Goal: Transaction & Acquisition: Book appointment/travel/reservation

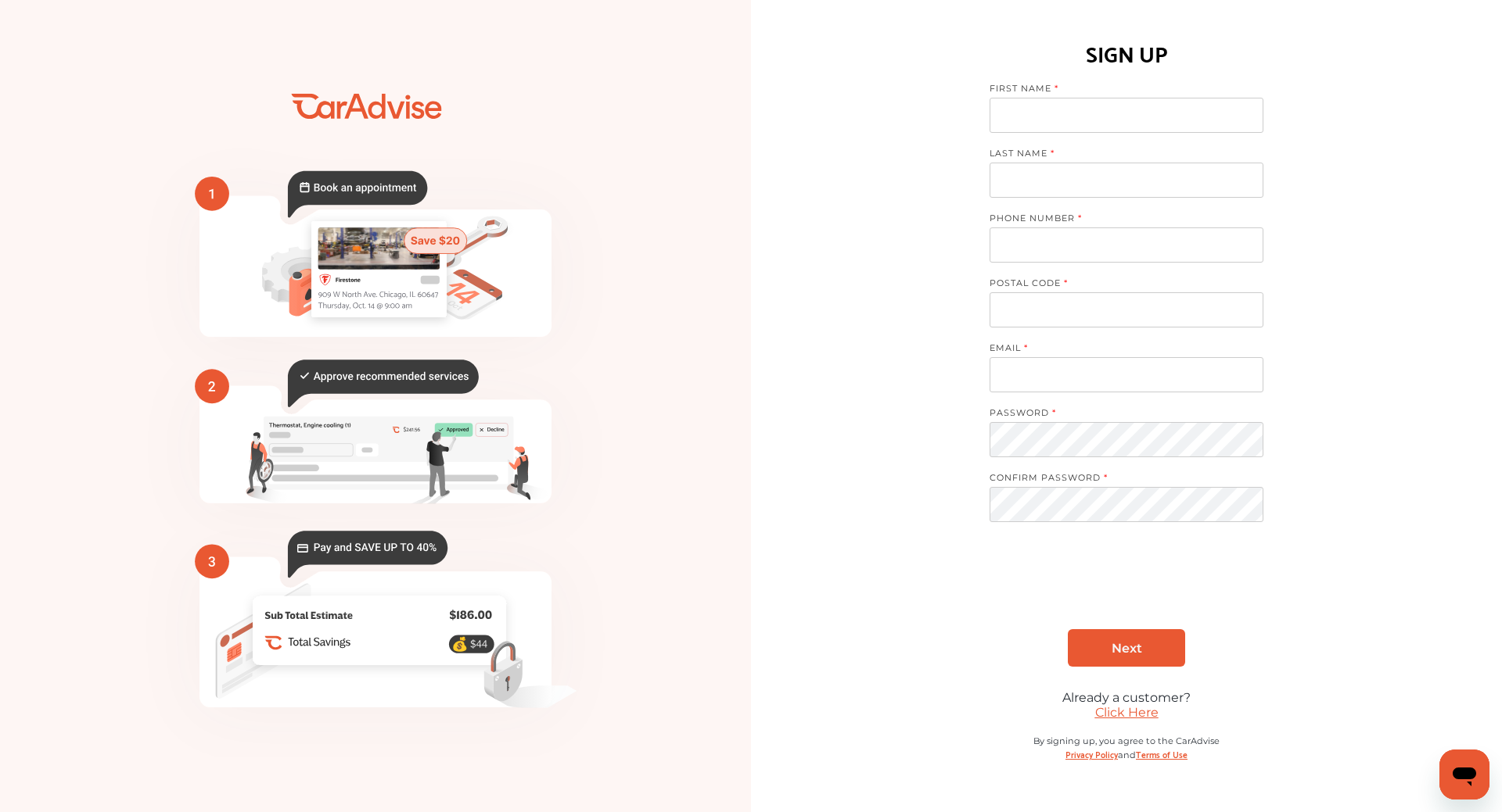
click at [1125, 121] on input at bounding box center [1126, 115] width 274 height 36
click at [1094, 114] on input at bounding box center [1126, 115] width 274 height 36
type input "******"
click at [1032, 177] on input at bounding box center [1126, 180] width 274 height 36
type input "****"
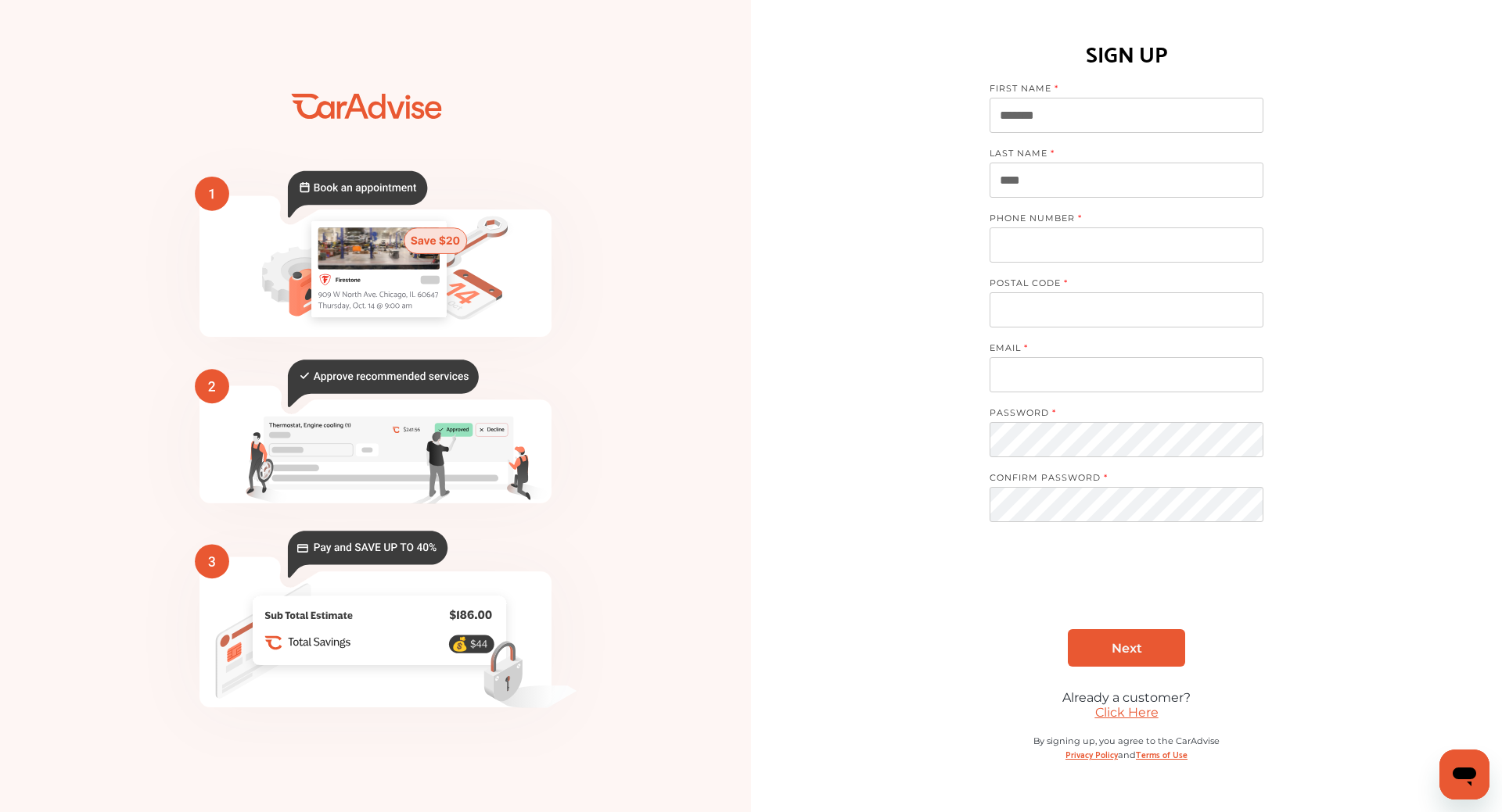
click at [1078, 256] on input "tel" at bounding box center [1126, 245] width 274 height 36
type input "**********"
click at [1054, 310] on input at bounding box center [1126, 310] width 274 height 36
type input "*****"
click at [1028, 375] on input at bounding box center [1126, 374] width 274 height 36
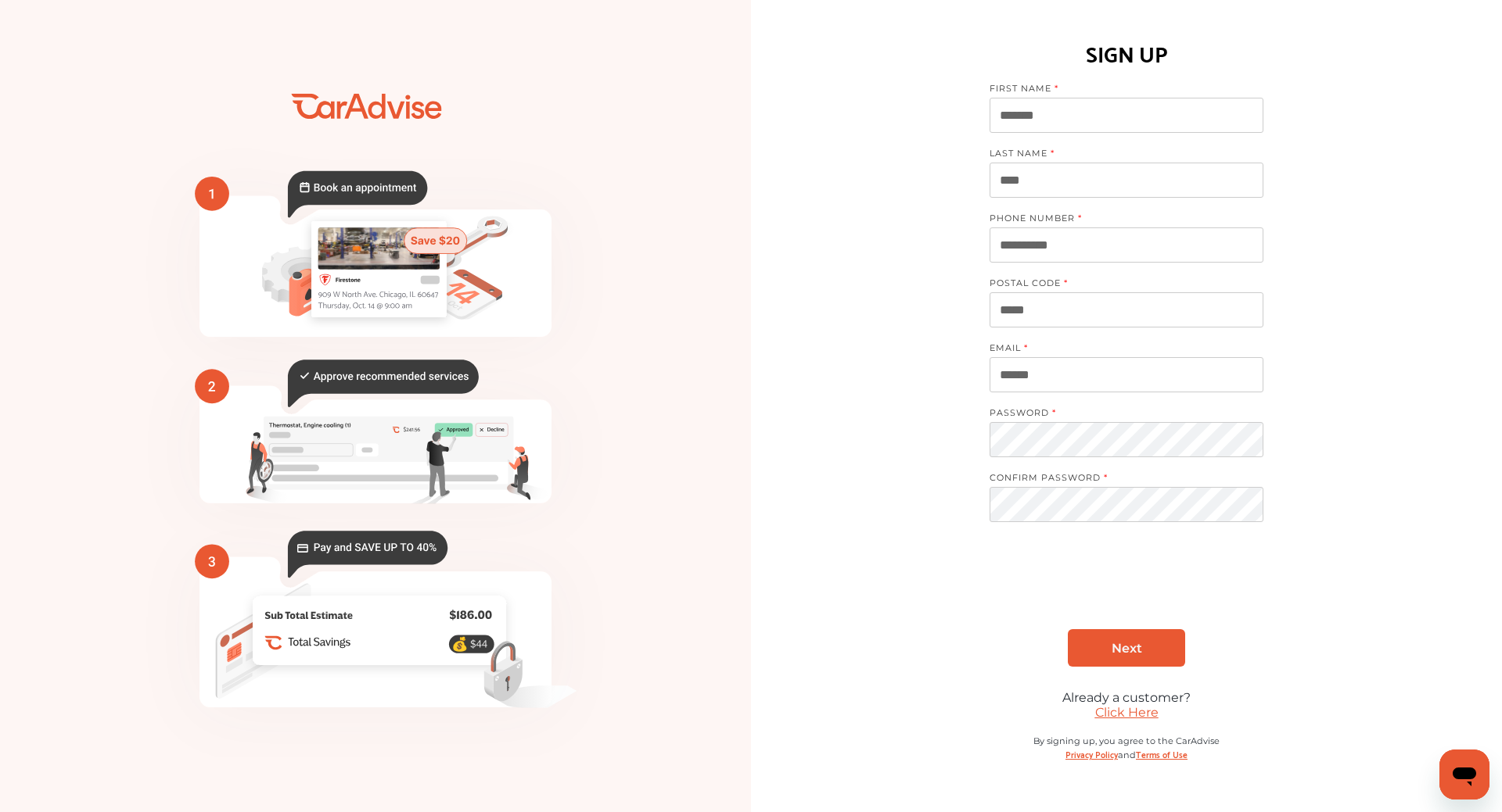
type input "**********"
drag, startPoint x: 1054, startPoint y: 310, endPoint x: 1015, endPoint y: 320, distance: 40.3
click at [1015, 320] on input "*****" at bounding box center [1126, 310] width 274 height 36
type input "*****"
click at [930, 297] on div "**********" at bounding box center [1126, 406] width 751 height 774
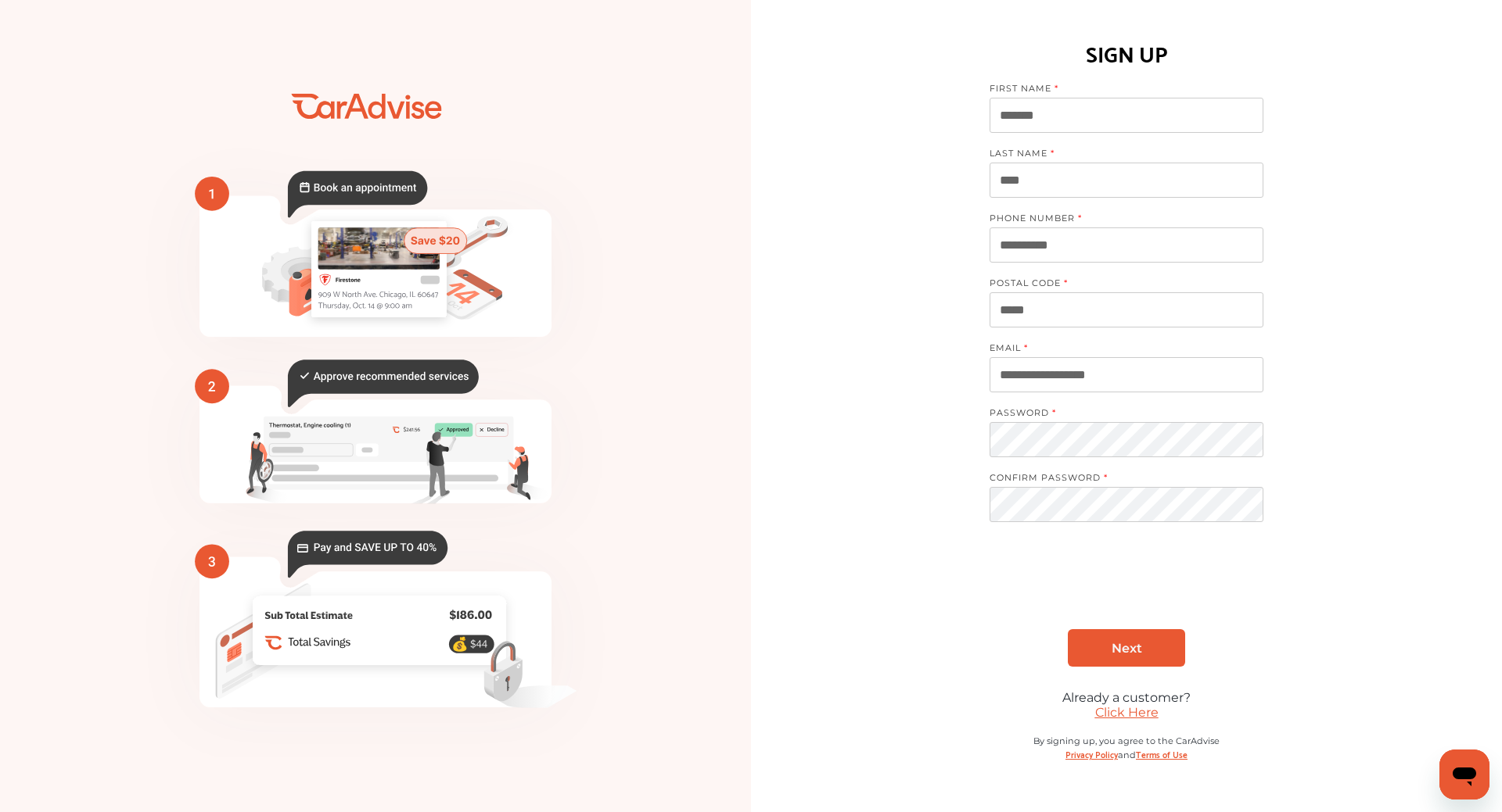
click at [1123, 645] on span "Next" at bounding box center [1126, 648] width 30 height 15
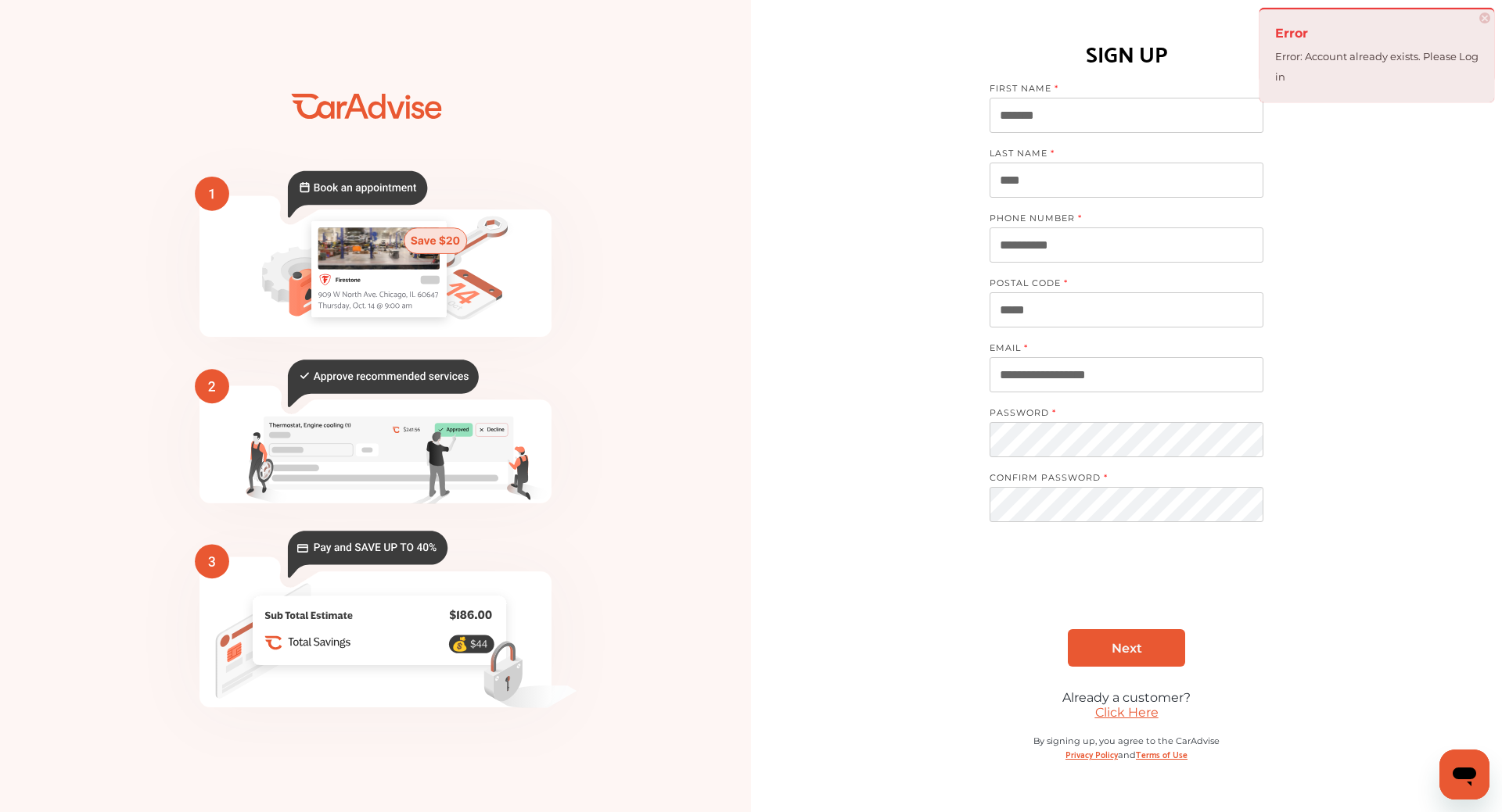
click at [0, 811] on nordpass-portal at bounding box center [0, 812] width 0 height 0
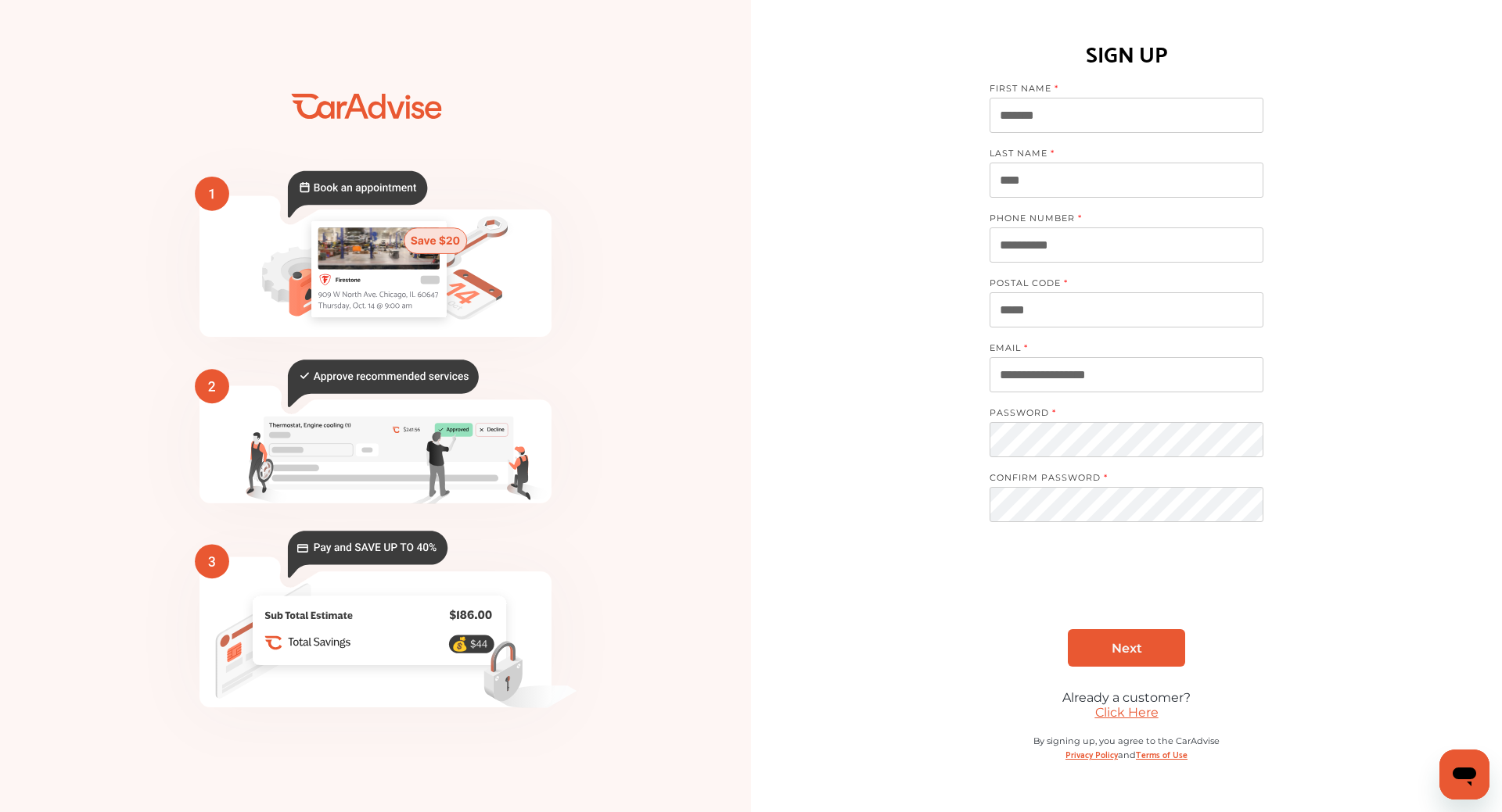
click at [1140, 649] on span "Next" at bounding box center [1126, 648] width 30 height 15
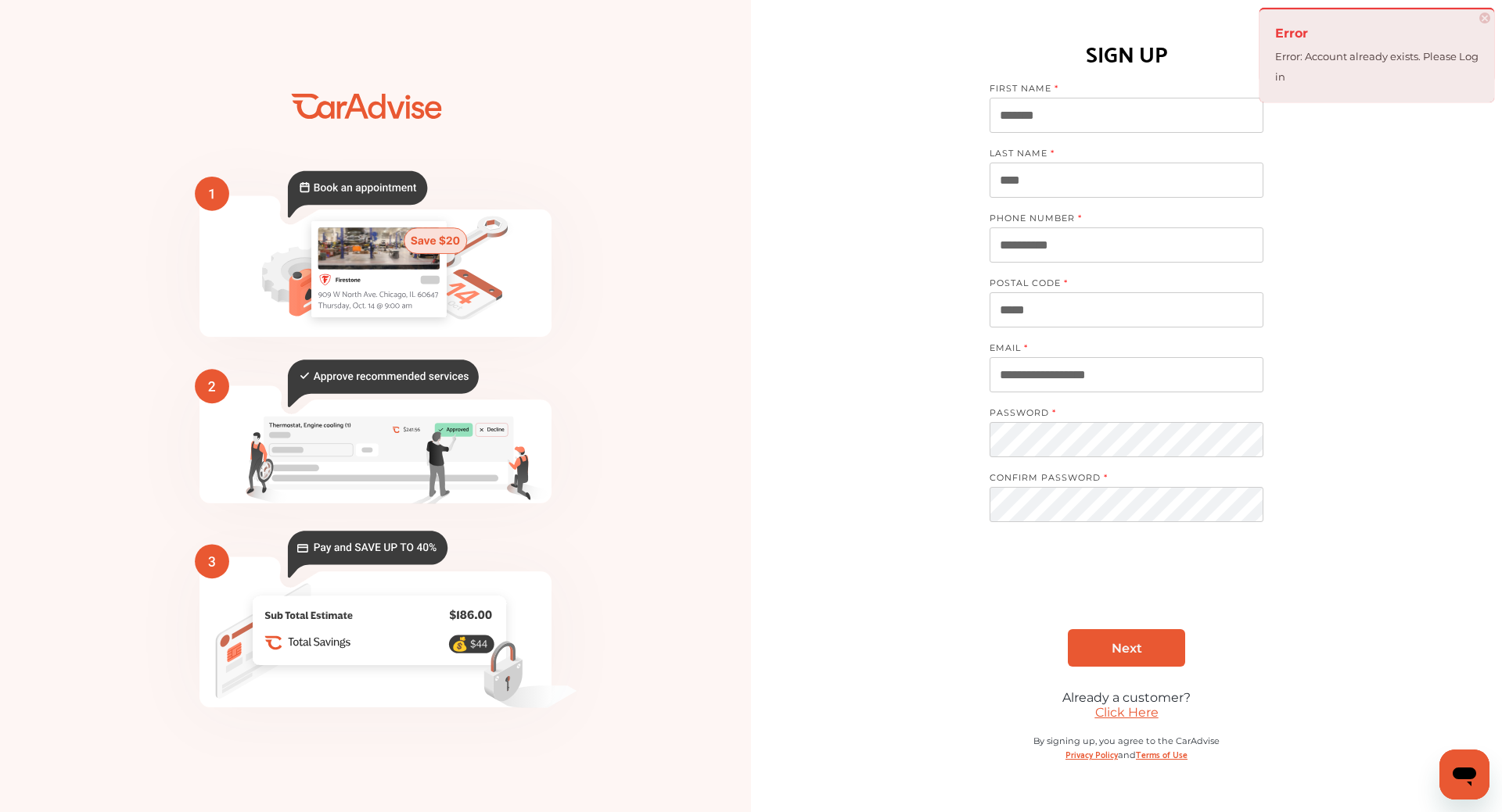
click at [872, 147] on div "**********" at bounding box center [1126, 406] width 751 height 774
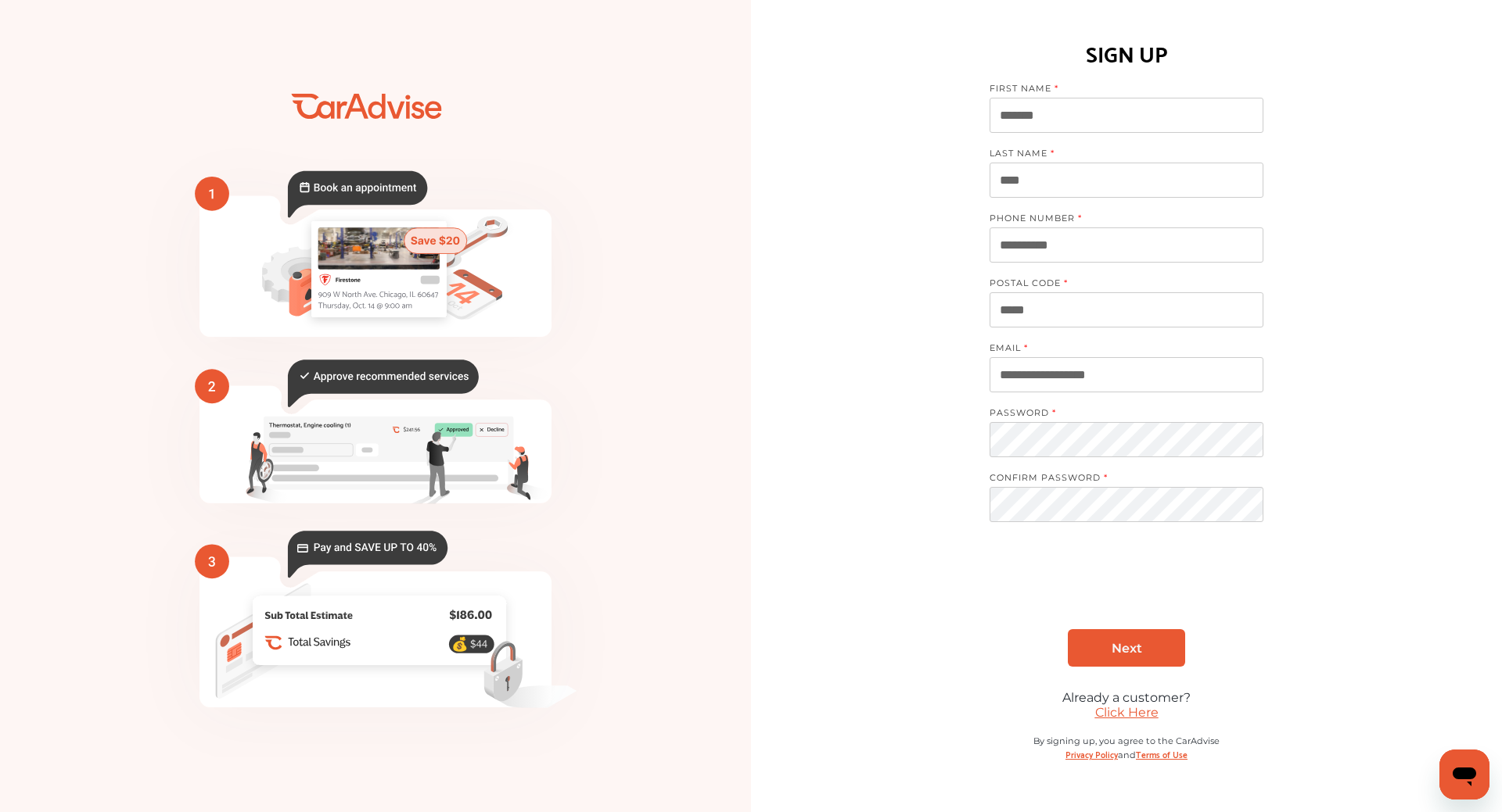
click at [1140, 716] on link "Click Here" at bounding box center [1127, 713] width 64 height 15
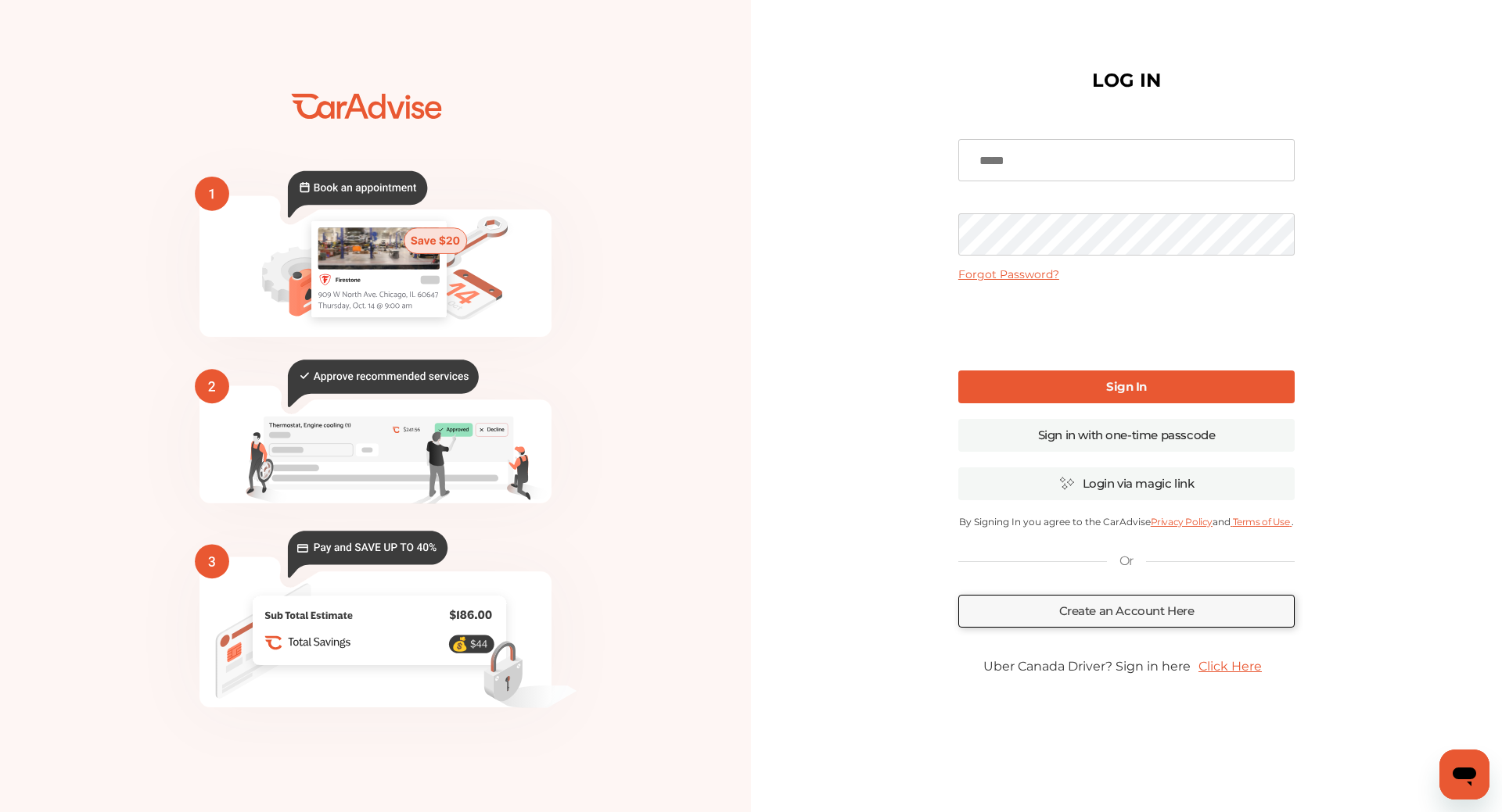
click at [1078, 164] on input at bounding box center [1126, 160] width 336 height 42
click at [0, 811] on nordpass-portal at bounding box center [0, 812] width 0 height 0
type input "**********"
click at [1172, 383] on link "Sign In" at bounding box center [1126, 387] width 336 height 33
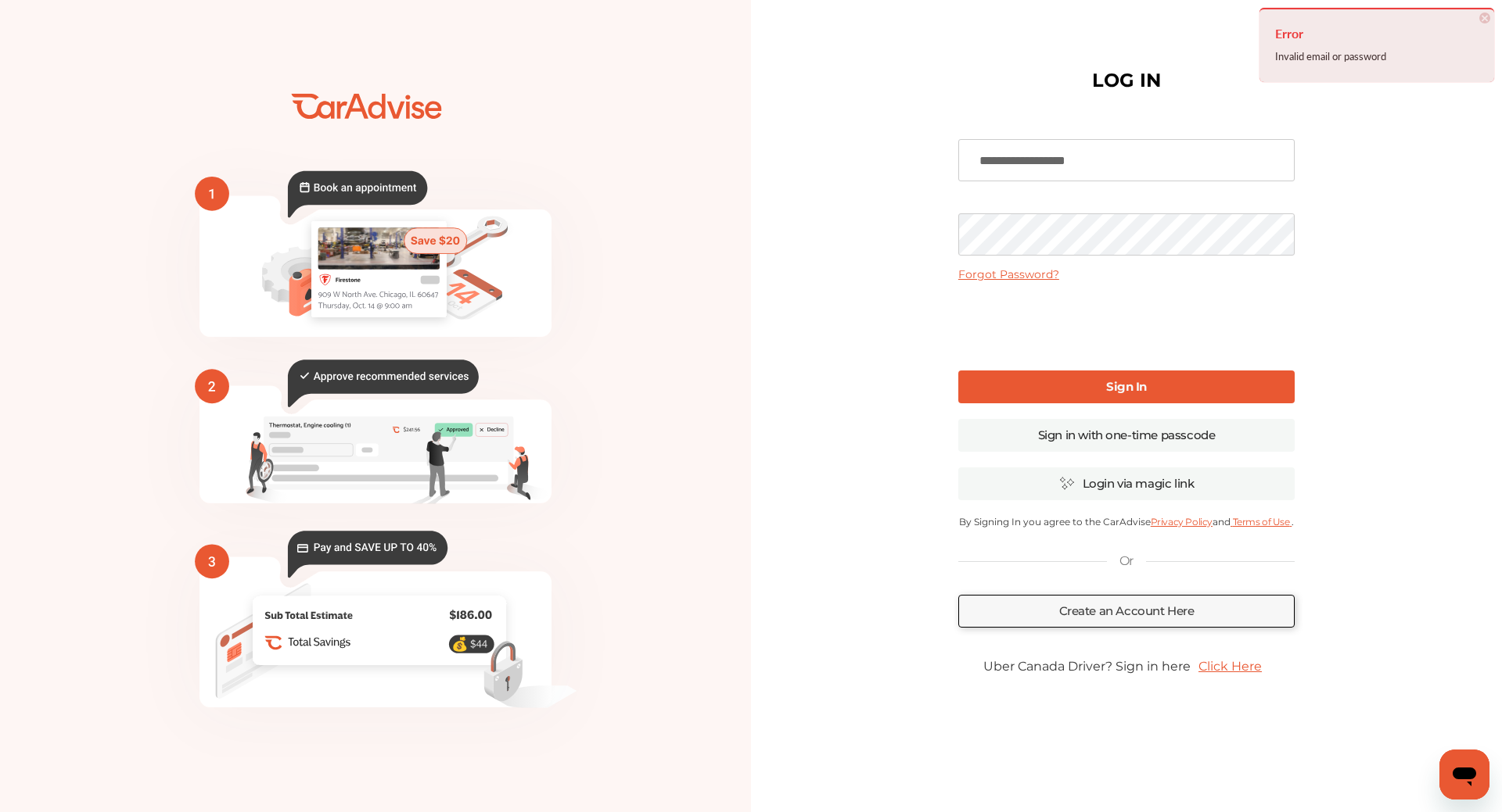
click at [1032, 273] on link "Forgot Password?" at bounding box center [1008, 274] width 101 height 14
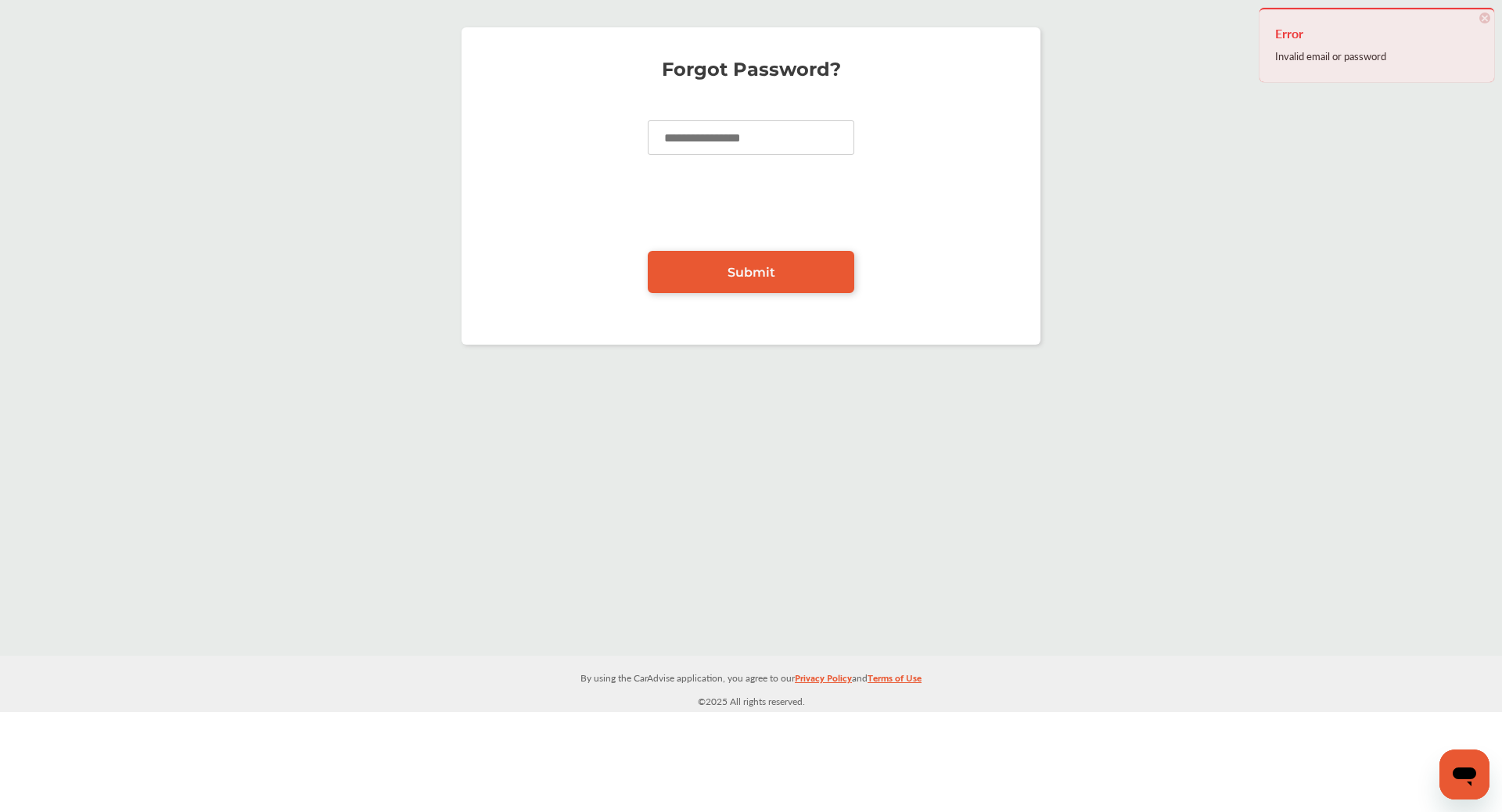
click at [716, 148] on input at bounding box center [751, 137] width 207 height 35
type input "**********"
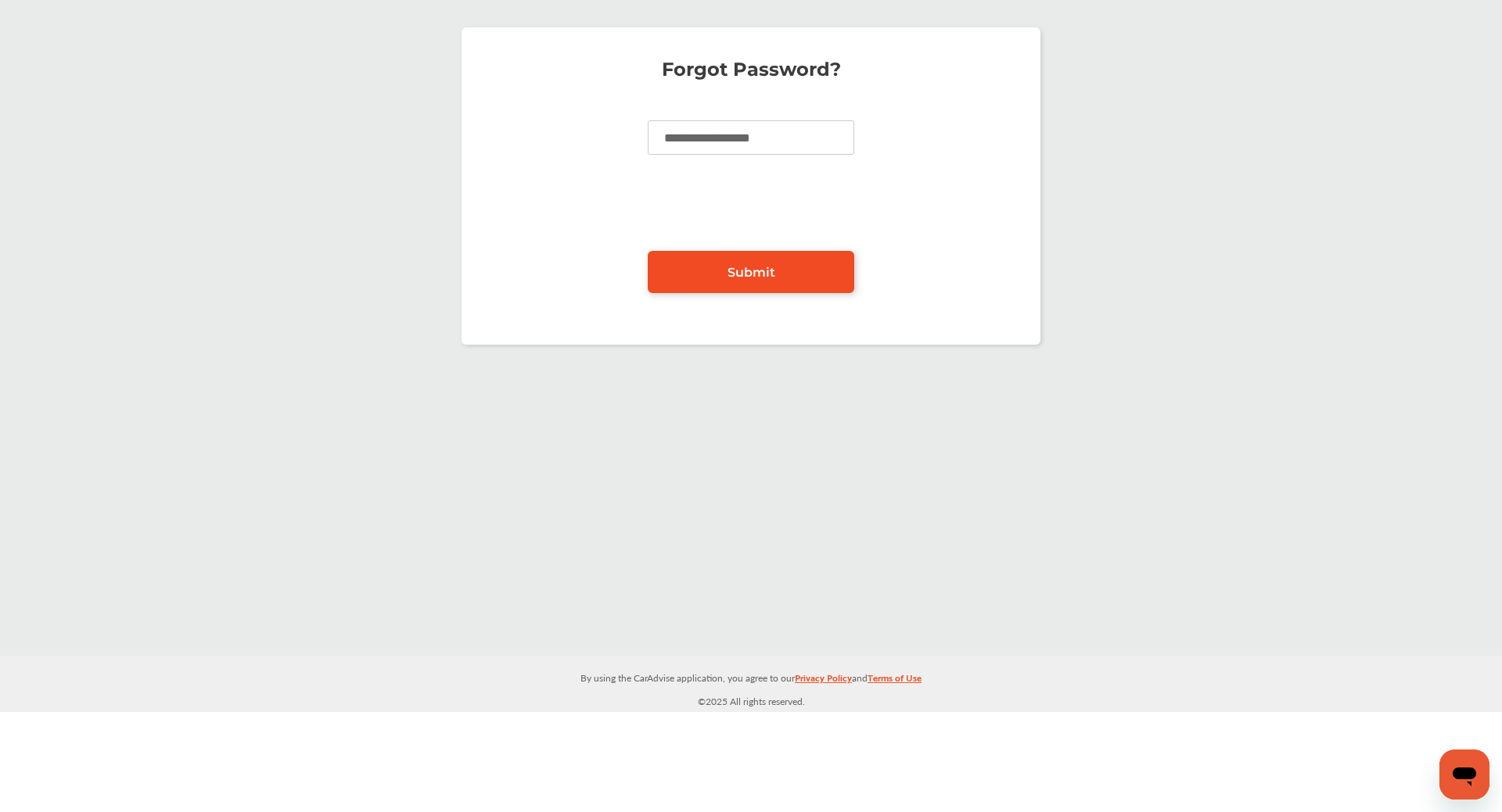
click at [805, 267] on link "Submit" at bounding box center [751, 272] width 207 height 42
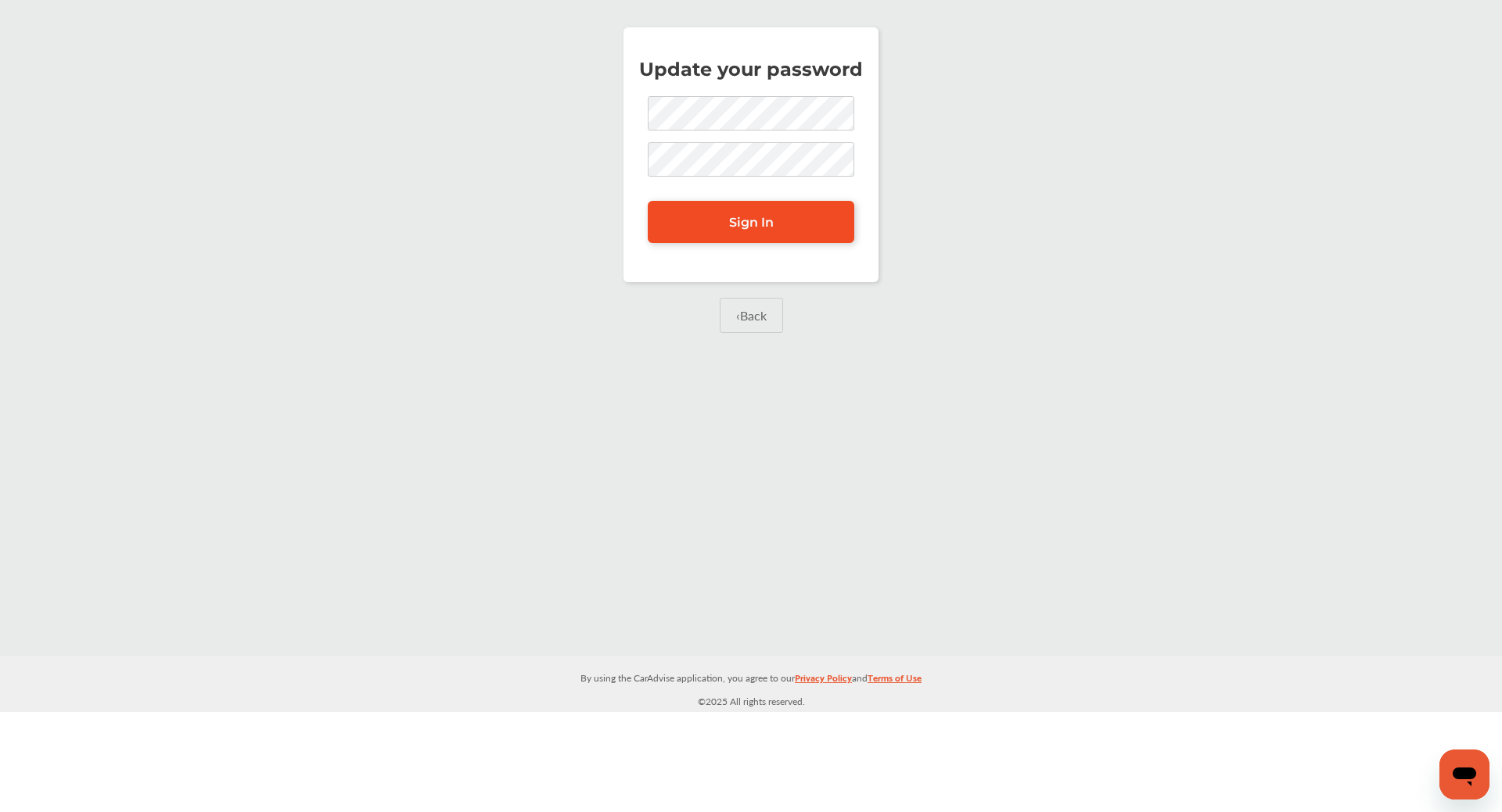
click at [801, 218] on link "Sign In" at bounding box center [751, 222] width 207 height 42
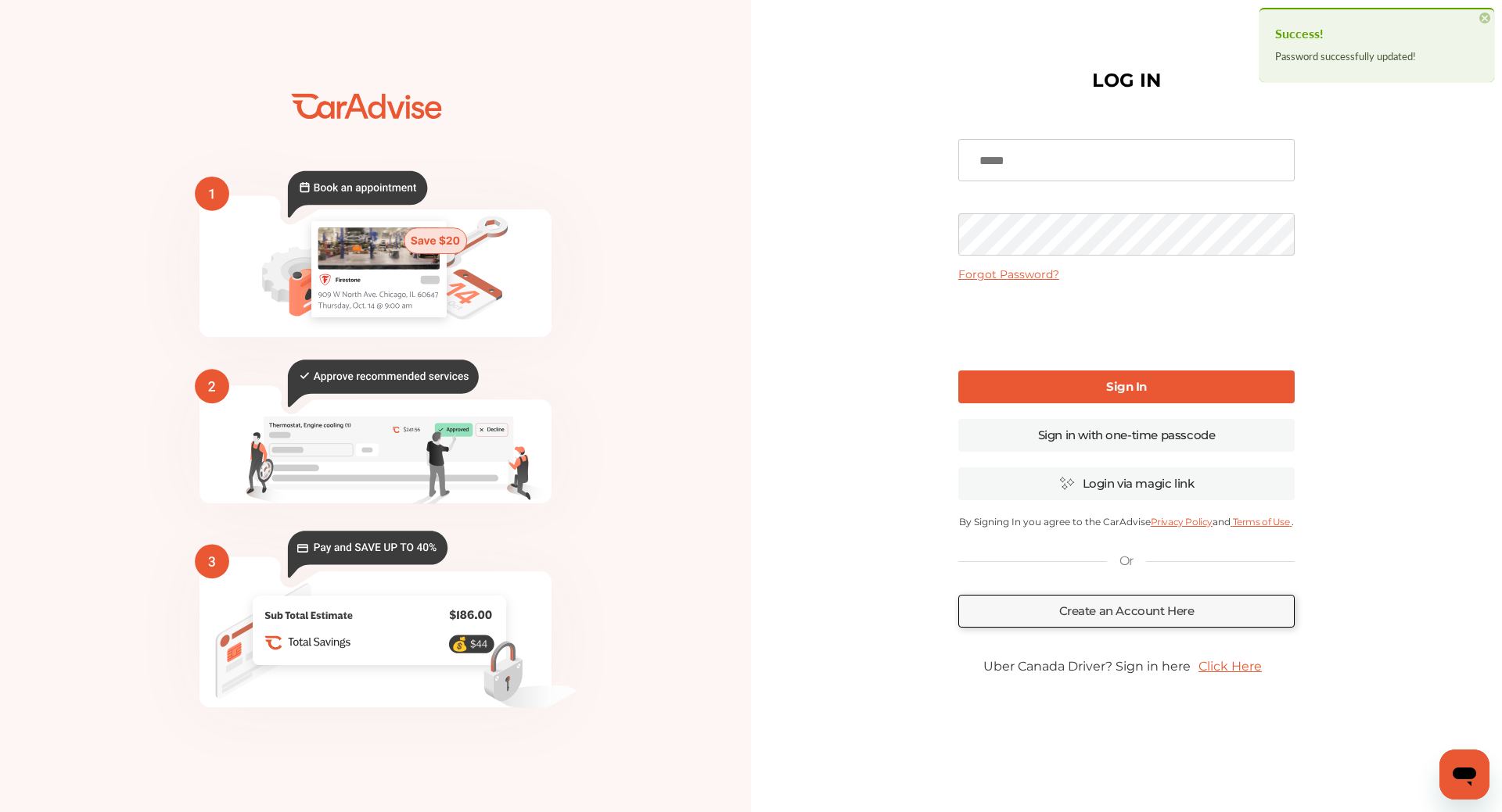
click at [1036, 163] on input at bounding box center [1126, 160] width 336 height 42
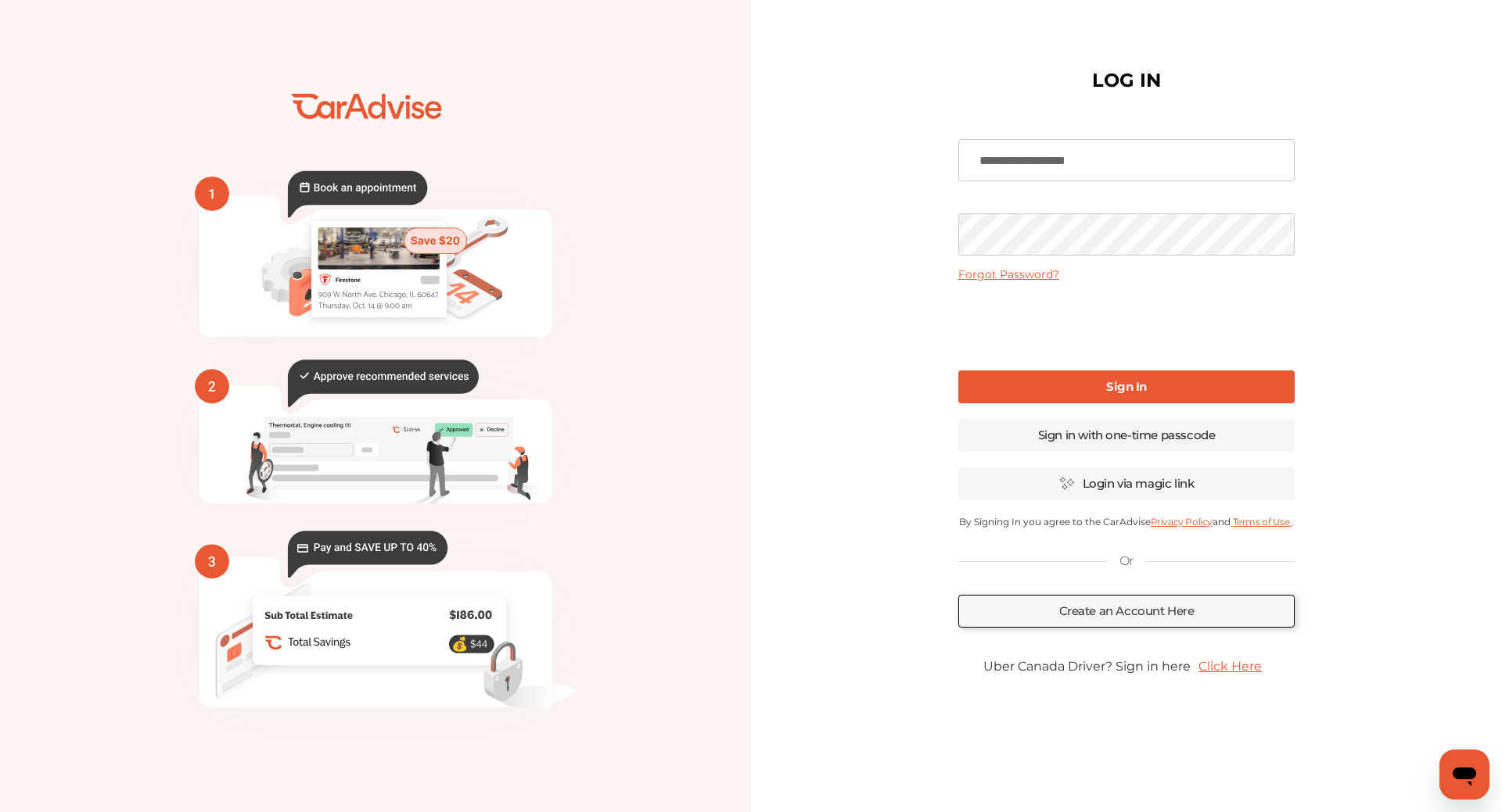
type input "**********"
click at [1165, 381] on link "Sign In" at bounding box center [1126, 387] width 336 height 33
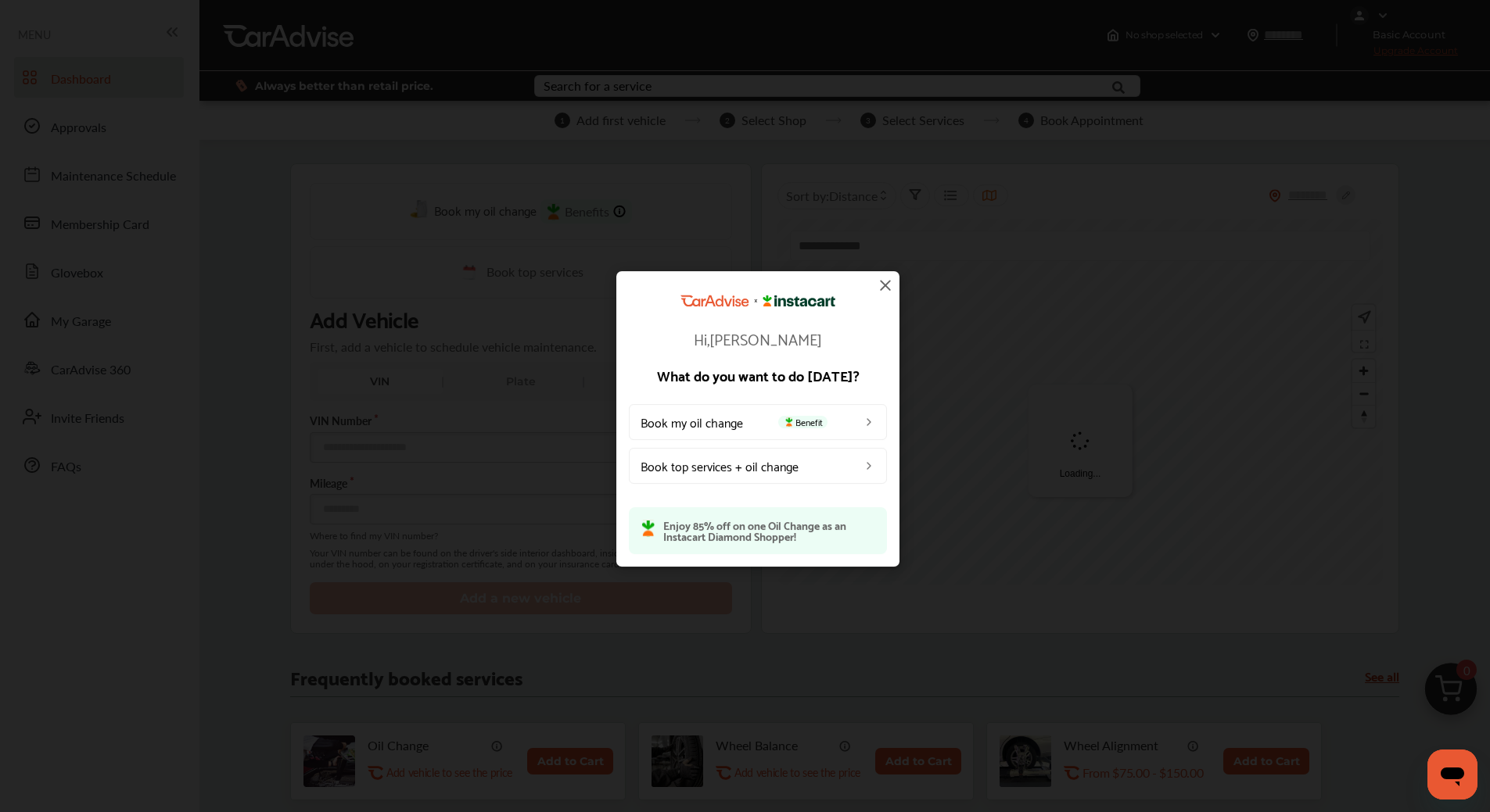
click at [880, 288] on img at bounding box center [885, 285] width 19 height 19
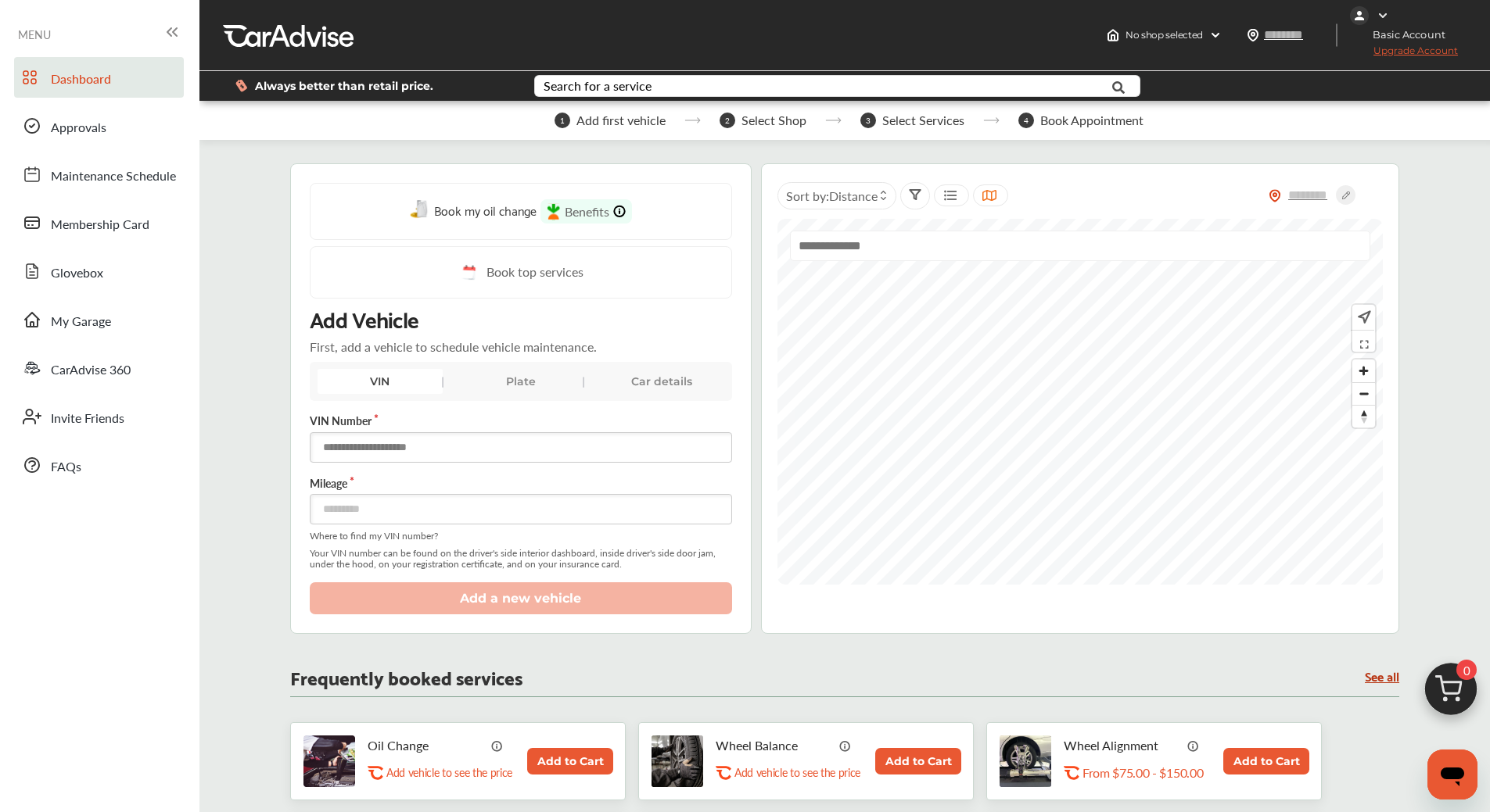
click at [482, 445] on input "text" at bounding box center [521, 447] width 423 height 30
click at [610, 87] on div "Search for a service" at bounding box center [597, 86] width 108 height 13
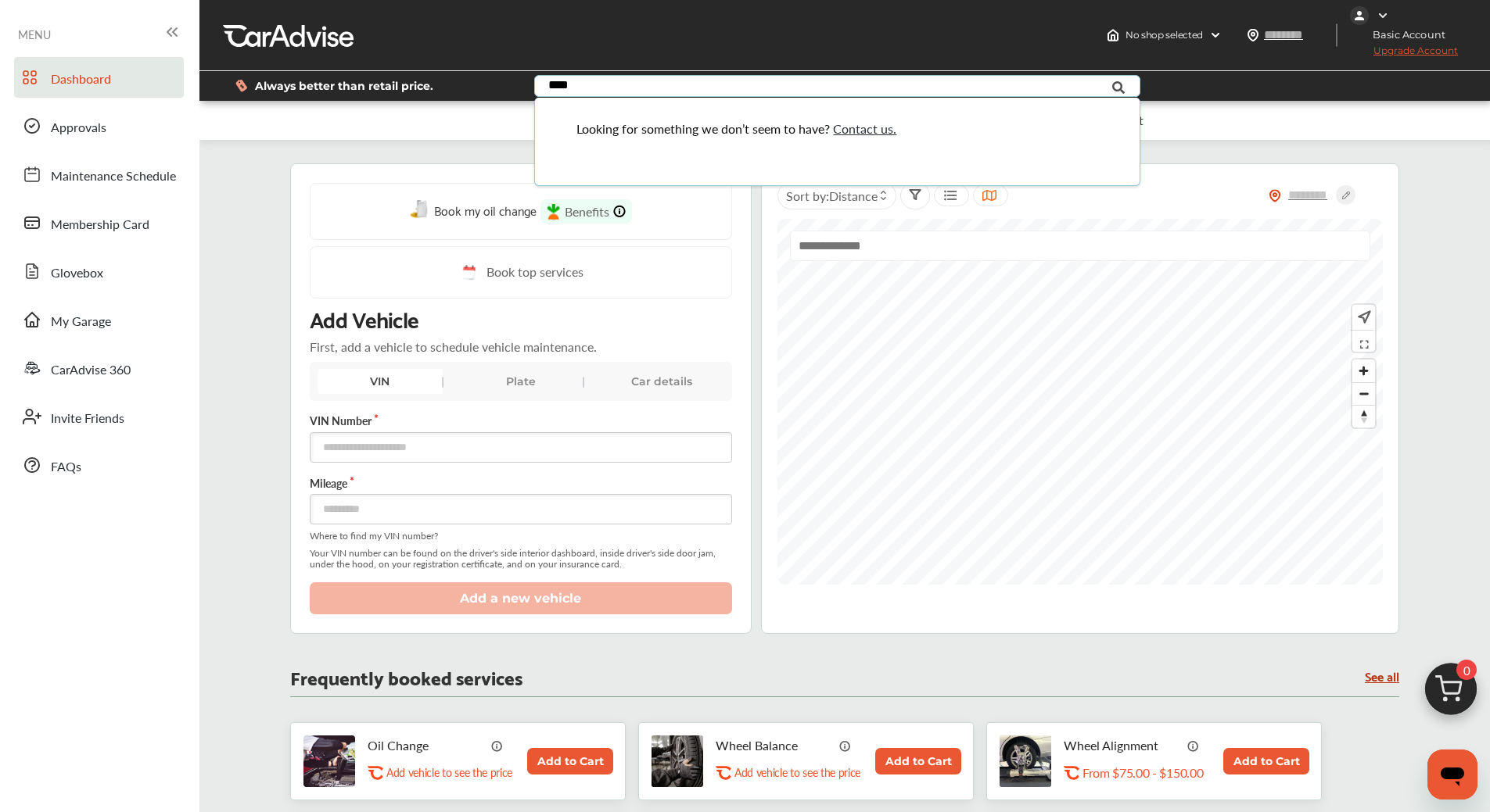
type input "*****"
click at [1220, 36] on img at bounding box center [1216, 36] width 13 height 13
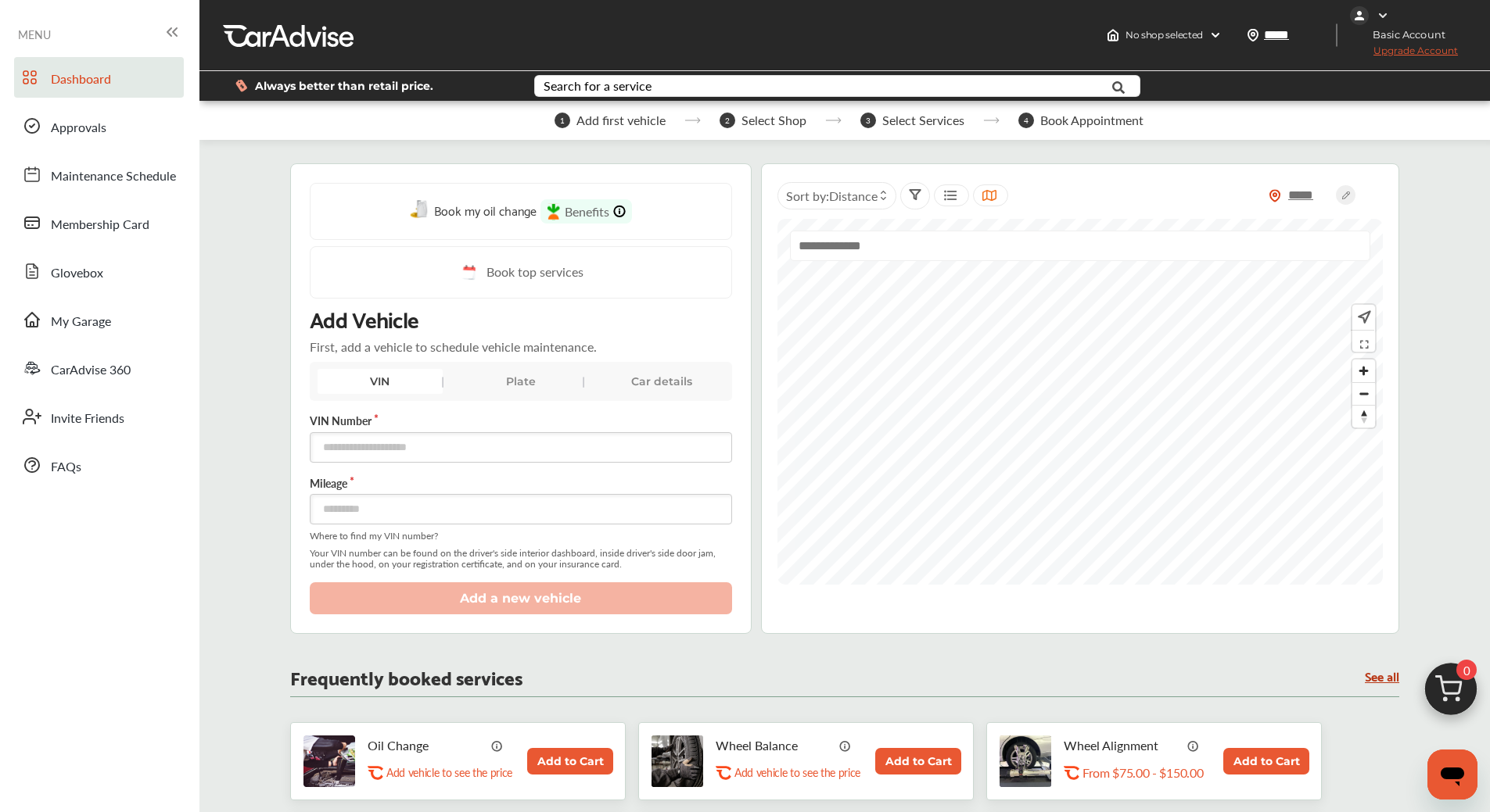
click at [1317, 66] on div "Always better than retail price. Search for a service Search for... All Common …" at bounding box center [845, 86] width 1244 height 55
click at [454, 445] on input "text" at bounding box center [521, 447] width 423 height 30
click at [893, 248] on input "text" at bounding box center [1080, 245] width 581 height 30
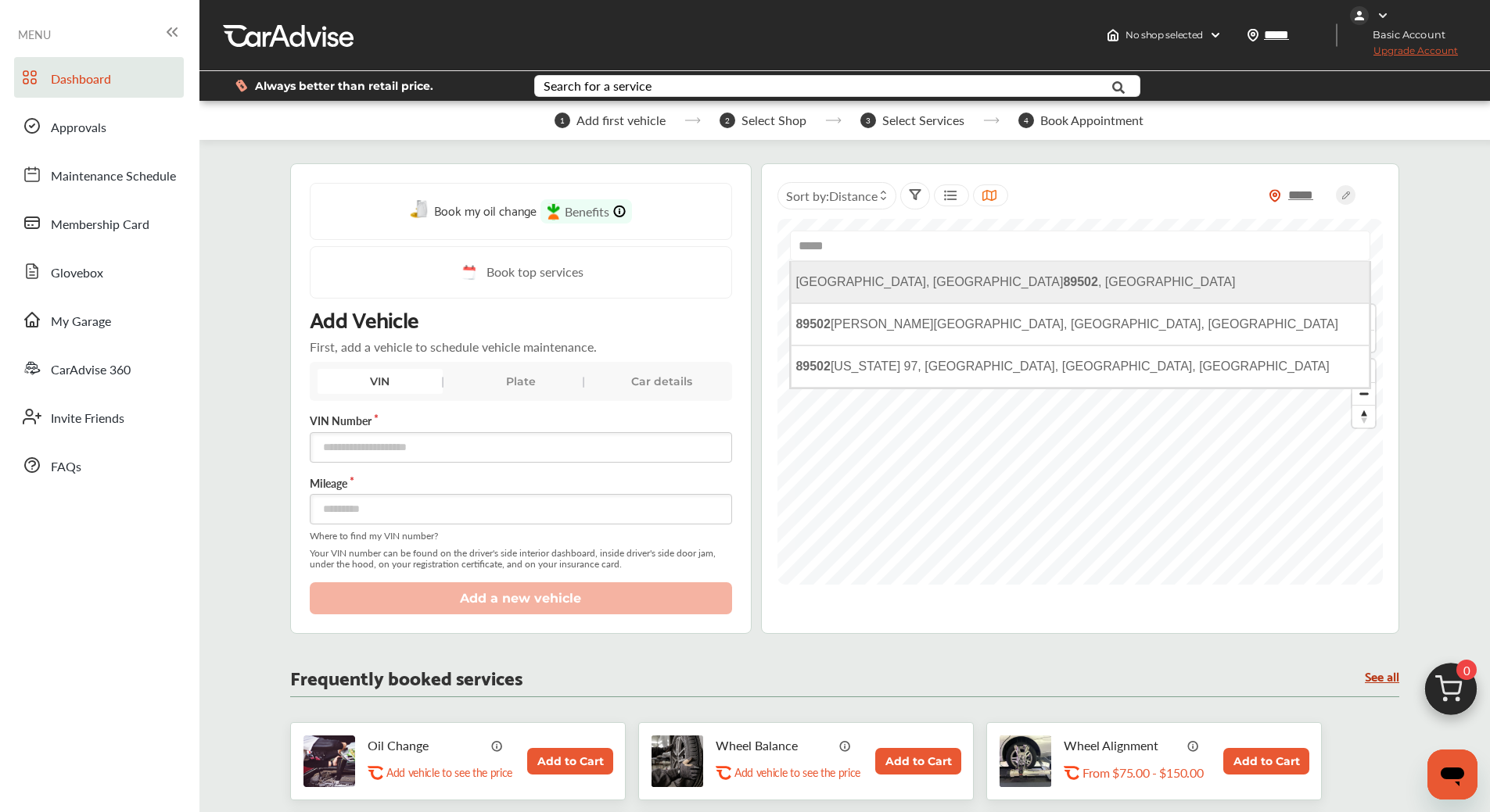
click at [894, 277] on span "[GEOGRAPHIC_DATA] , [GEOGRAPHIC_DATA]" at bounding box center [1015, 281] width 440 height 14
type input "**********"
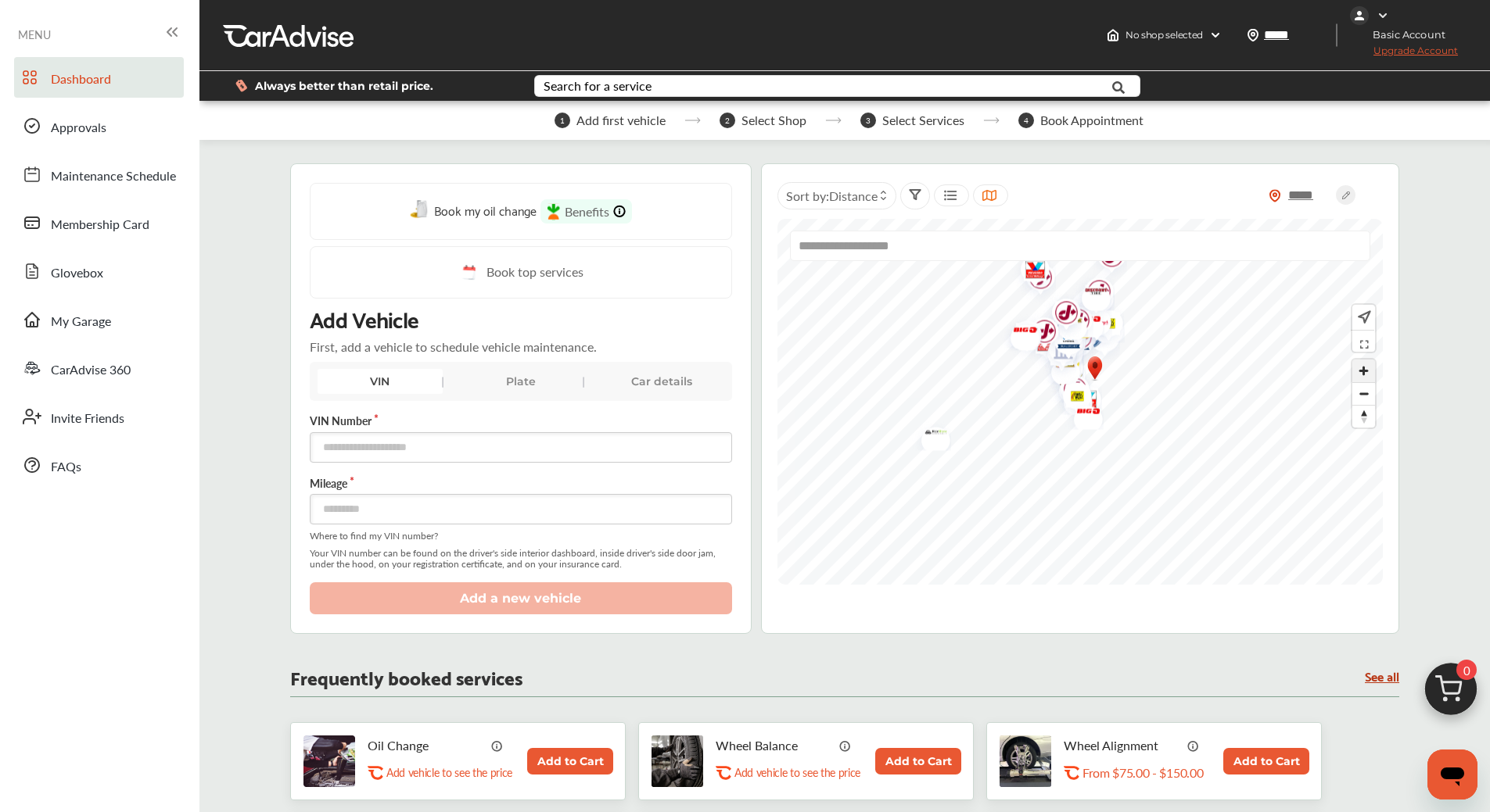
click at [1366, 374] on span "Zoom in" at bounding box center [1363, 370] width 23 height 23
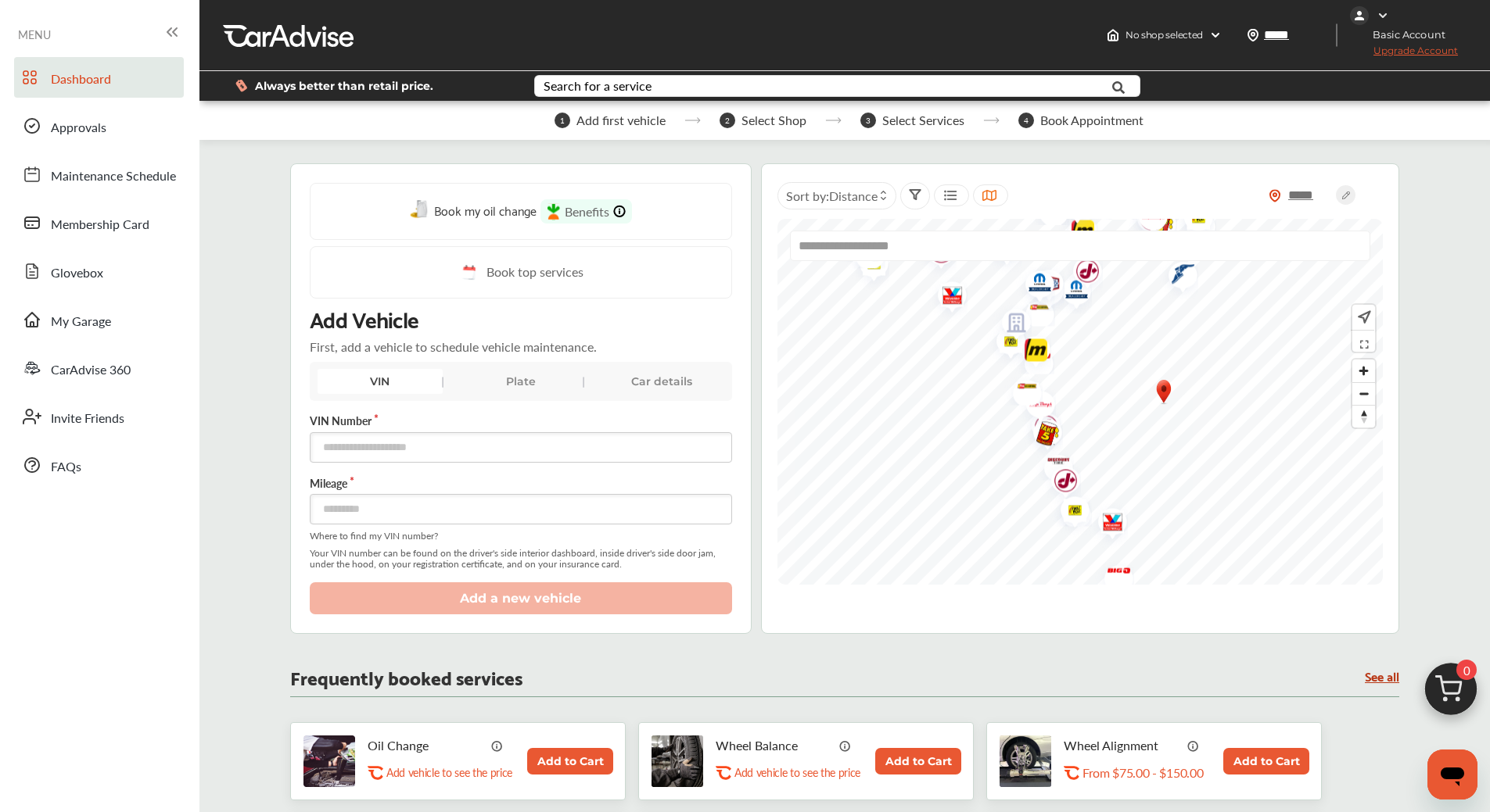
click at [1112, 518] on img "Map marker" at bounding box center [1107, 525] width 42 height 49
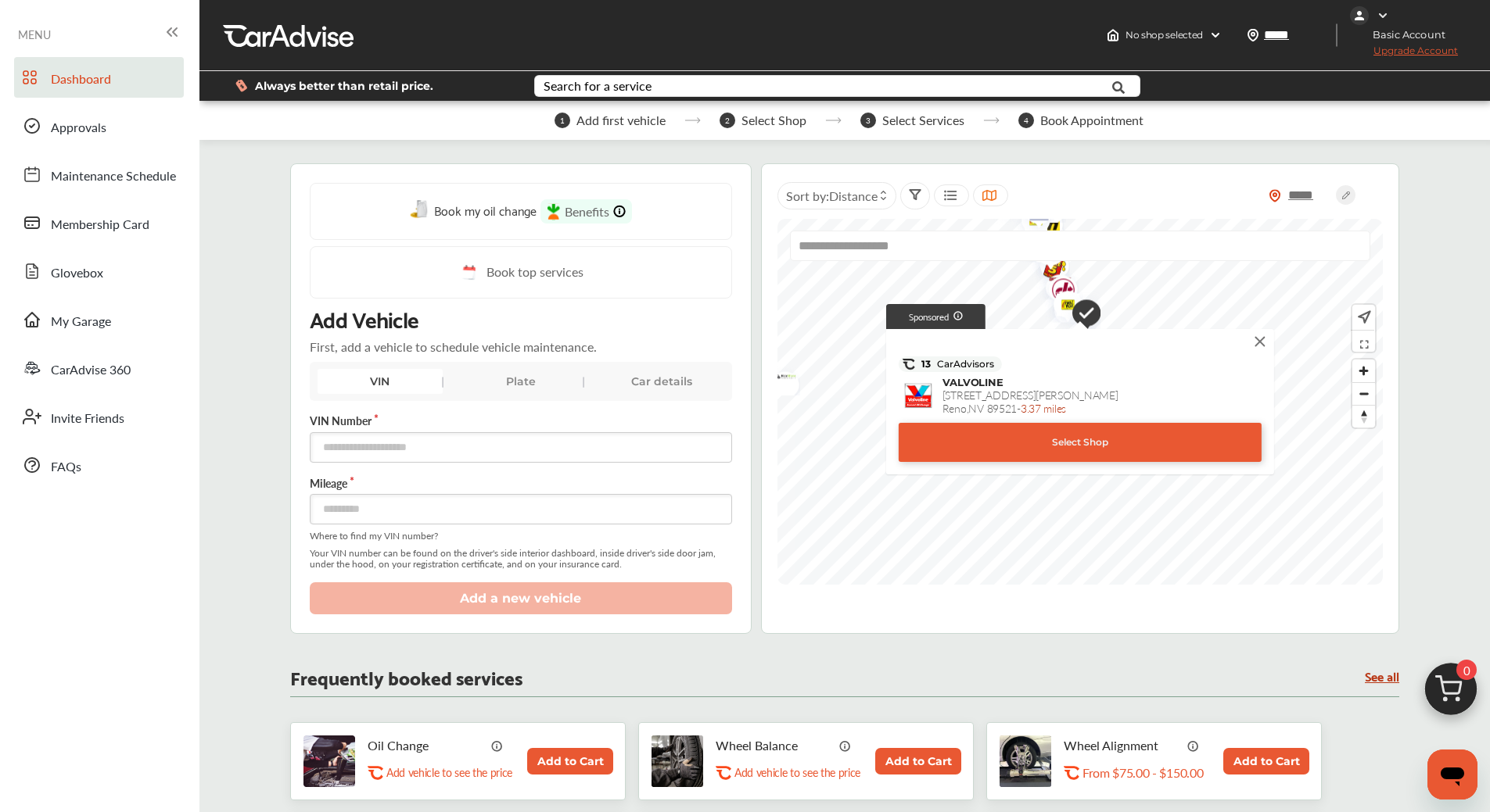
click at [1259, 344] on img at bounding box center [1260, 341] width 17 height 17
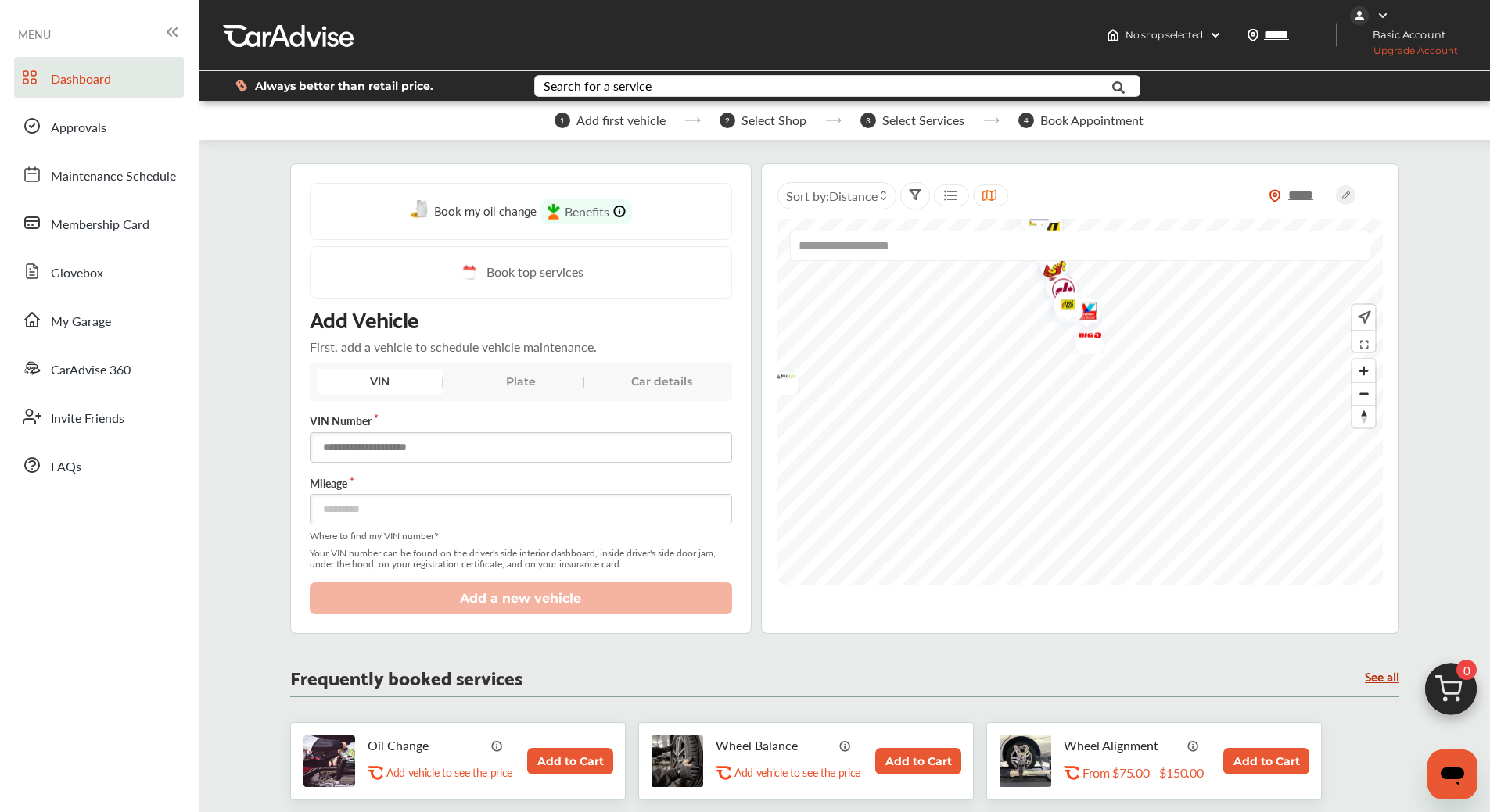
click at [396, 450] on input "text" at bounding box center [521, 447] width 423 height 30
type input "**********"
click at [438, 507] on input "number" at bounding box center [521, 509] width 423 height 30
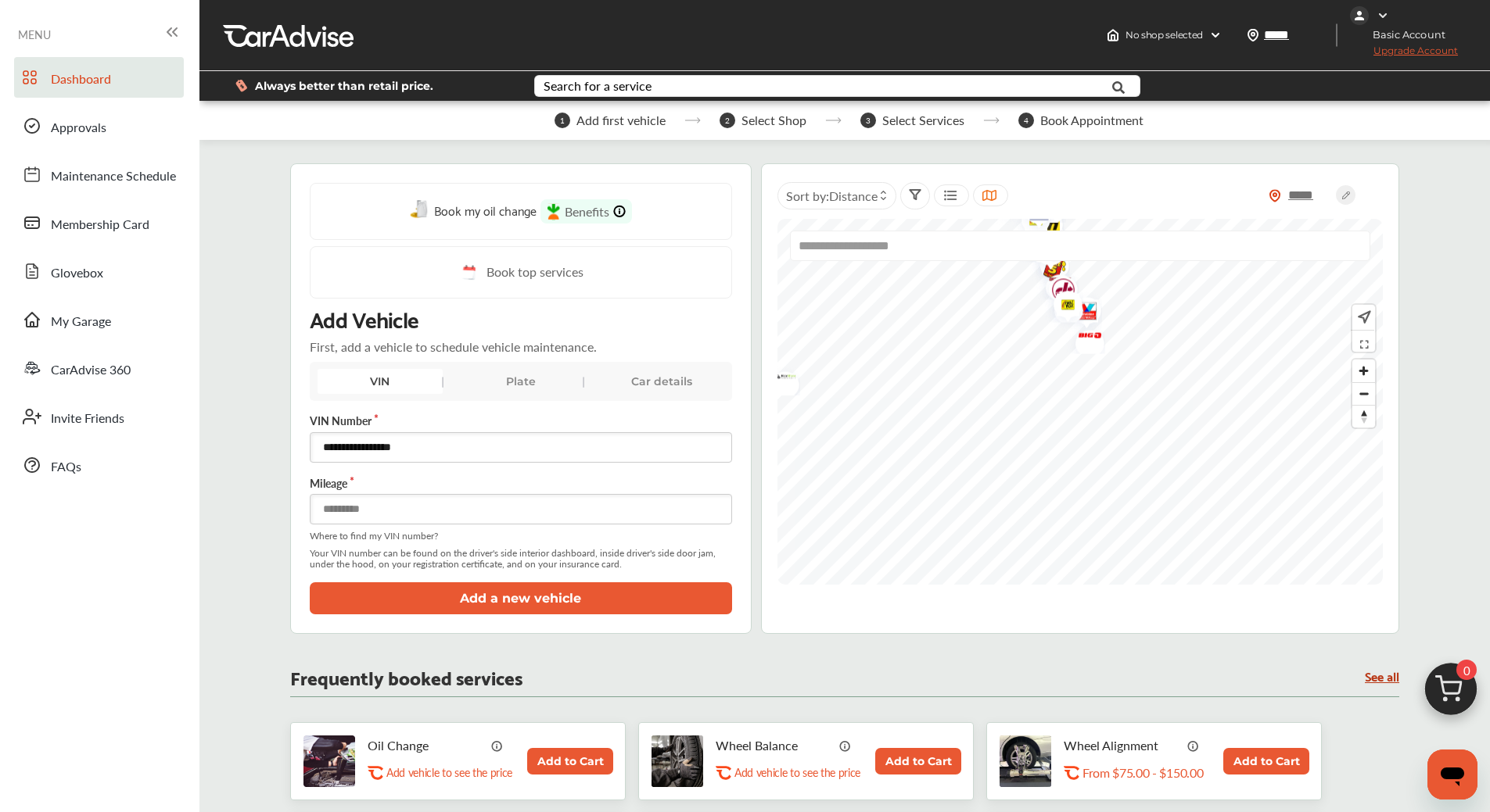
type input "******"
click at [646, 588] on button "Add a new vehicle" at bounding box center [521, 598] width 423 height 32
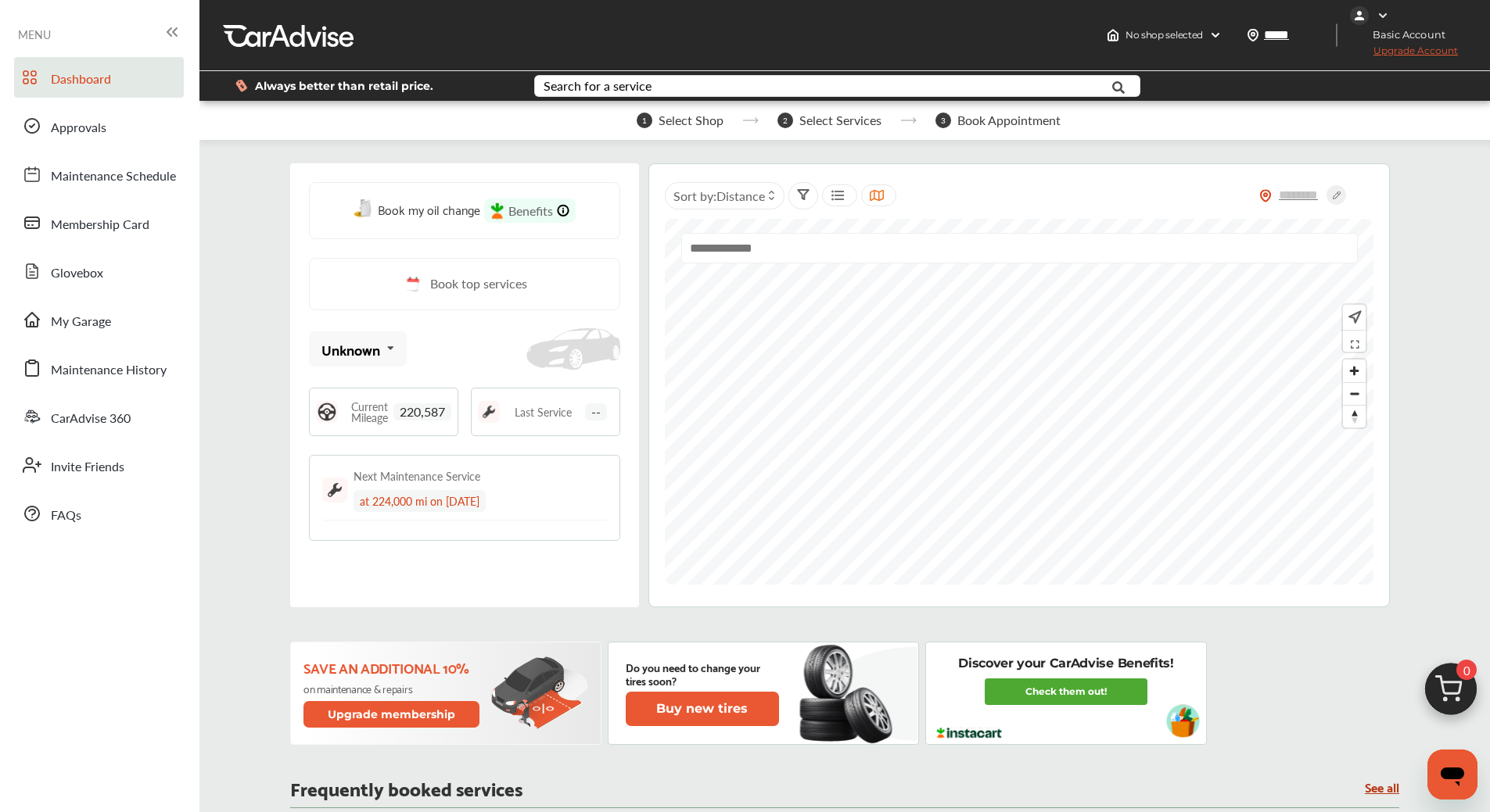
click at [834, 247] on input "text" at bounding box center [1019, 248] width 677 height 30
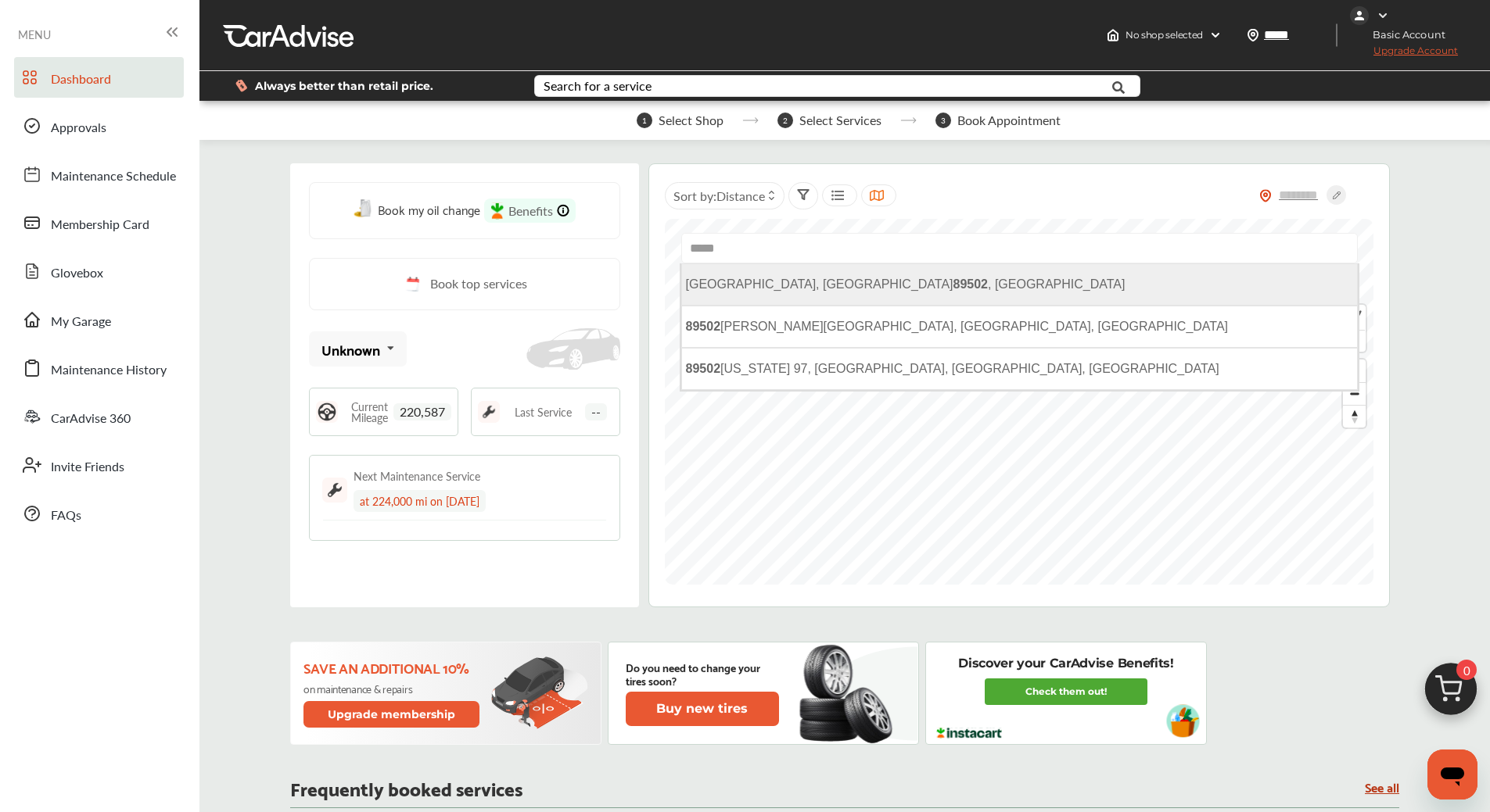
click at [780, 281] on span "[GEOGRAPHIC_DATA] , [GEOGRAPHIC_DATA]" at bounding box center [905, 284] width 440 height 14
type input "**********"
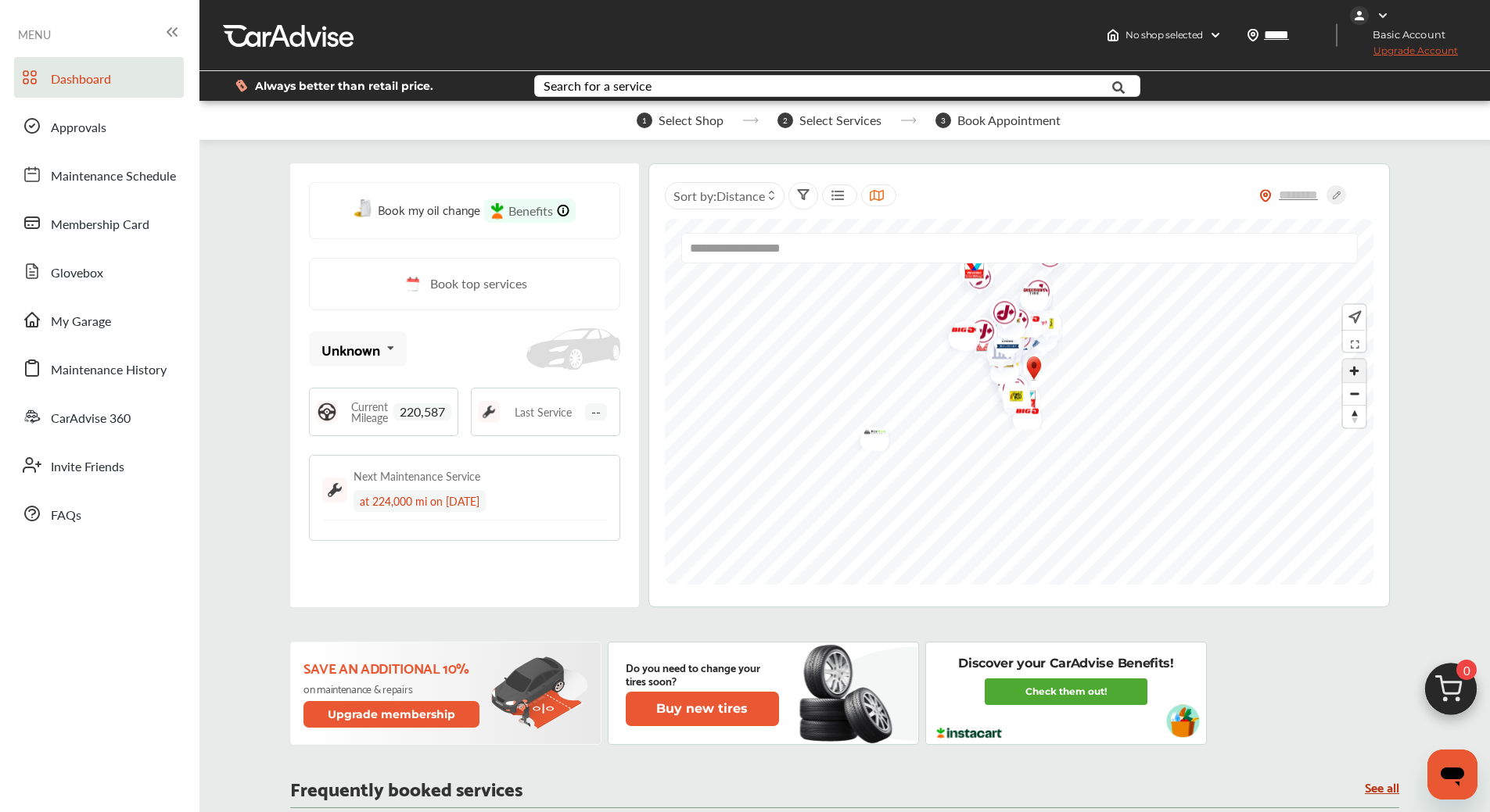
click at [1359, 370] on span "Zoom in" at bounding box center [1354, 370] width 23 height 23
click at [423, 210] on span "Book my oil change" at bounding box center [429, 208] width 103 height 21
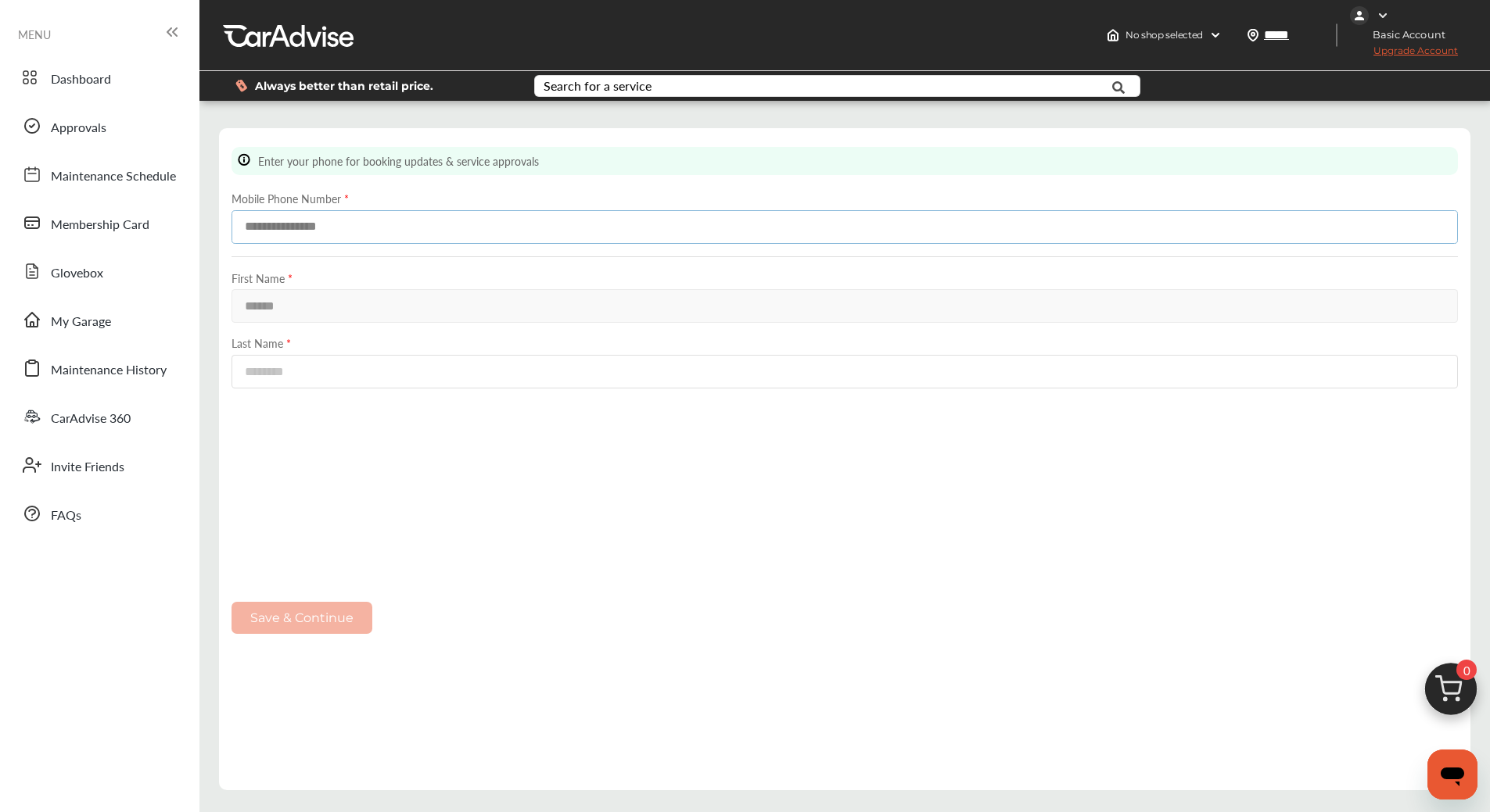
click at [420, 229] on input at bounding box center [844, 227] width 1227 height 34
type input "**********"
click at [335, 362] on input at bounding box center [844, 371] width 1227 height 34
type input "****"
click at [337, 623] on button "Save & Continue" at bounding box center [301, 617] width 141 height 32
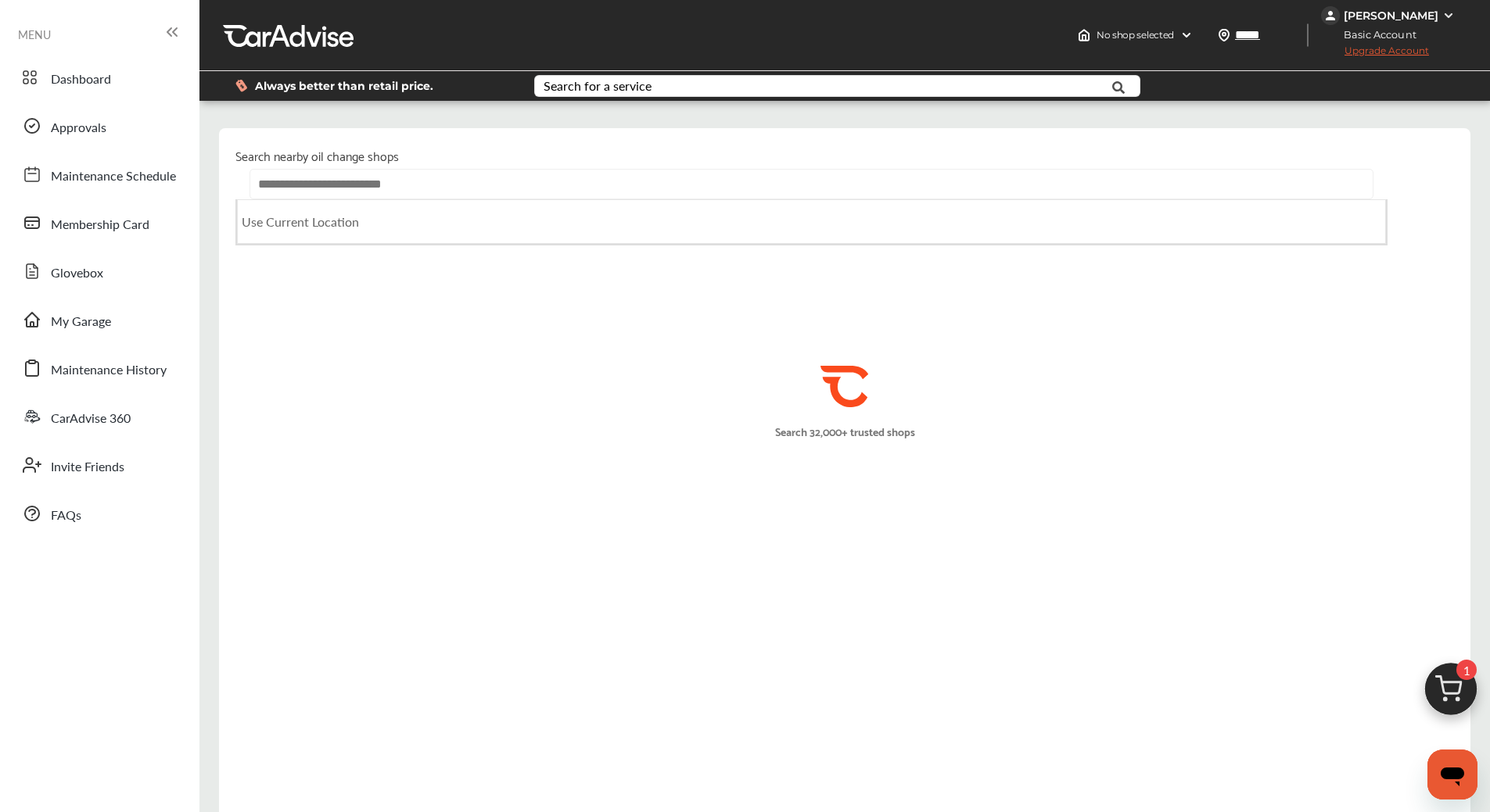
click at [419, 179] on input "text" at bounding box center [811, 184] width 1123 height 30
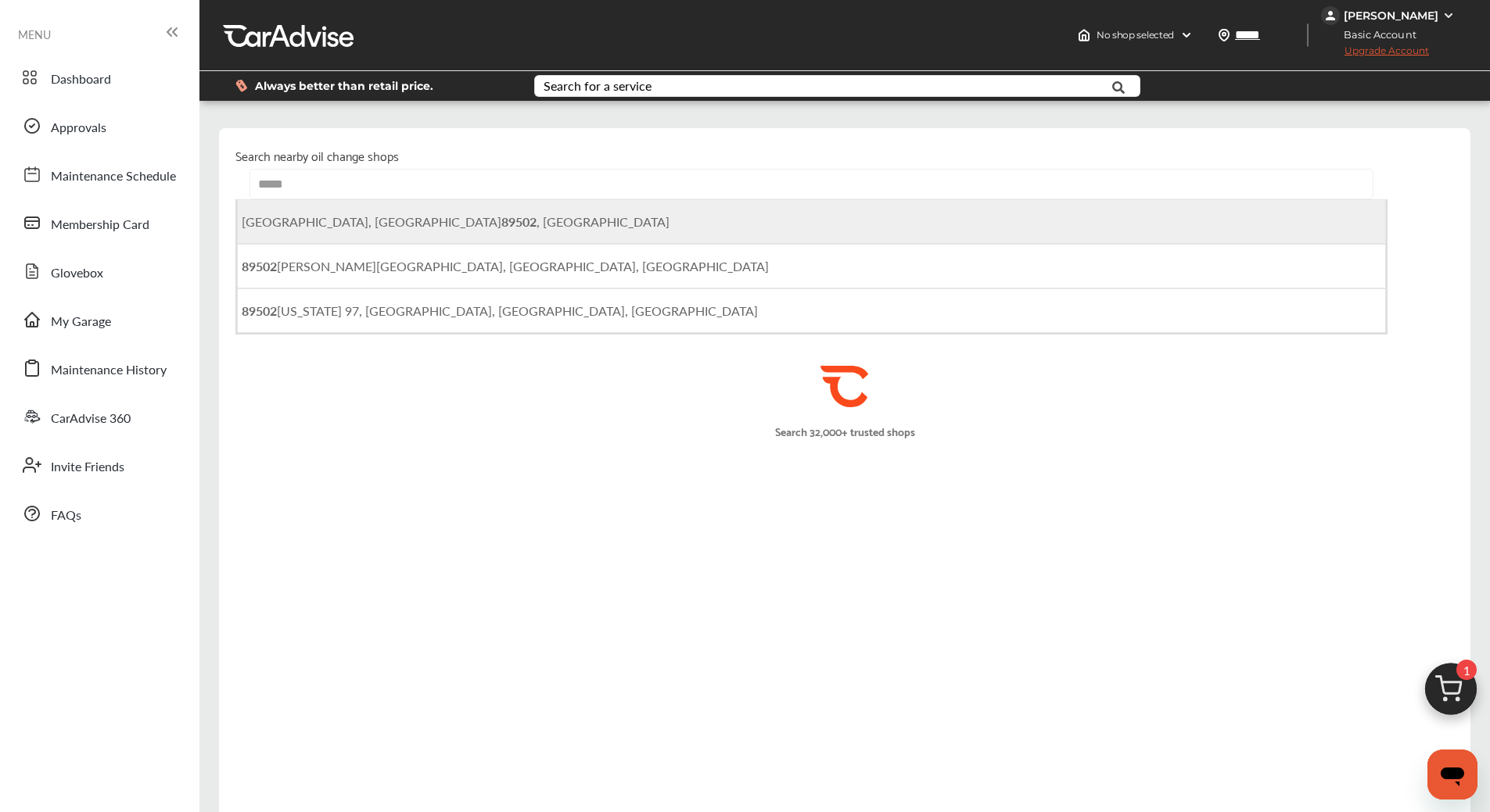
click at [362, 221] on span "[GEOGRAPHIC_DATA] , [GEOGRAPHIC_DATA]" at bounding box center [455, 222] width 428 height 18
type input "**********"
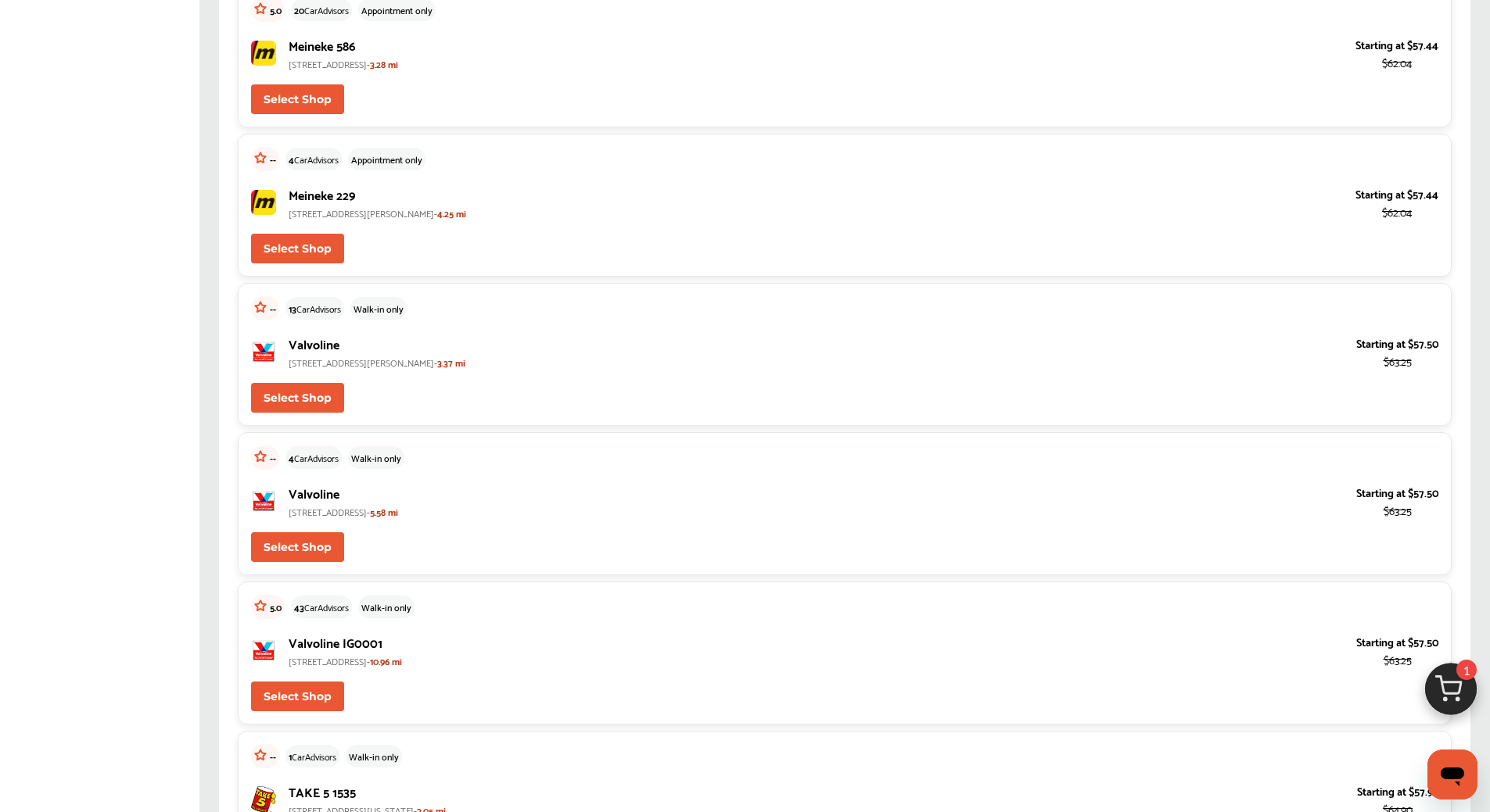
scroll to position [2400, 0]
click at [319, 385] on button "Select Shop" at bounding box center [298, 400] width 93 height 30
type input "*****"
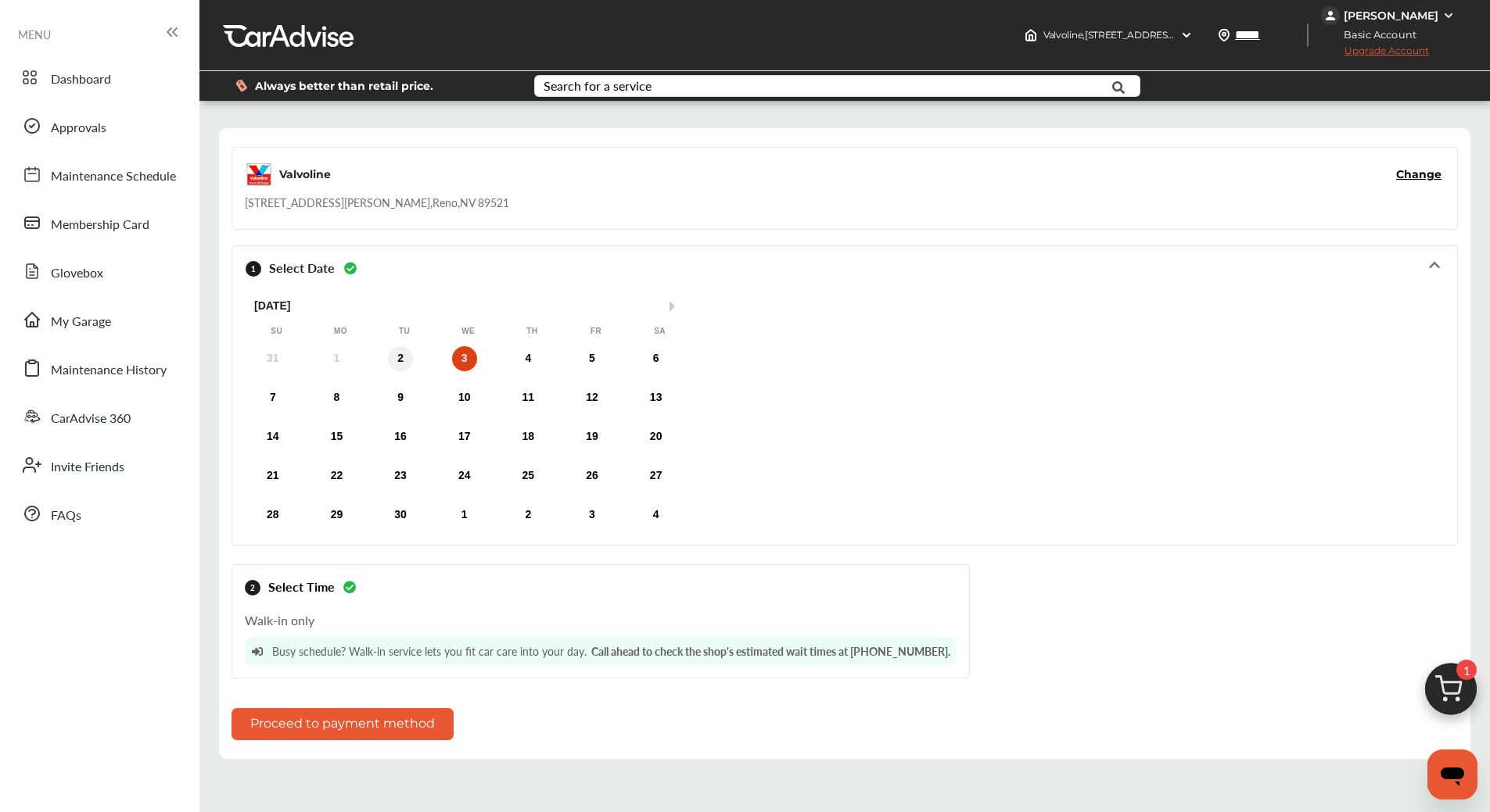
click at [402, 351] on div "2" at bounding box center [400, 358] width 25 height 25
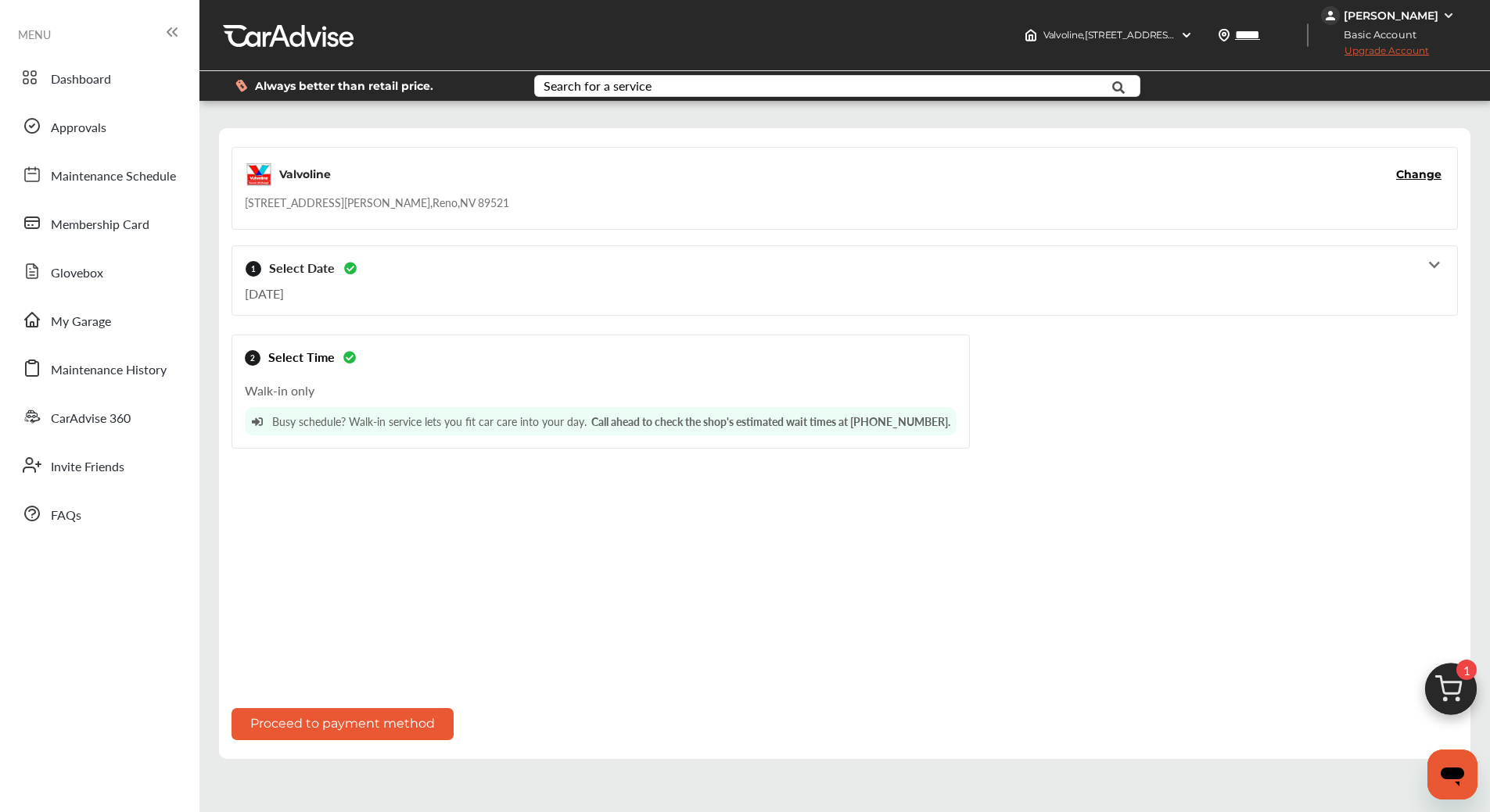
click at [416, 720] on button "Proceed to payment method" at bounding box center [342, 724] width 222 height 32
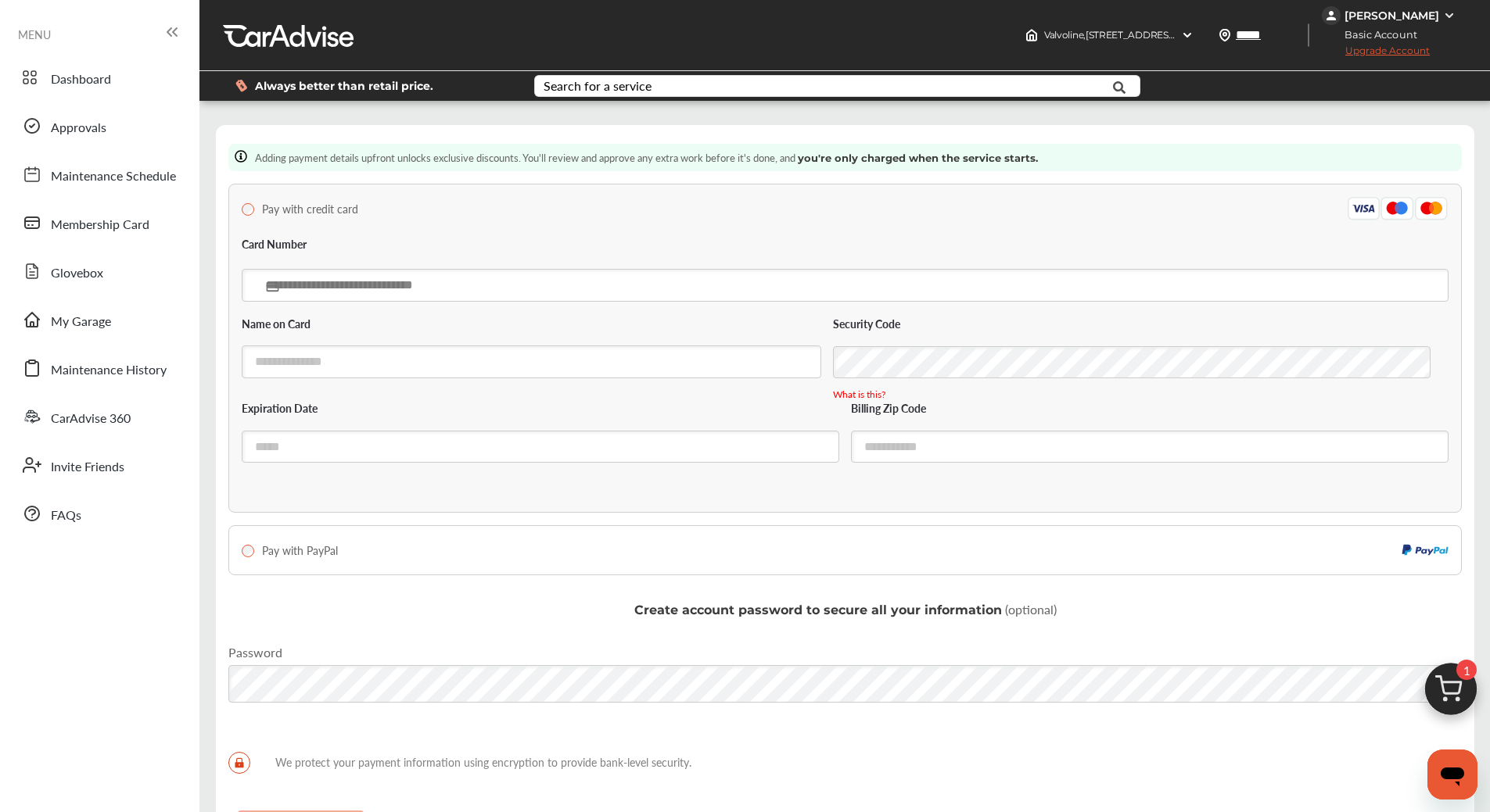
click at [463, 283] on input "text" at bounding box center [844, 284] width 1207 height 32
click at [684, 285] on input "text" at bounding box center [844, 284] width 1207 height 32
click at [610, 285] on input "text" at bounding box center [844, 284] width 1207 height 32
type input "**********"
click at [649, 363] on input "text" at bounding box center [531, 361] width 579 height 32
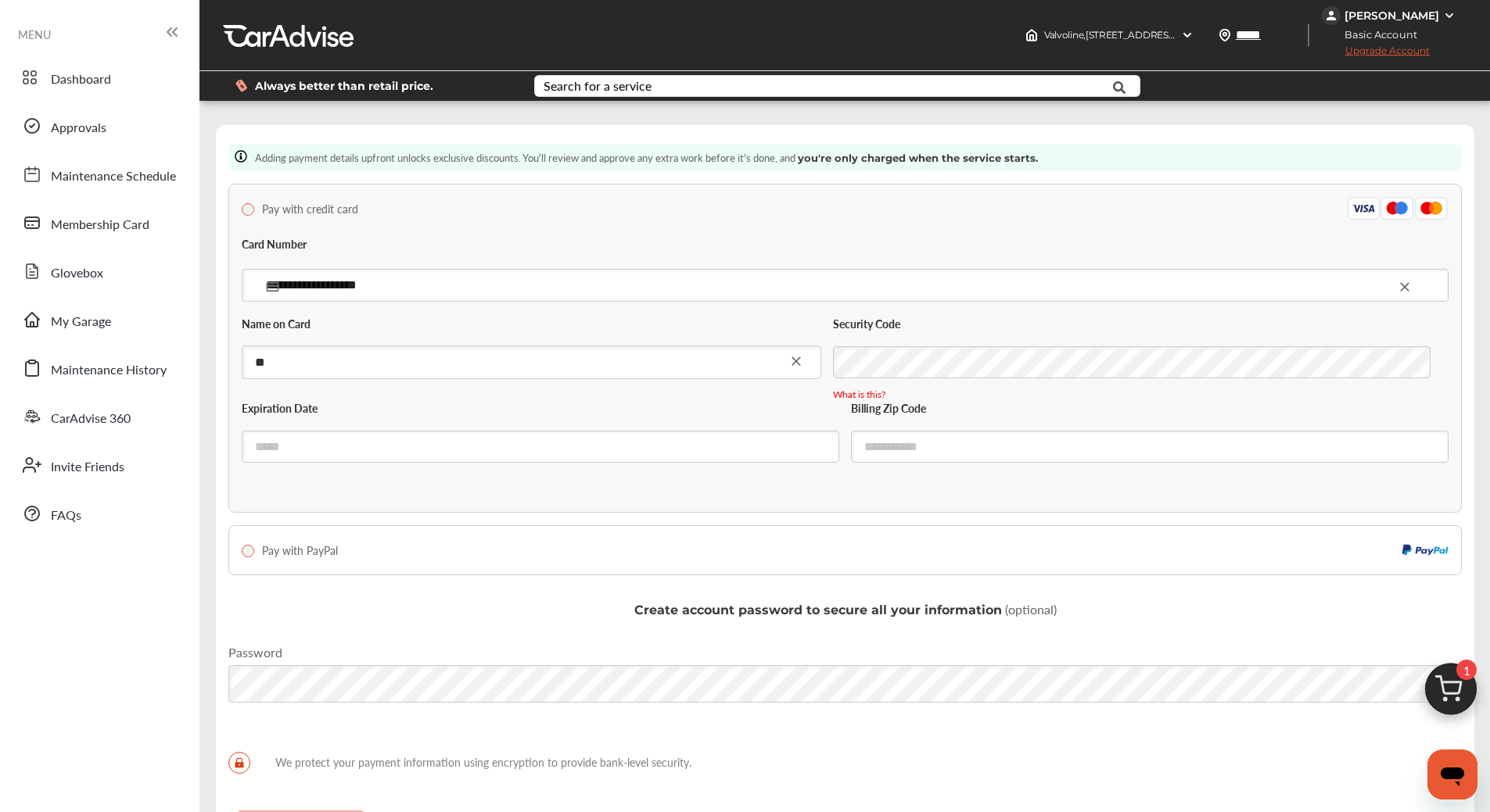
type input "*"
type input "**********"
click at [400, 445] on input "text" at bounding box center [540, 447] width 597 height 32
type input "*****"
click at [901, 447] on input "text" at bounding box center [1149, 447] width 597 height 32
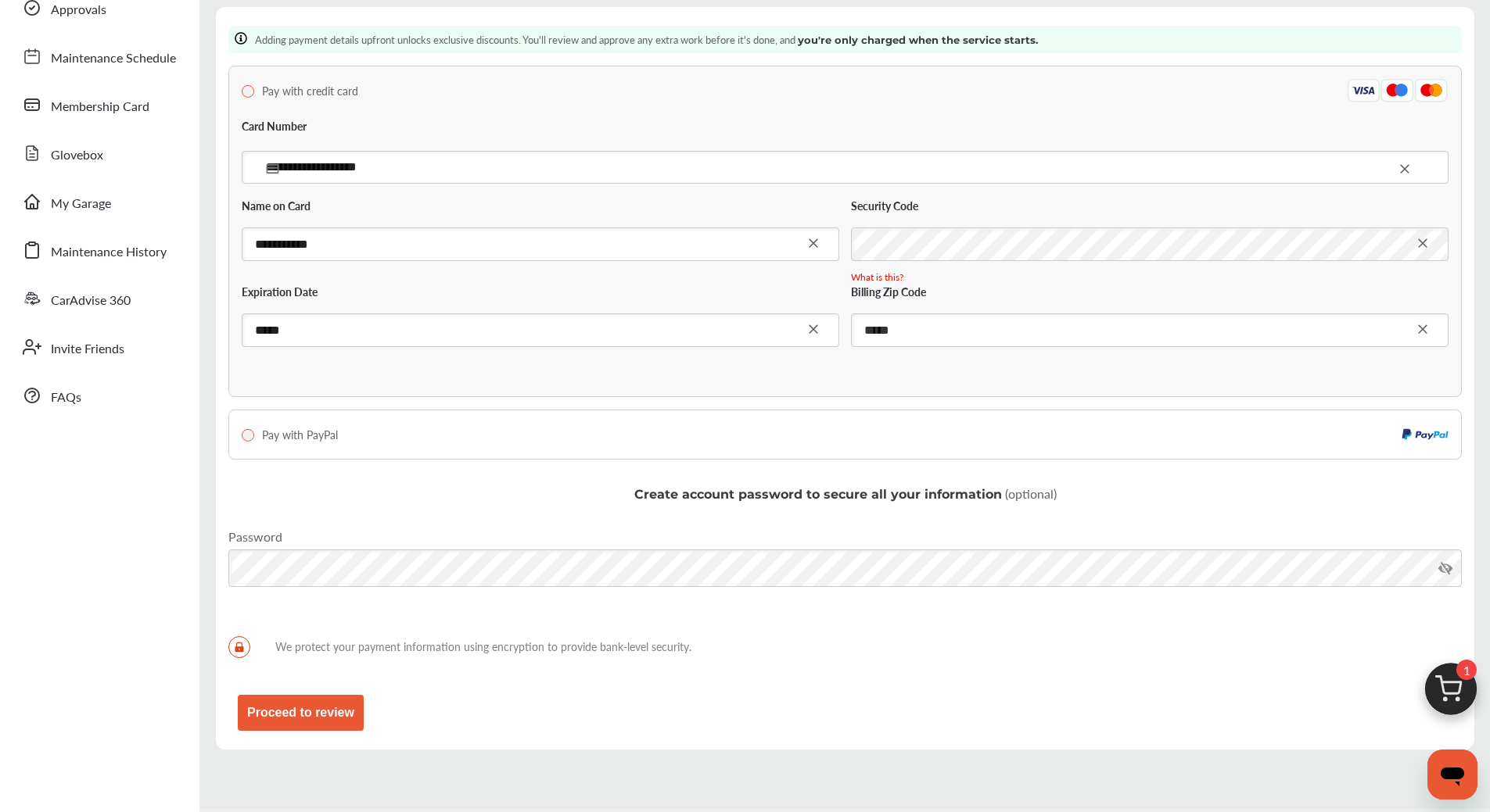
scroll to position [157, 0]
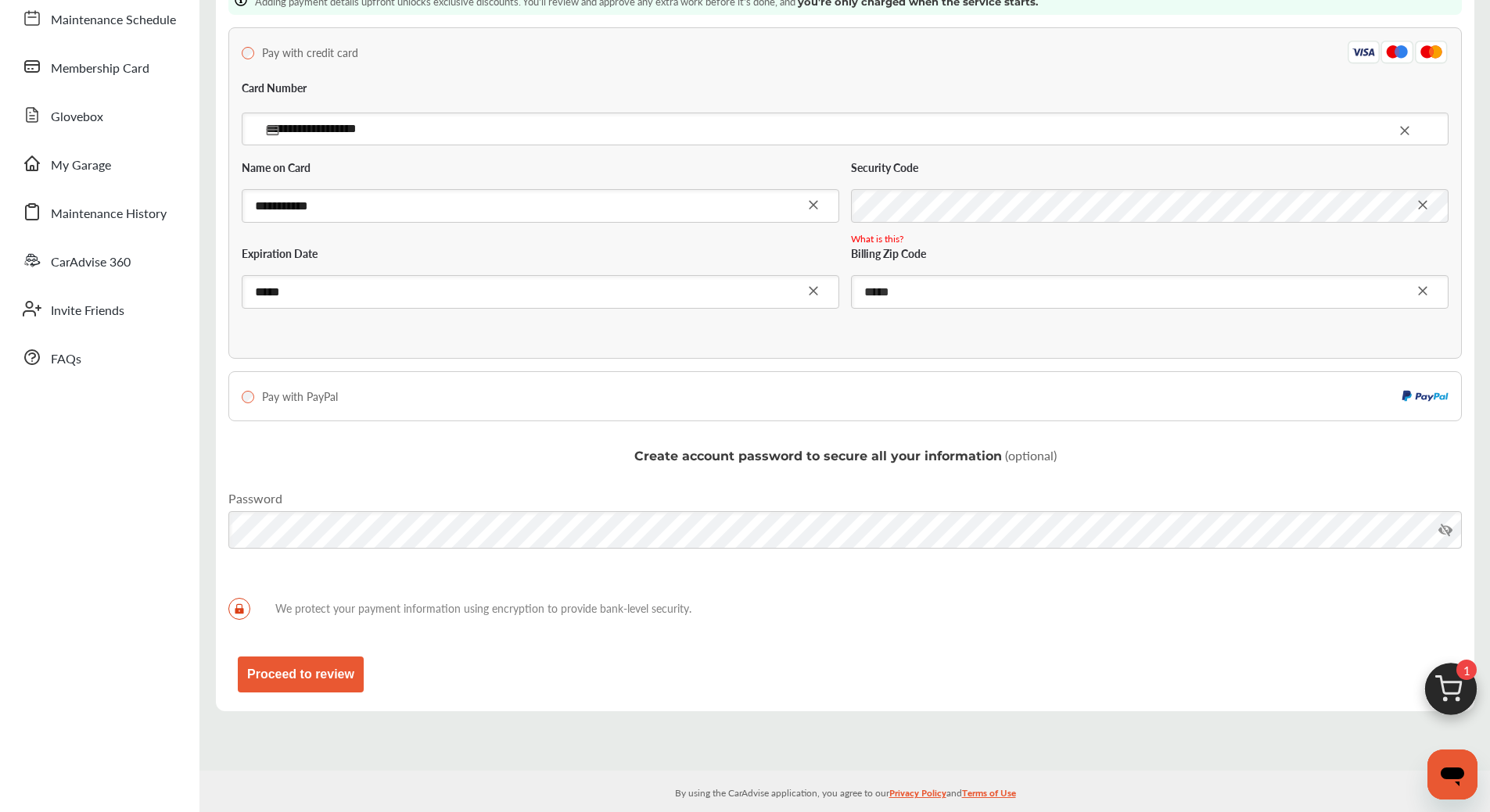
type input "*****"
click at [335, 662] on button "Proceed to review" at bounding box center [301, 675] width 126 height 36
click at [336, 668] on button "Proceed to review" at bounding box center [301, 675] width 126 height 36
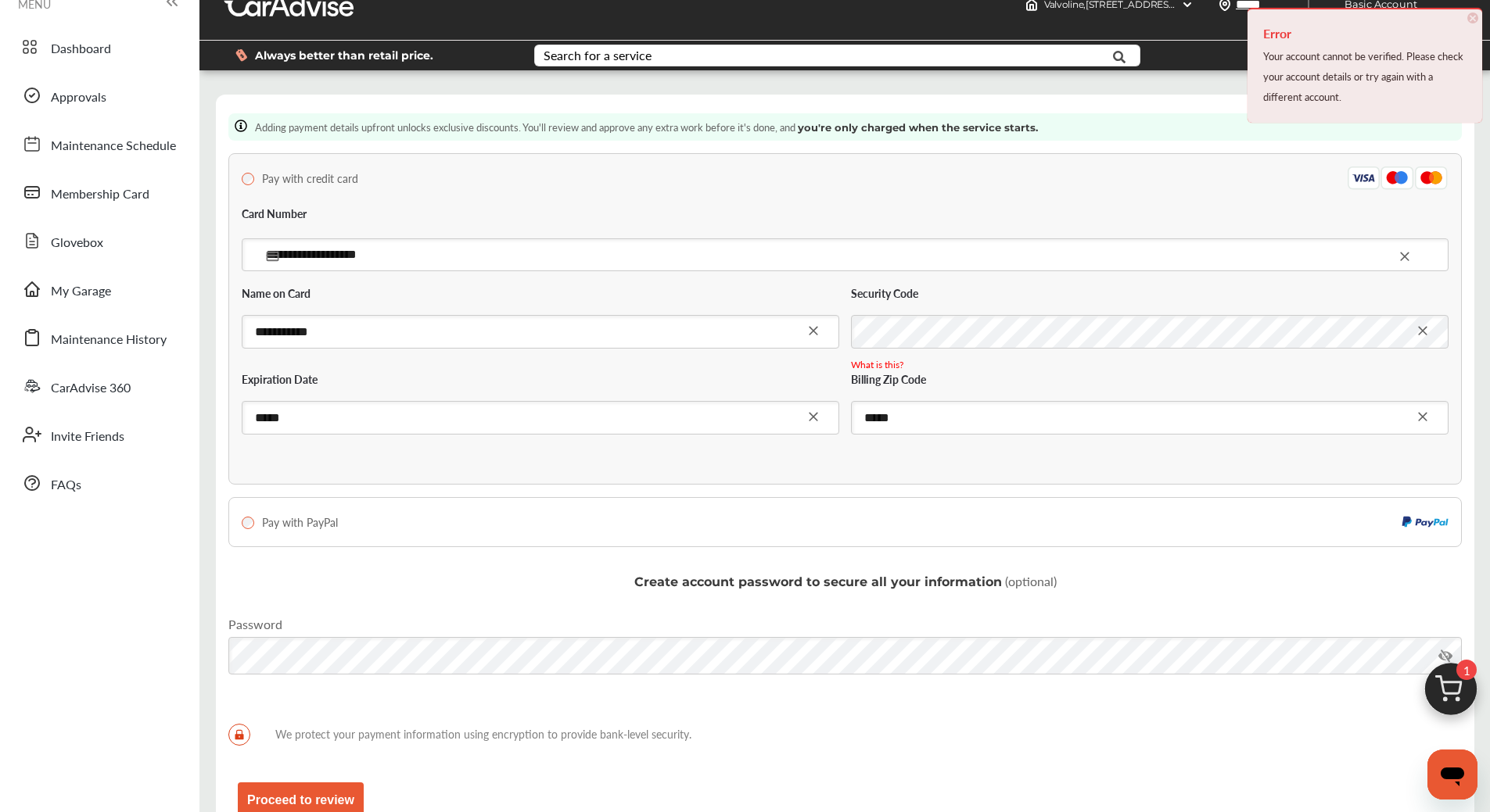
scroll to position [0, 0]
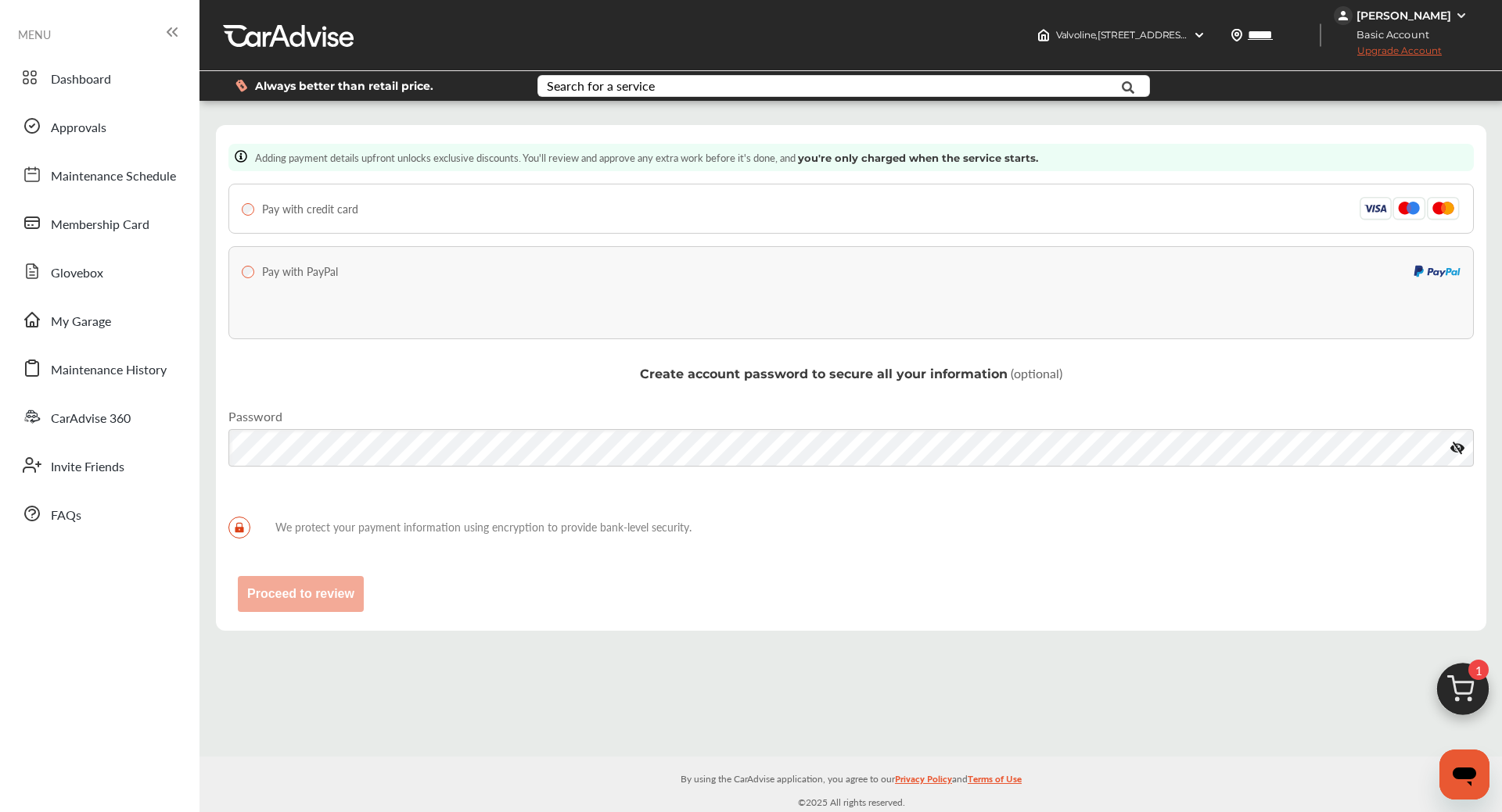
click at [1459, 442] on icon at bounding box center [1456, 447] width 34 height 37
click at [1462, 441] on icon at bounding box center [1456, 447] width 34 height 37
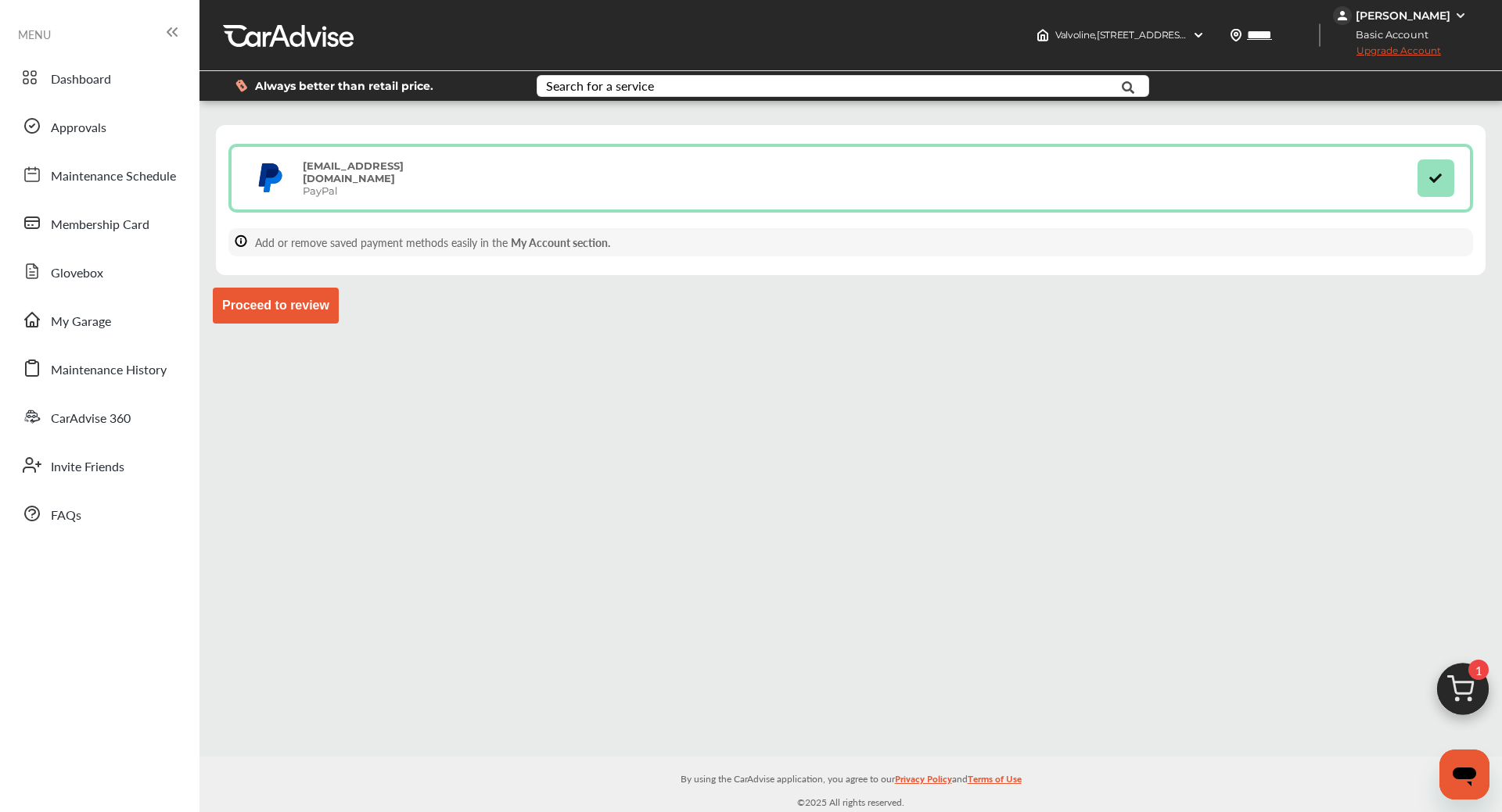
click at [313, 299] on button "Proceed to review" at bounding box center [276, 306] width 126 height 36
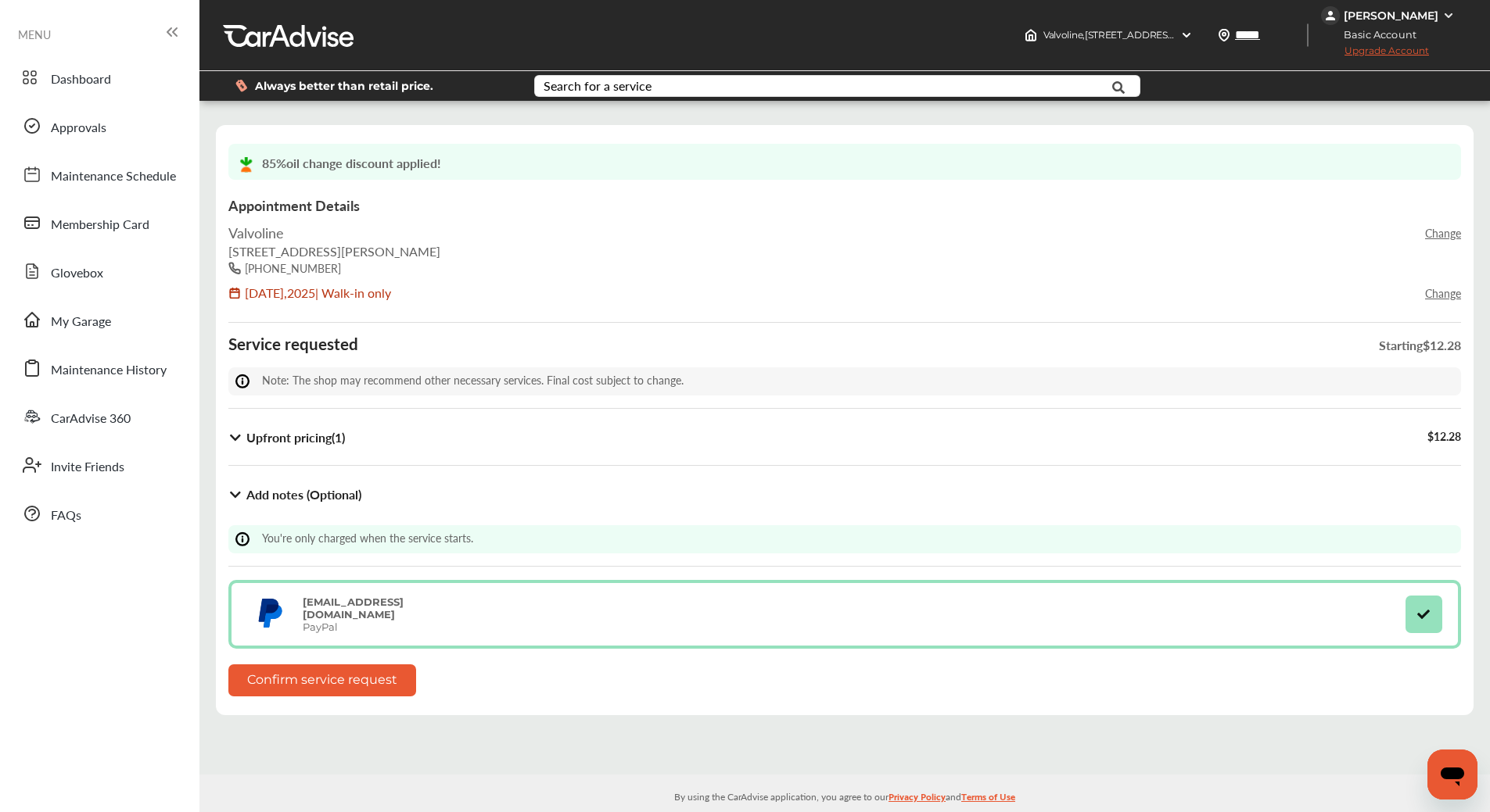
click at [235, 431] on icon at bounding box center [236, 438] width 15 height 13
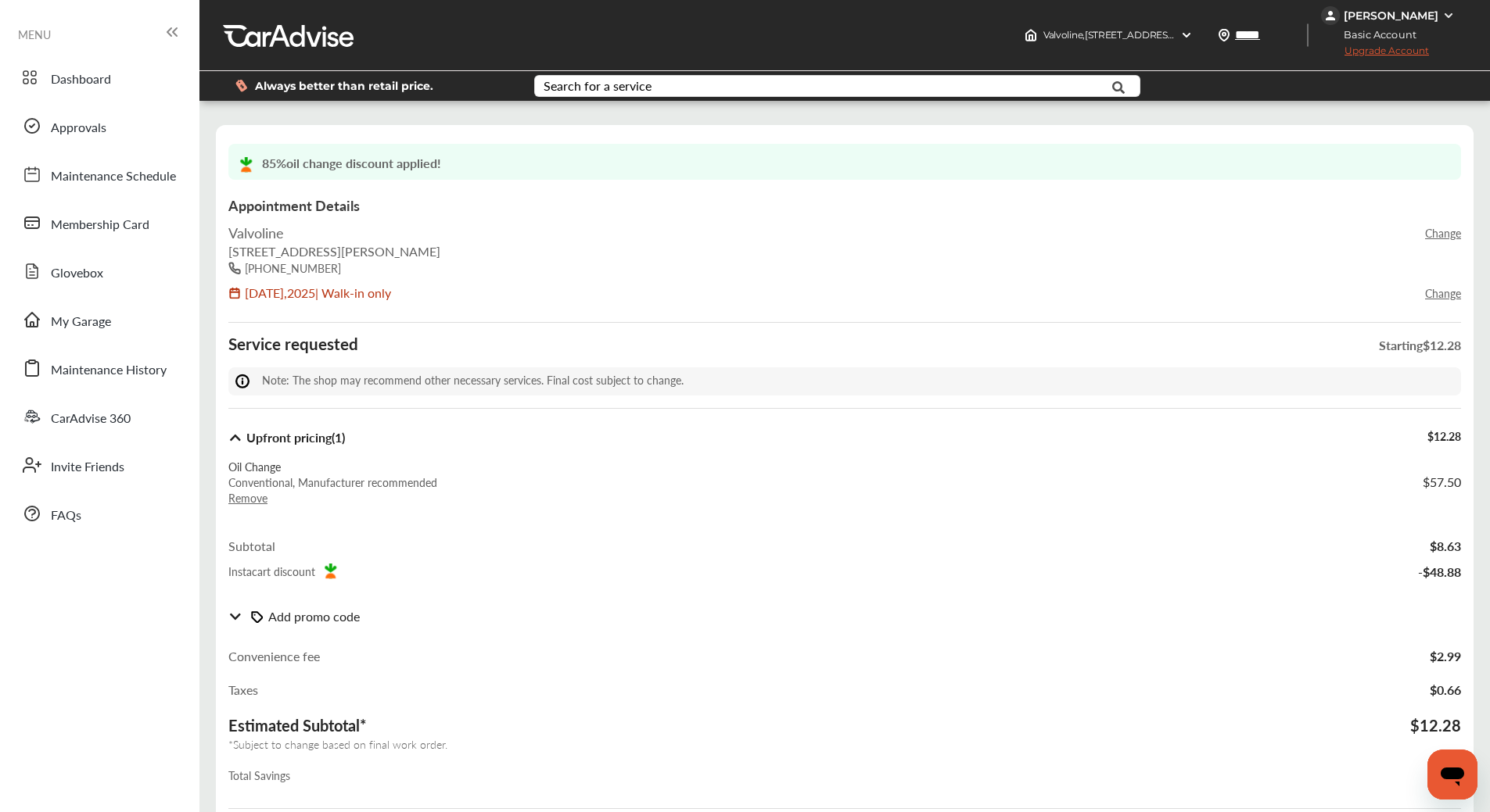
click at [247, 493] on p "Remove" at bounding box center [332, 497] width 209 height 15
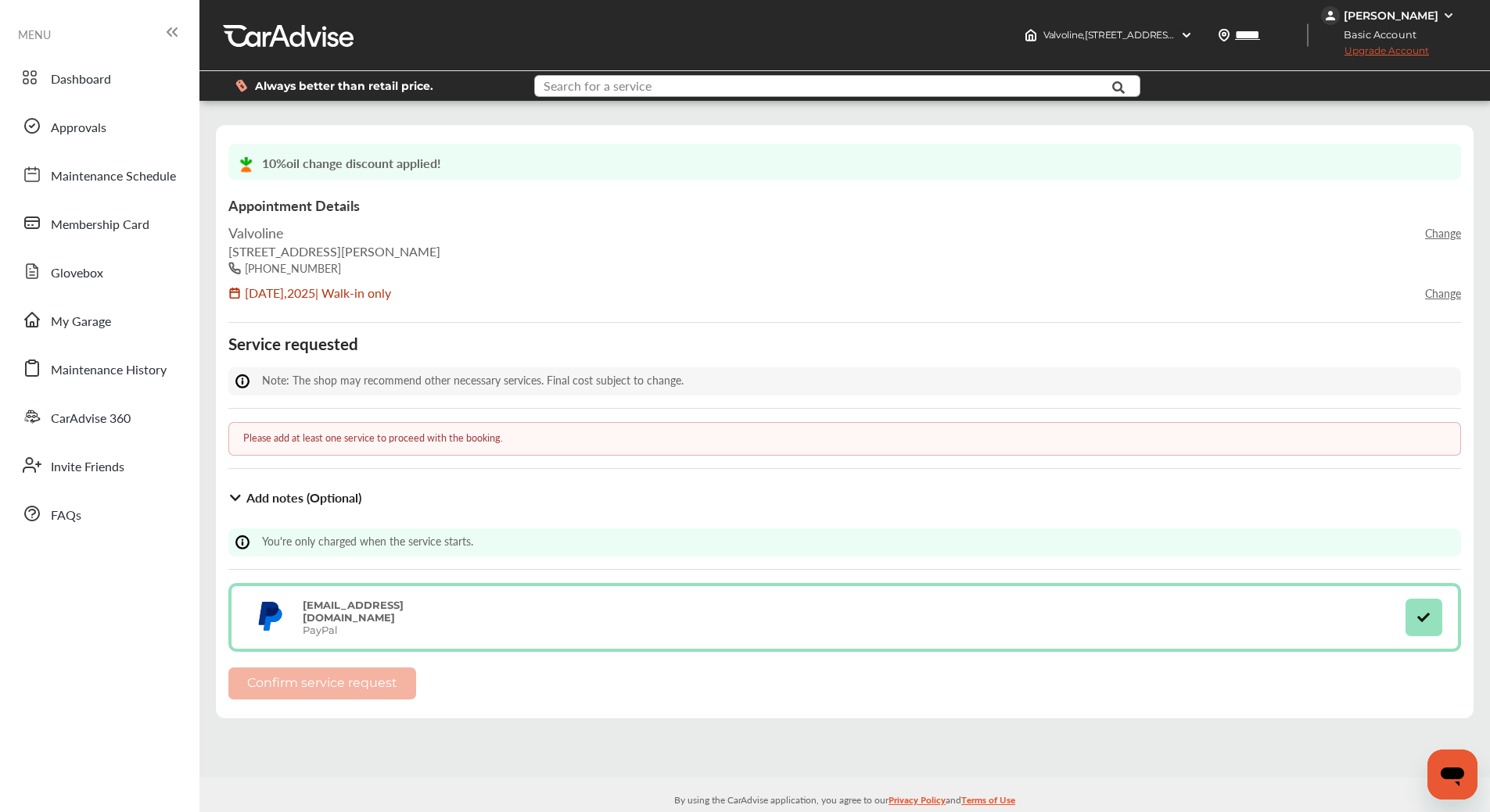
click at [872, 85] on input "text" at bounding box center [811, 87] width 553 height 25
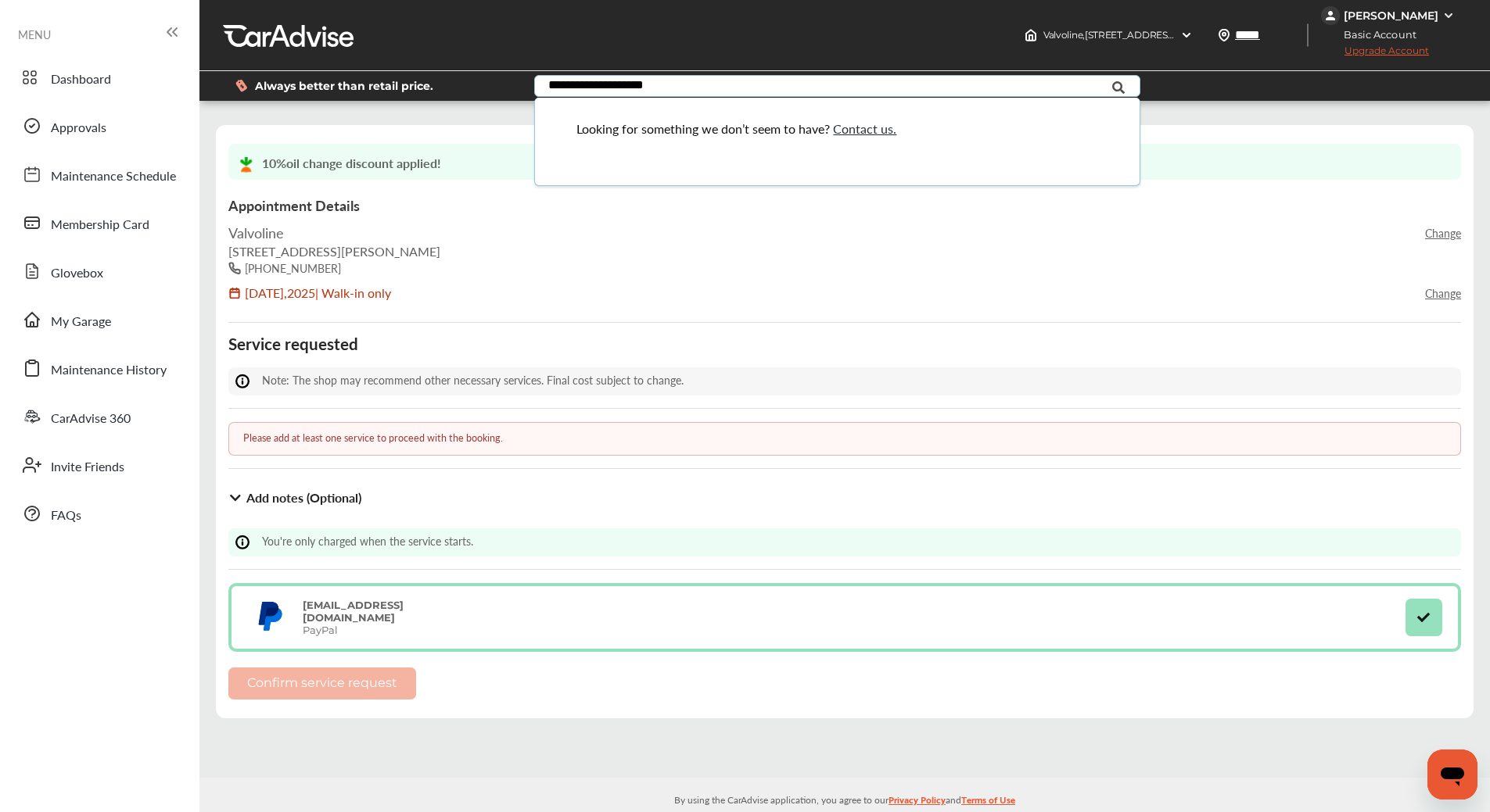
type input "**********"
click at [1260, 167] on div "10 % oil change discount applied!" at bounding box center [845, 163] width 1220 height 26
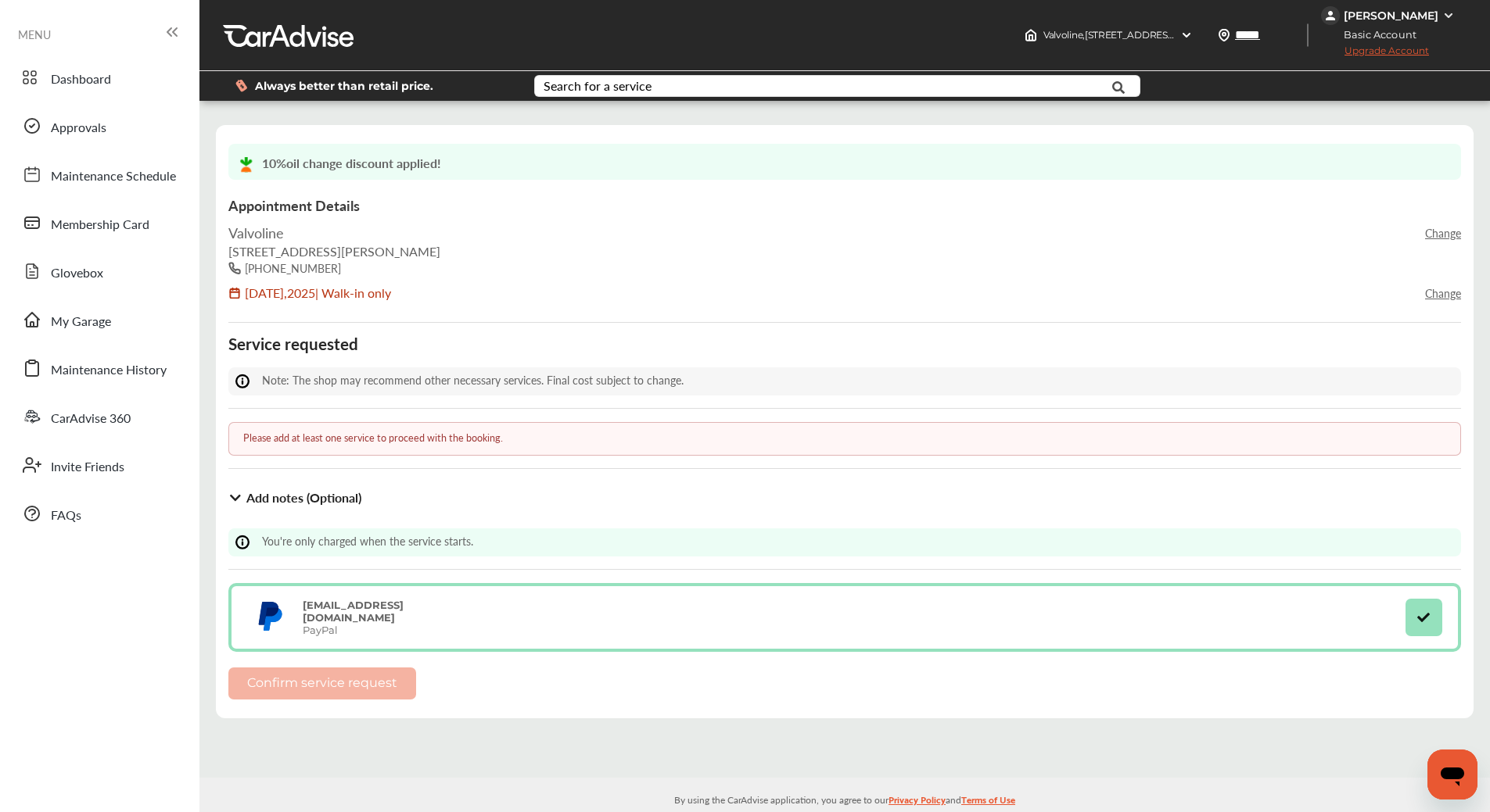
click at [518, 437] on div "Please add at least one service to proceed with the booking." at bounding box center [845, 439] width 1233 height 34
click at [168, 172] on span "Maintenance Schedule" at bounding box center [113, 177] width 125 height 20
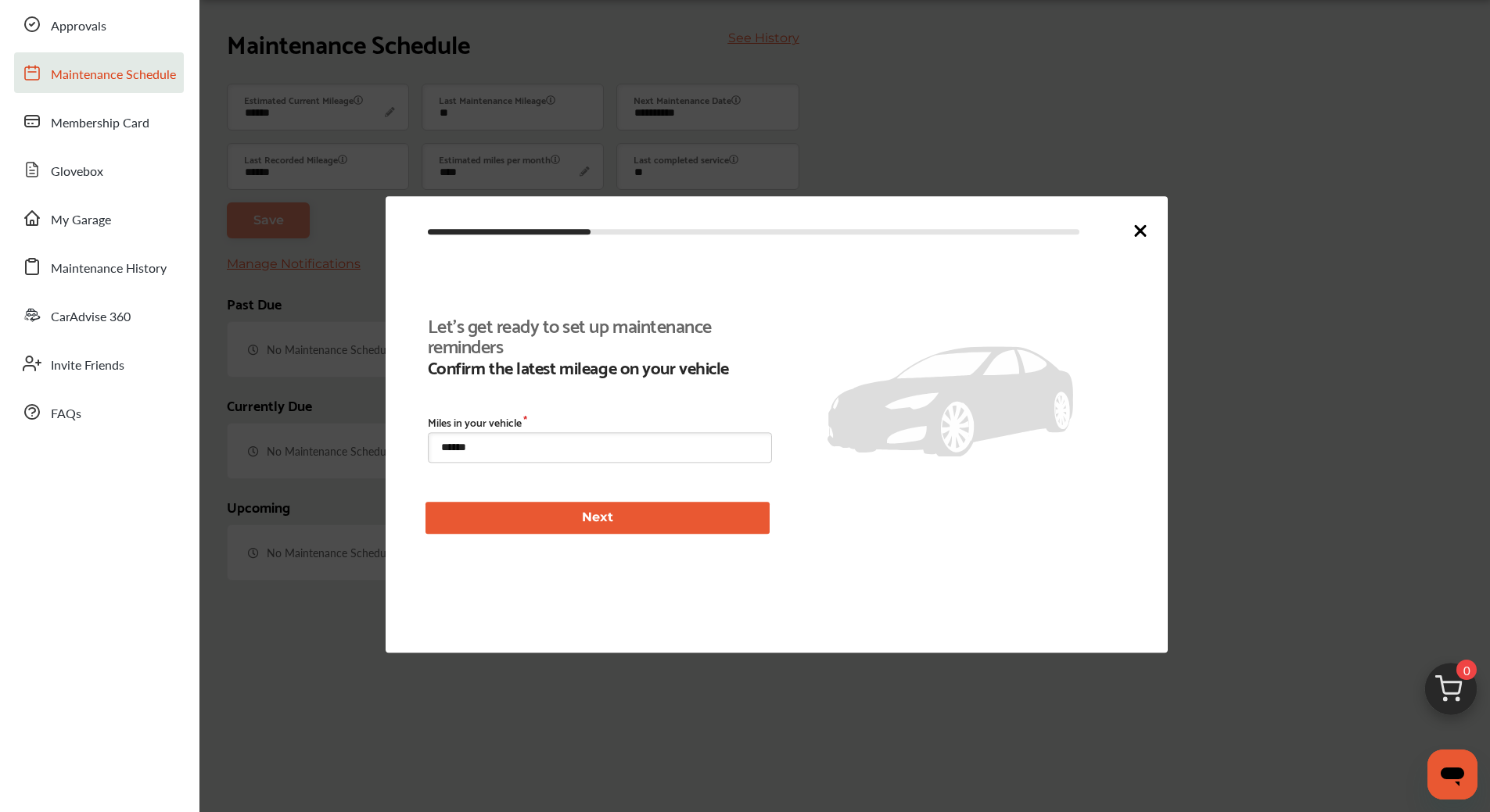
scroll to position [235, 0]
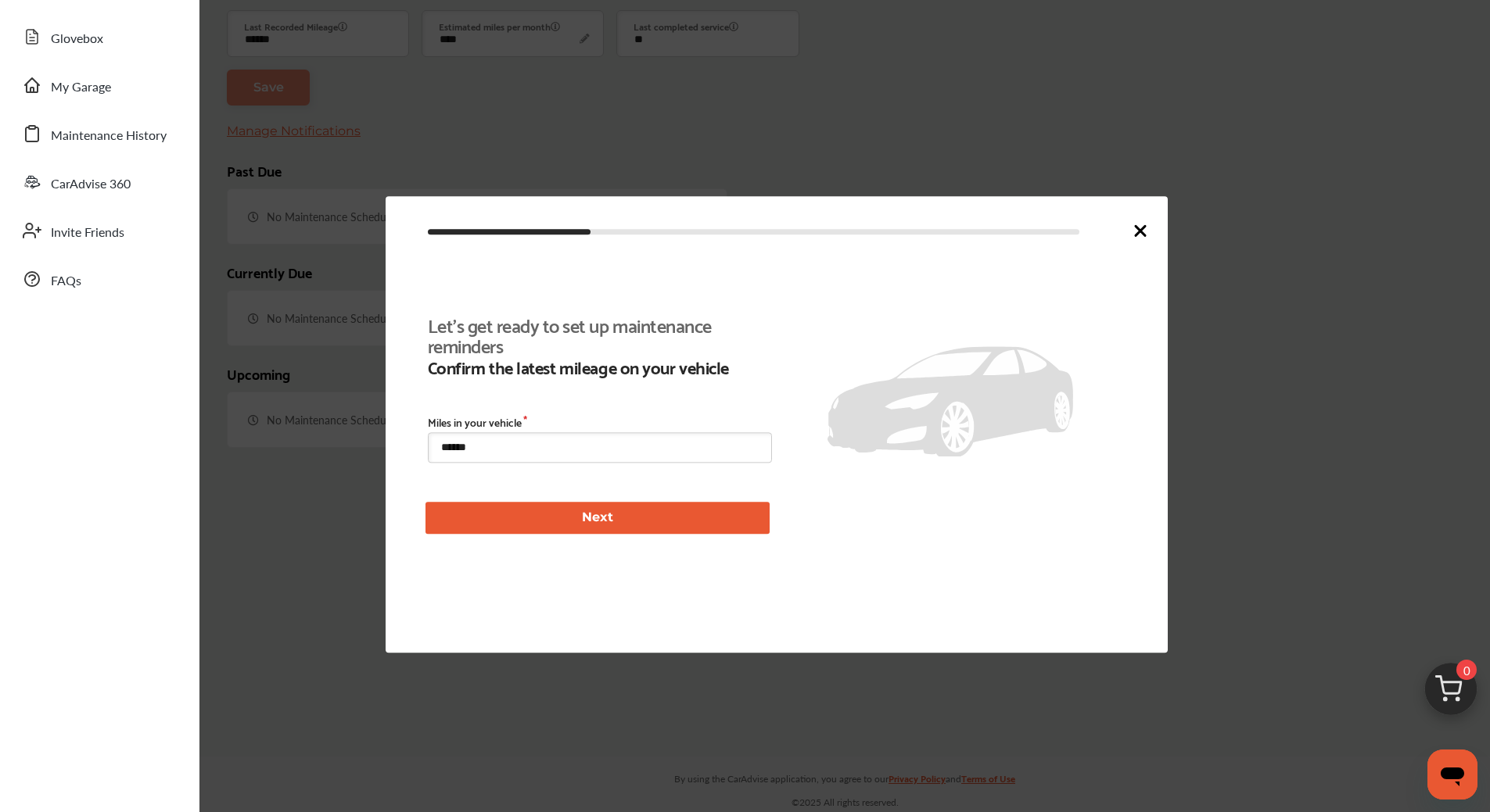
click at [628, 517] on button "Next" at bounding box center [597, 517] width 344 height 32
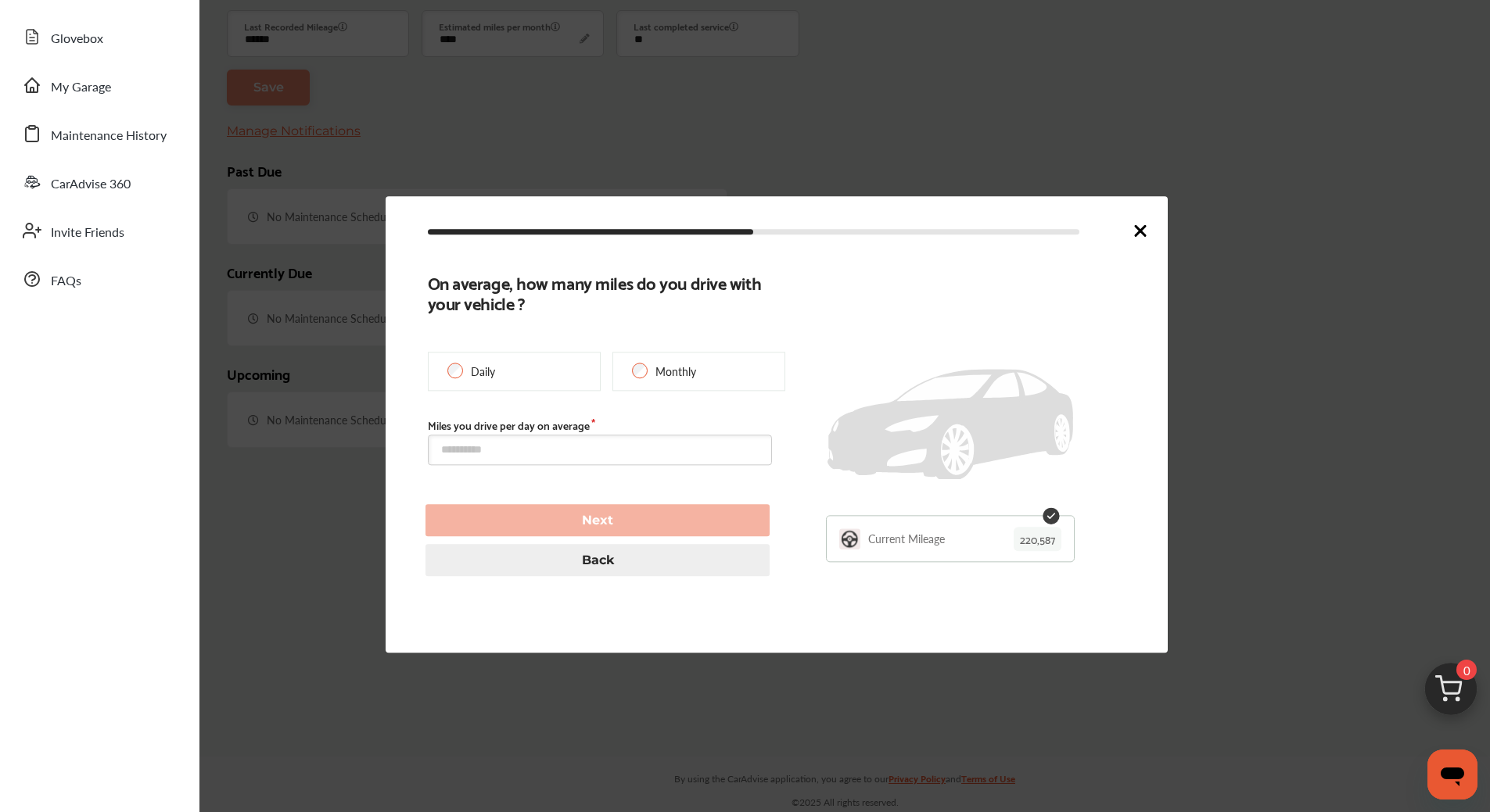
click at [1146, 229] on icon at bounding box center [1140, 230] width 19 height 19
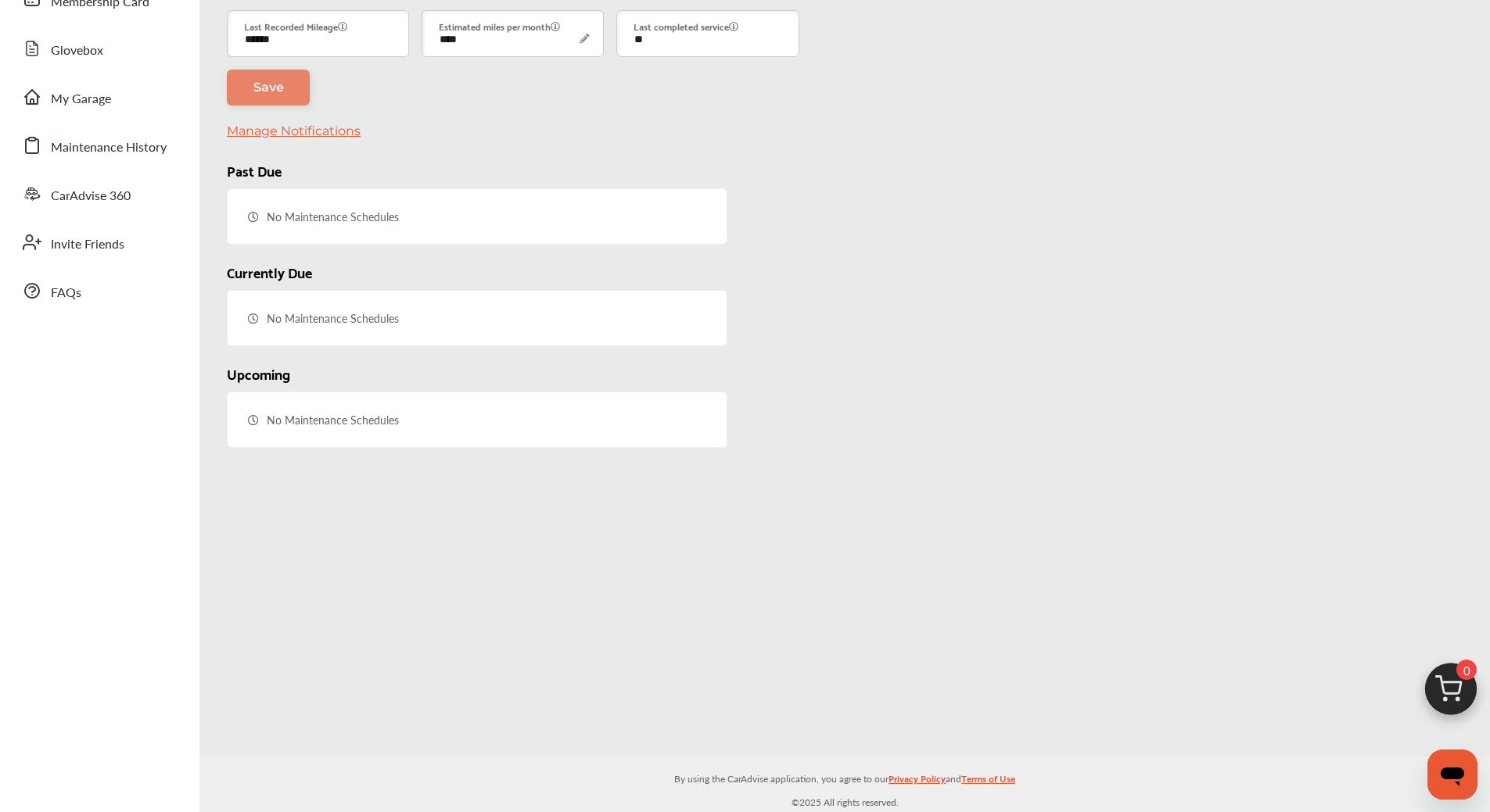
scroll to position [0, 0]
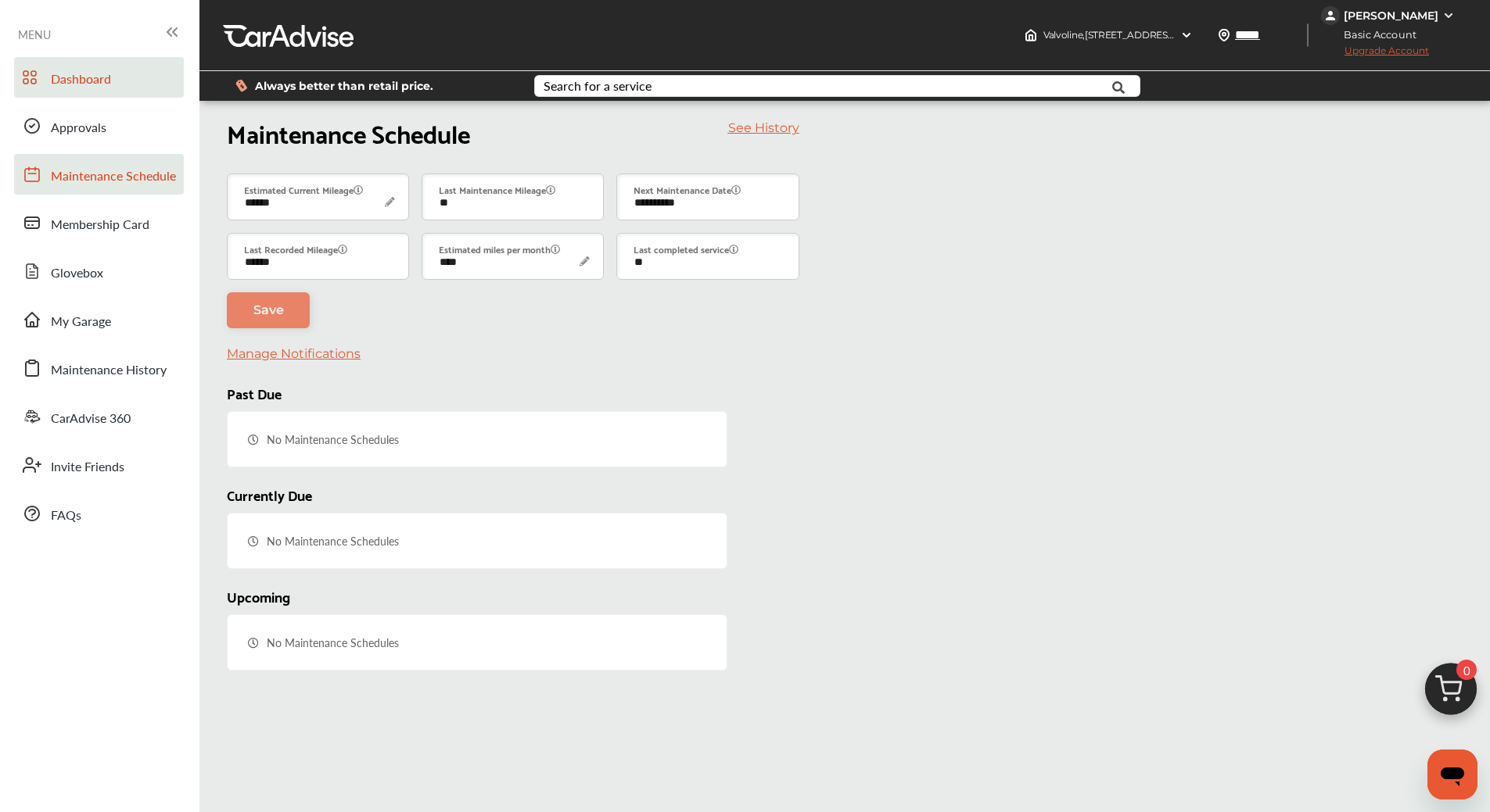
click at [105, 78] on span "Dashboard" at bounding box center [81, 79] width 60 height 20
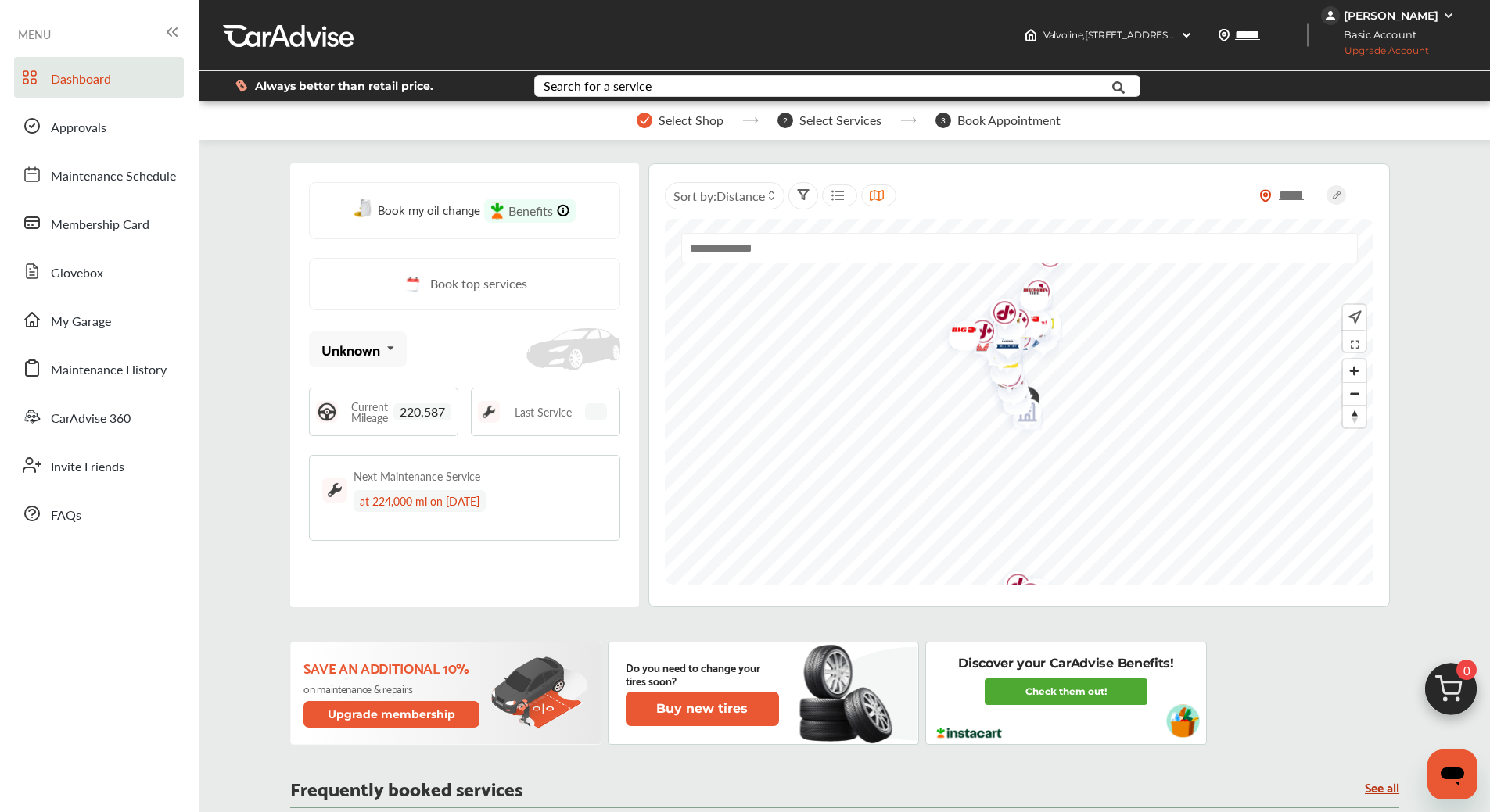
click at [859, 119] on span "Select Services" at bounding box center [841, 120] width 82 height 14
click at [876, 247] on input "text" at bounding box center [1019, 248] width 677 height 30
type input "*****"
click at [975, 421] on img "Map marker" at bounding box center [970, 417] width 40 height 47
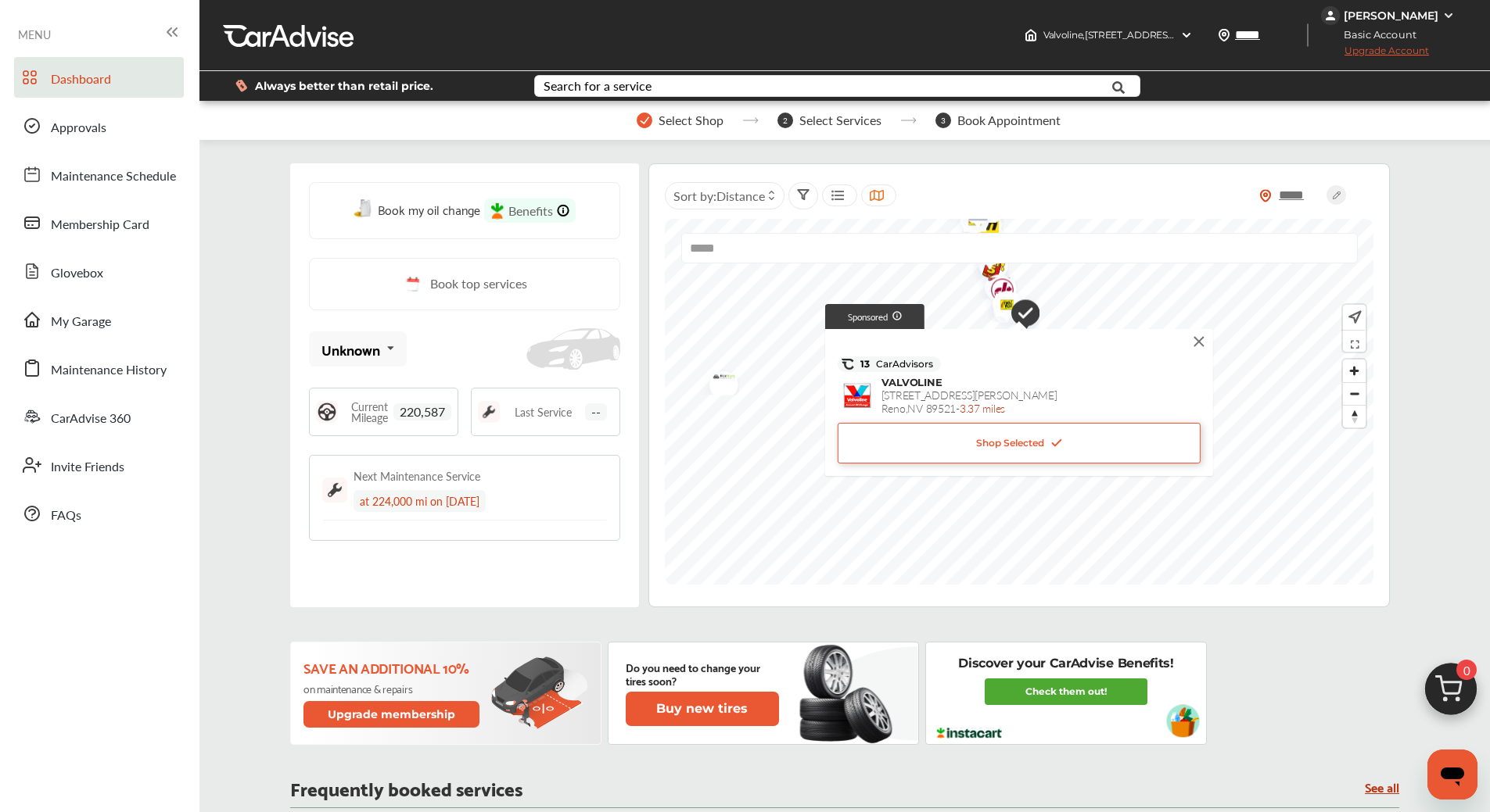
click at [1052, 431] on div "Shop Selected" at bounding box center [1019, 443] width 362 height 41
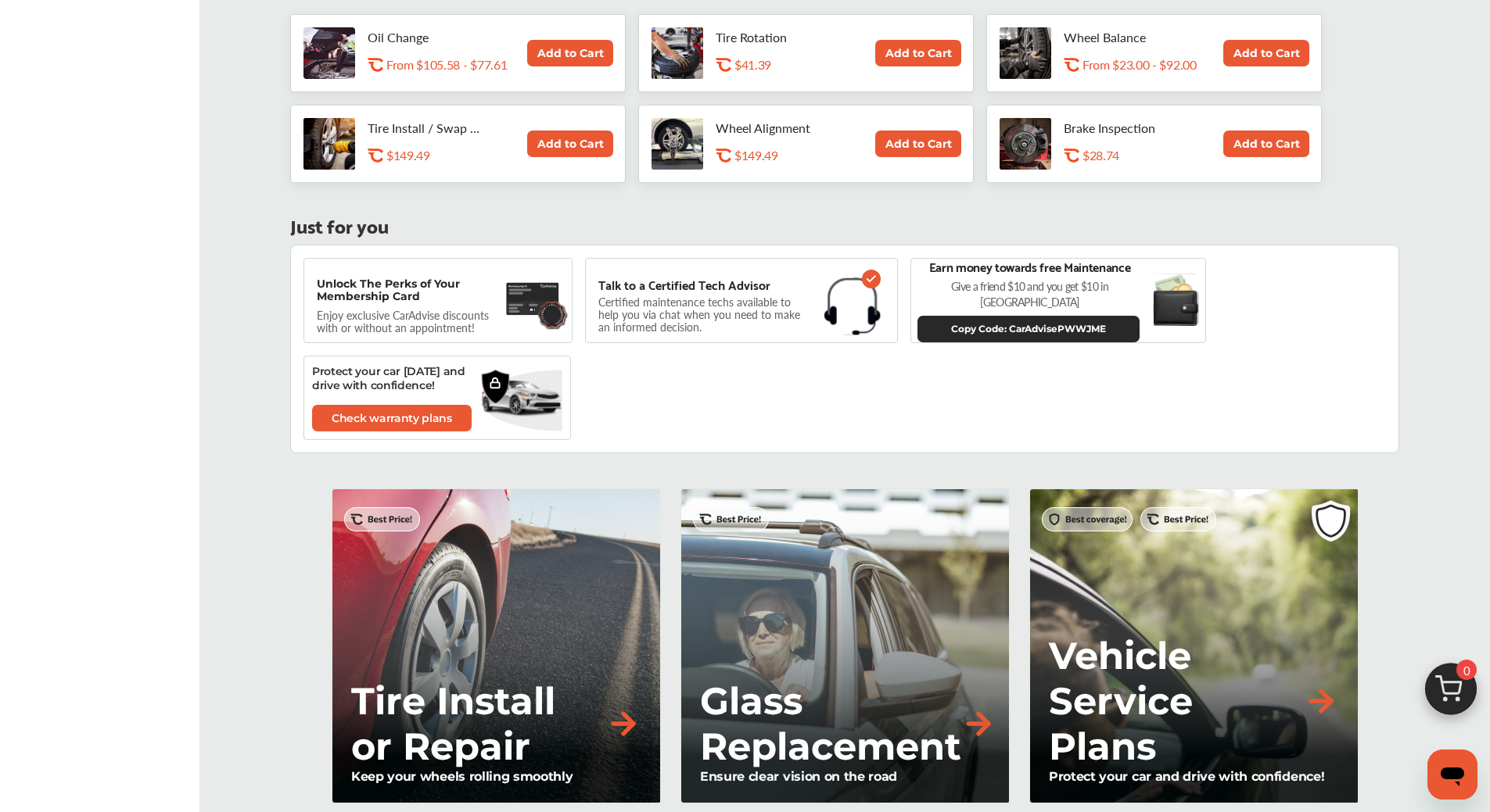
scroll to position [663, 0]
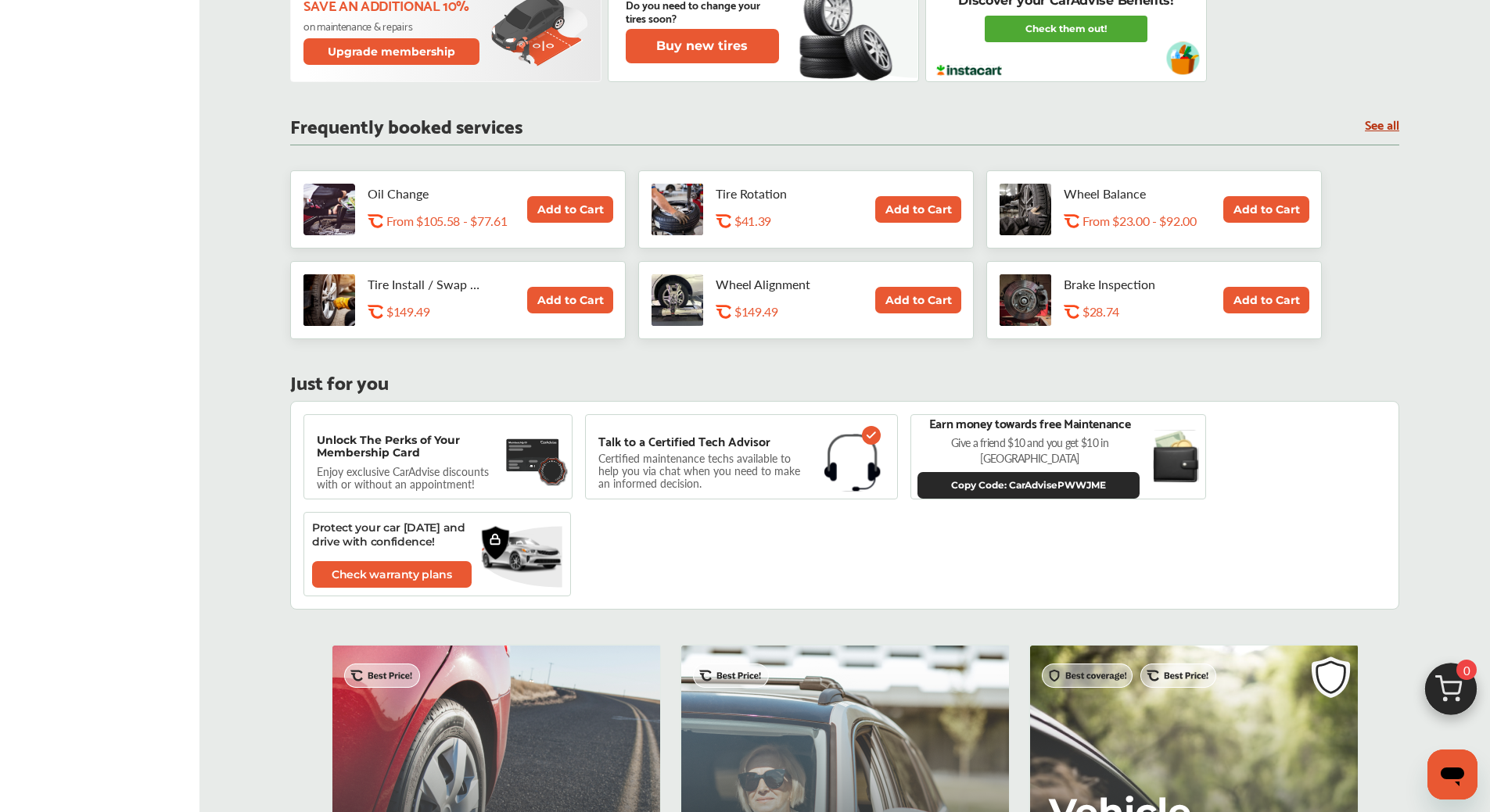
click at [596, 208] on button "Add to Cart" at bounding box center [570, 209] width 86 height 26
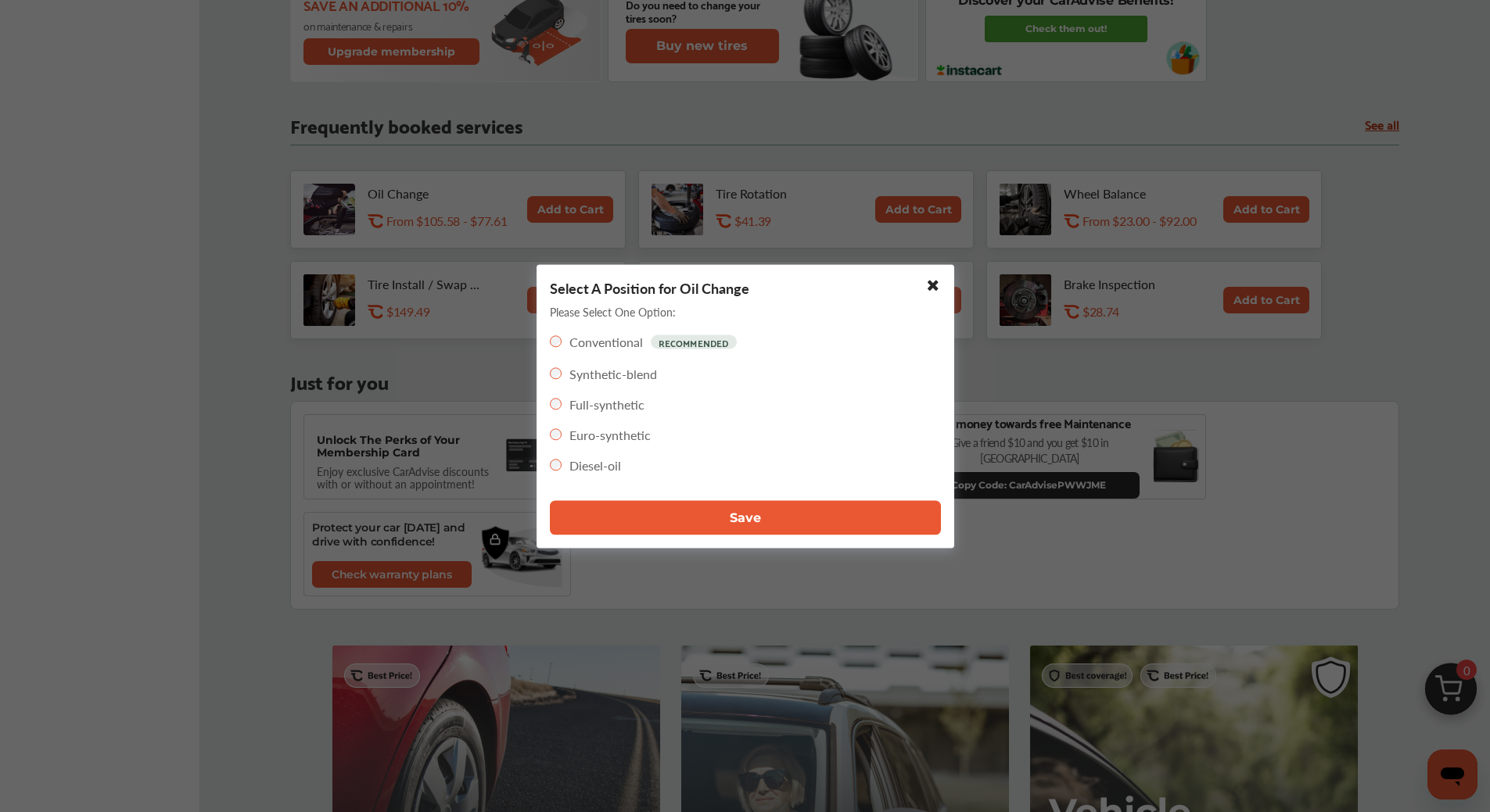
click at [556, 407] on div "Full-synthetic" at bounding box center [597, 404] width 95 height 18
click at [834, 513] on button "Save" at bounding box center [745, 518] width 391 height 35
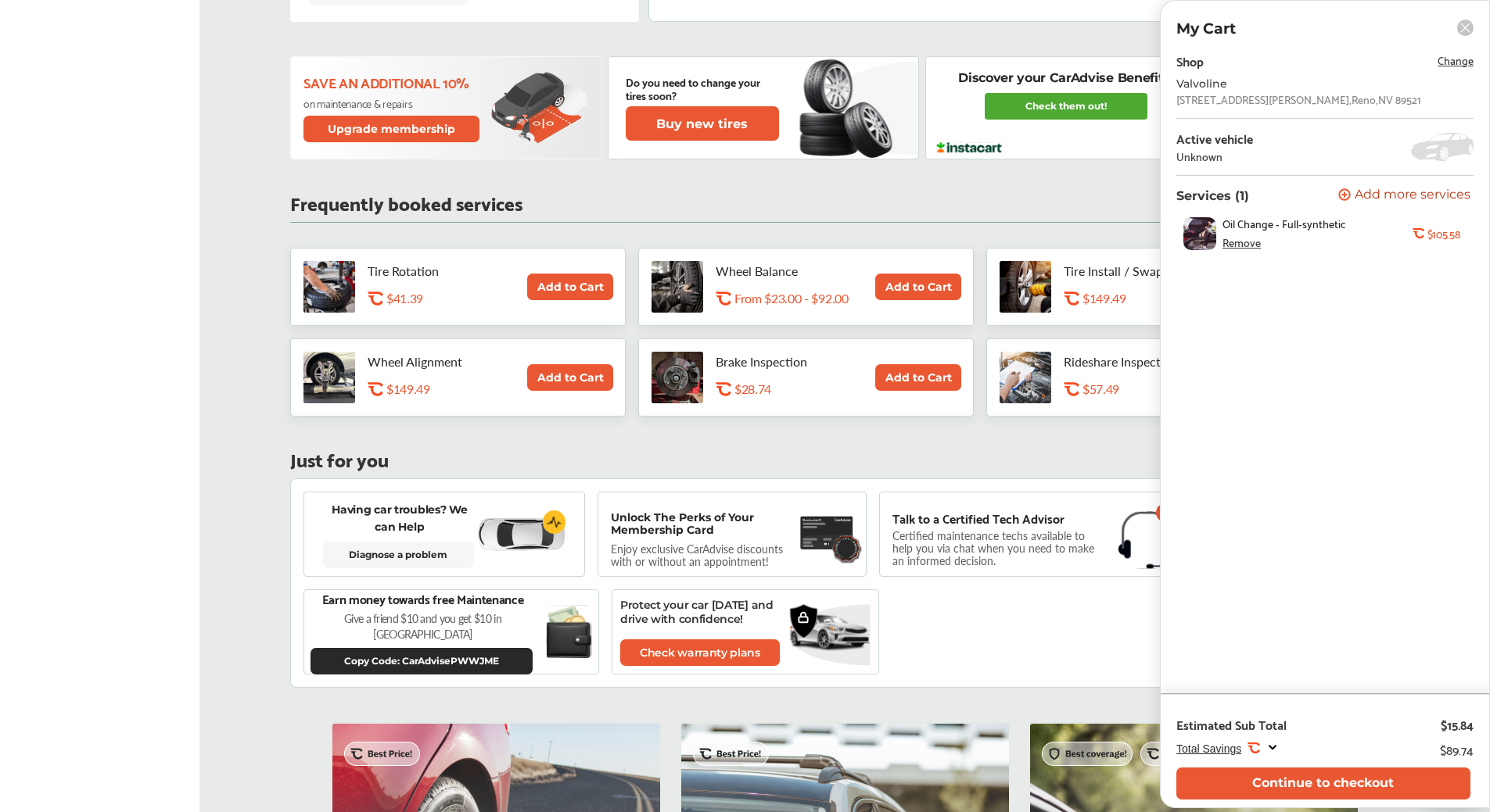
click at [1466, 28] on rect at bounding box center [1465, 27] width 16 height 16
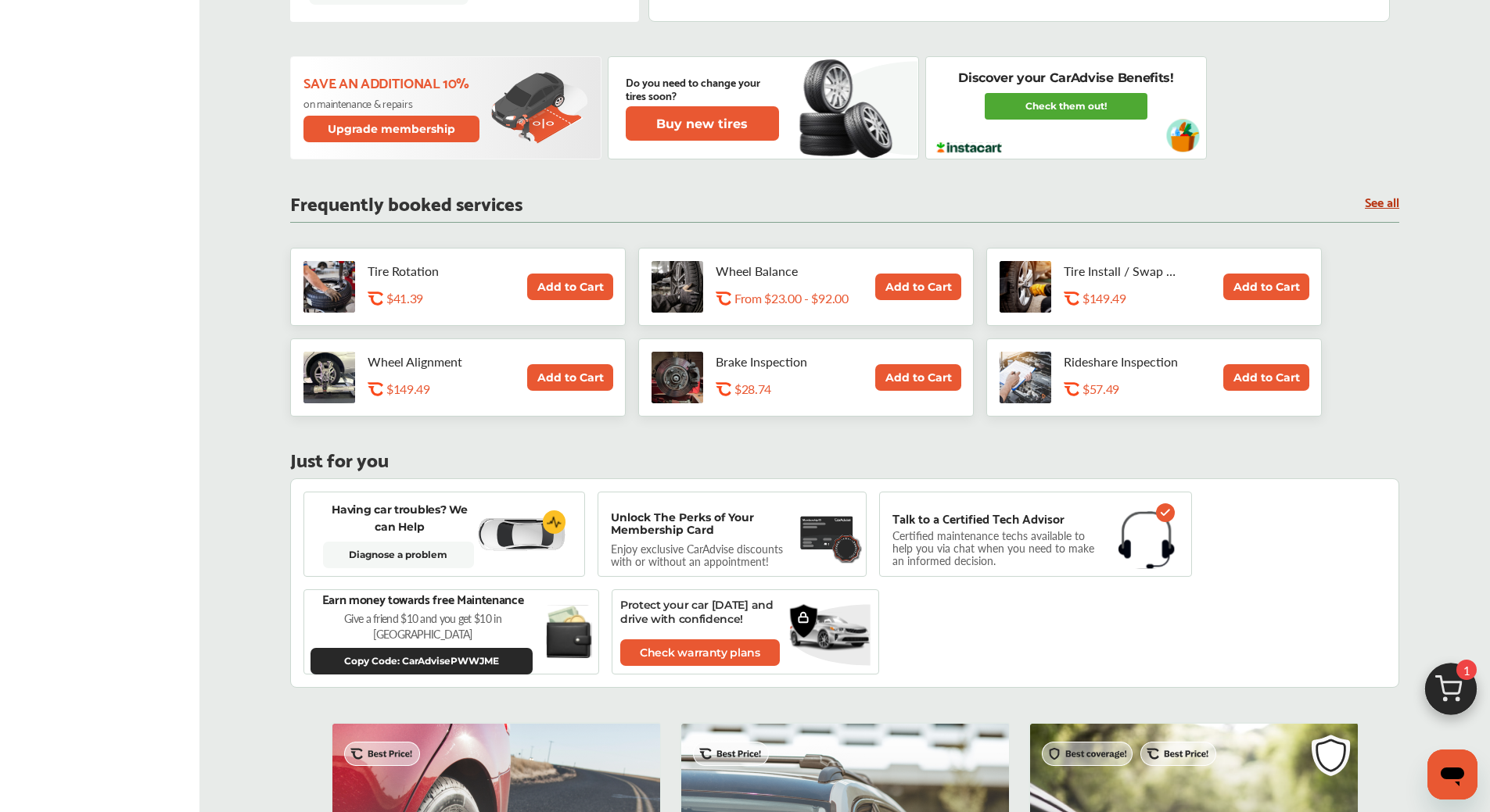
scroll to position [37, 0]
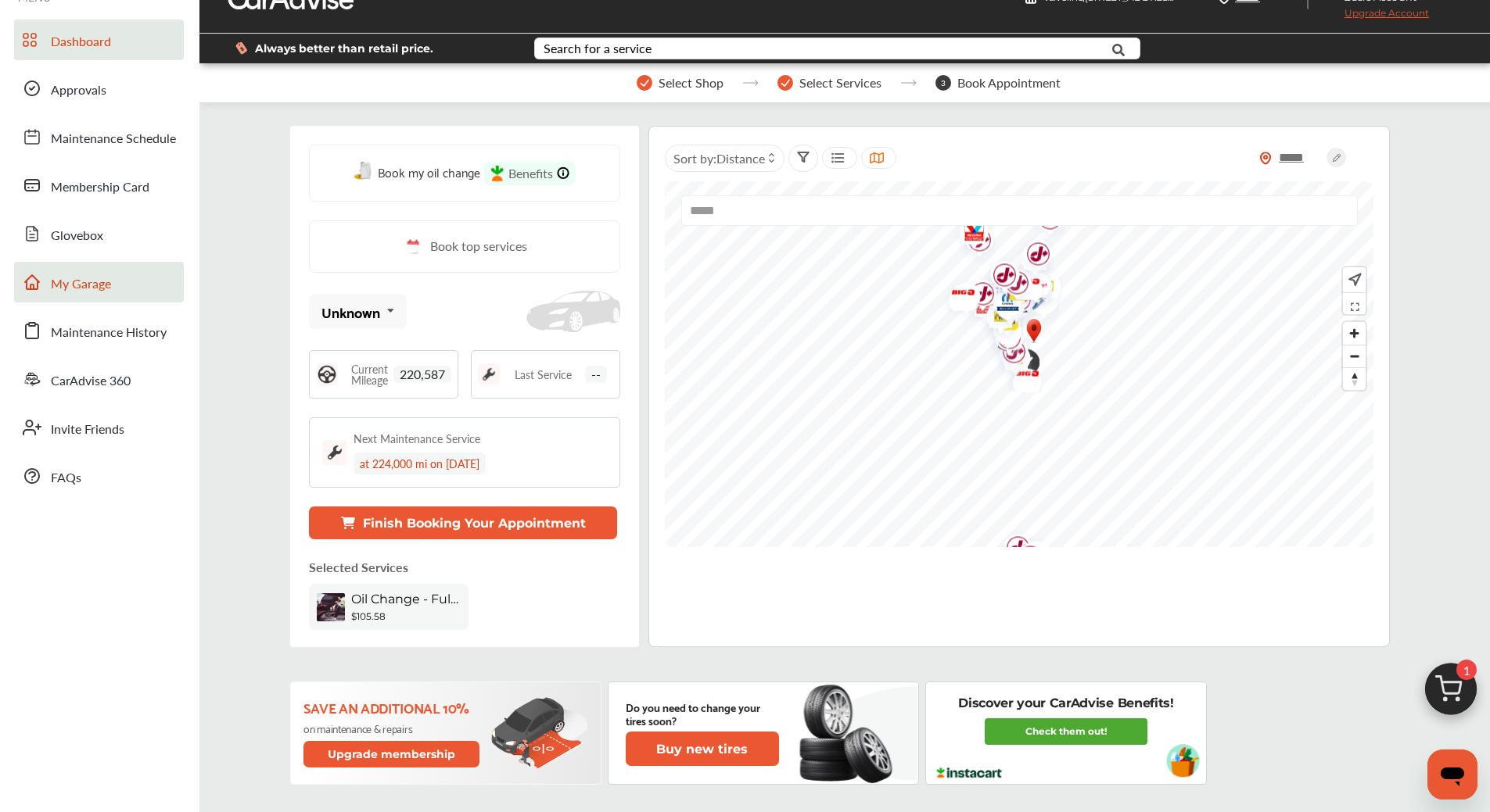
click at [99, 289] on span "My Garage" at bounding box center [81, 284] width 60 height 20
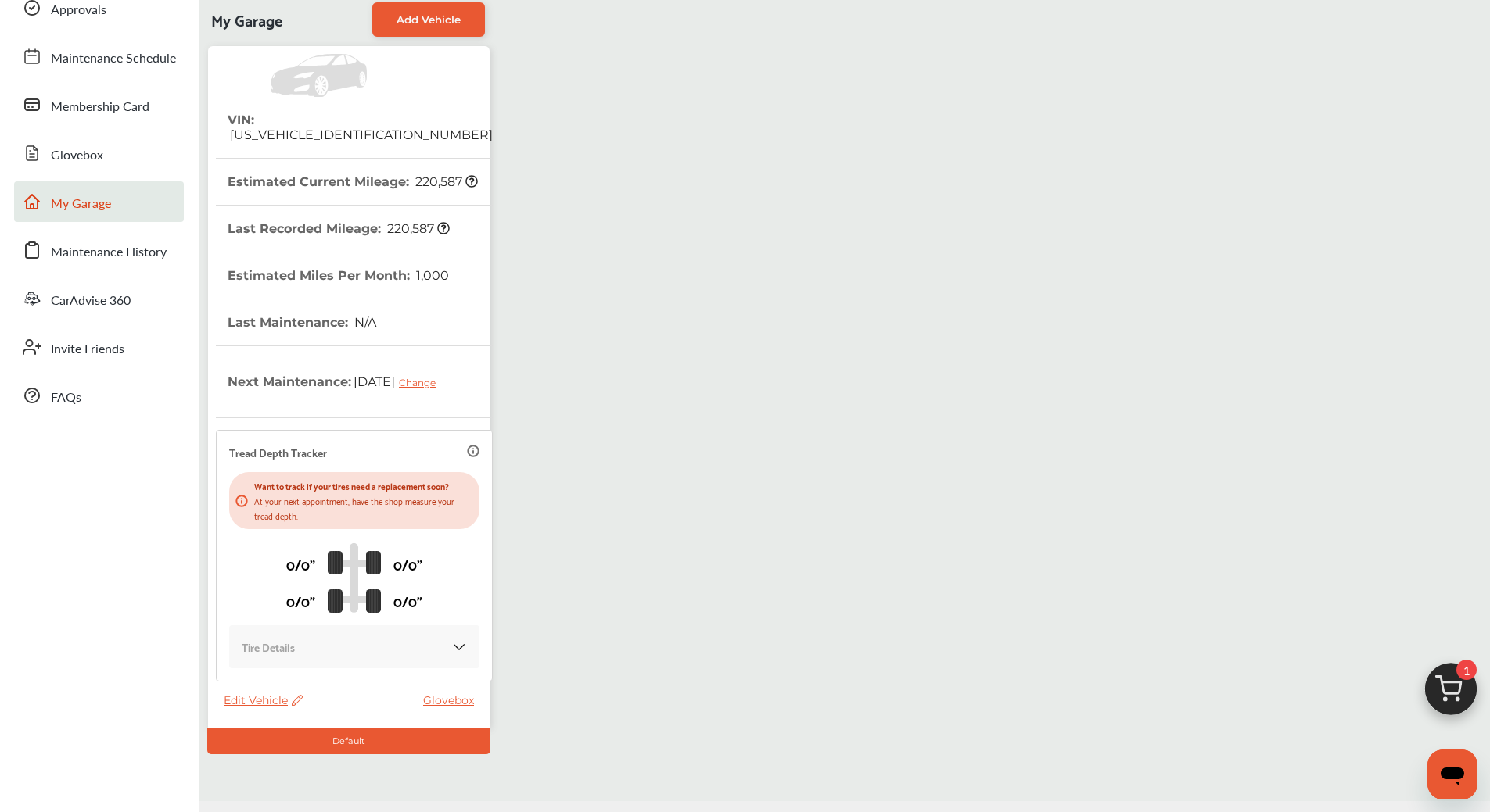
scroll to position [157, 0]
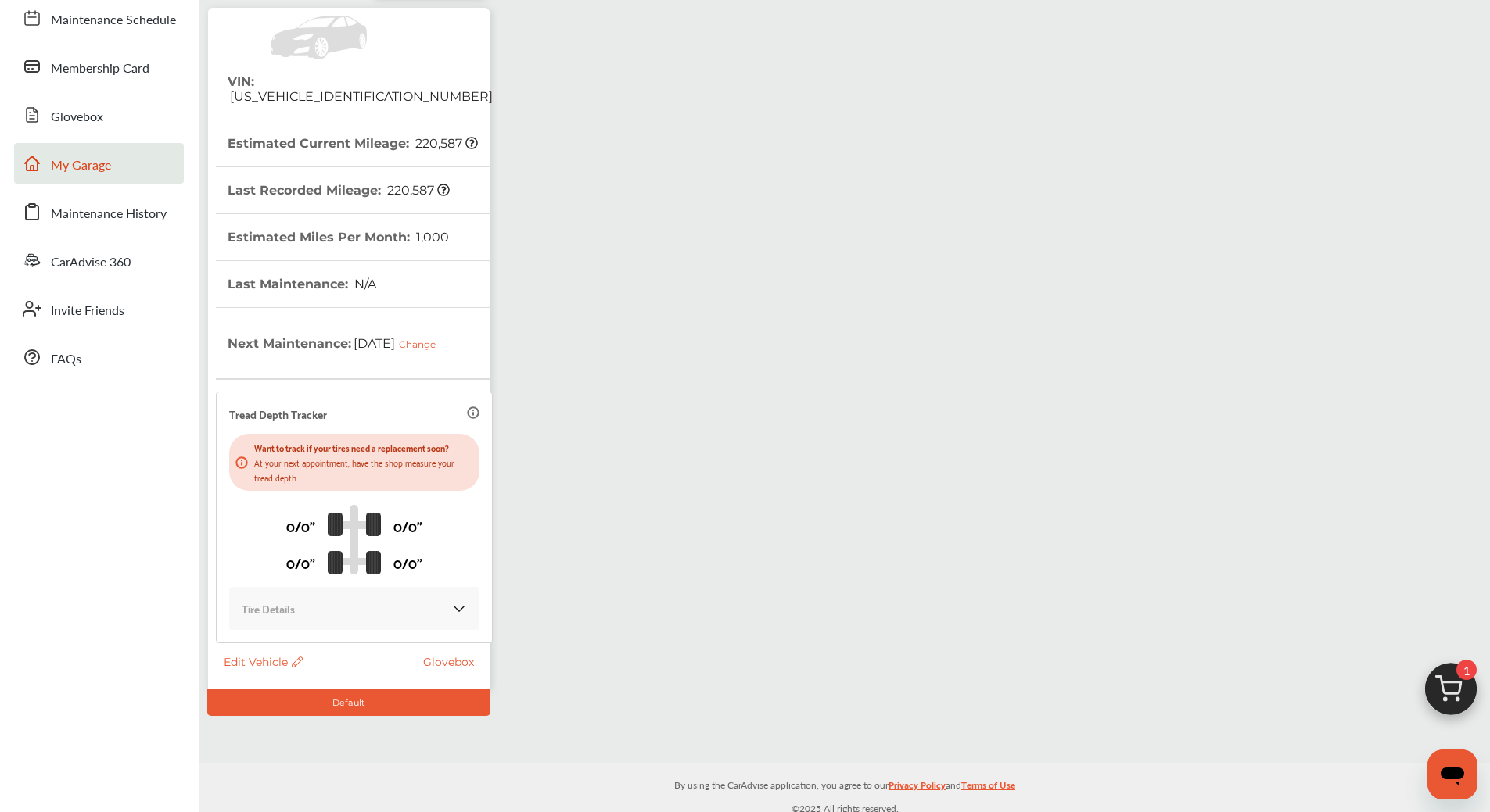
click at [268, 656] on span "Edit Vehicle" at bounding box center [263, 662] width 79 height 14
click at [291, 673] on div "Edit" at bounding box center [338, 673] width 141 height 25
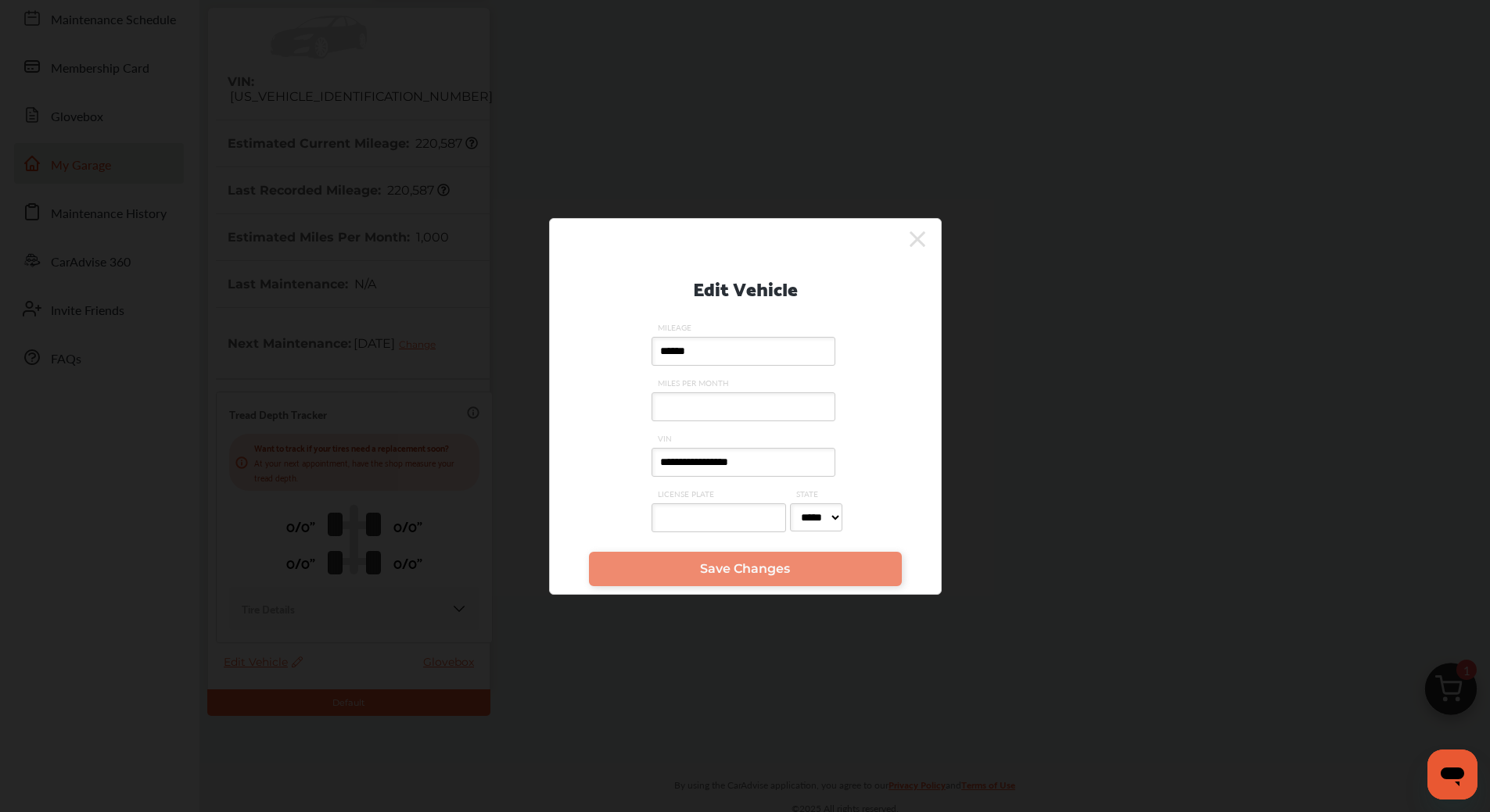
click at [698, 404] on input "MILES PER MONTH" at bounding box center [743, 407] width 184 height 29
type input "****"
click at [697, 519] on input "LICENSE PLATE" at bounding box center [719, 518] width 135 height 29
click at [685, 516] on input "LICENSE PLATE" at bounding box center [719, 518] width 135 height 29
click at [842, 513] on select "***** ** ** ** ** ** ** ** ** ** ** ** ** ** ** ** ** ** ** ** ** ** ** ** ** *…" at bounding box center [816, 517] width 53 height 28
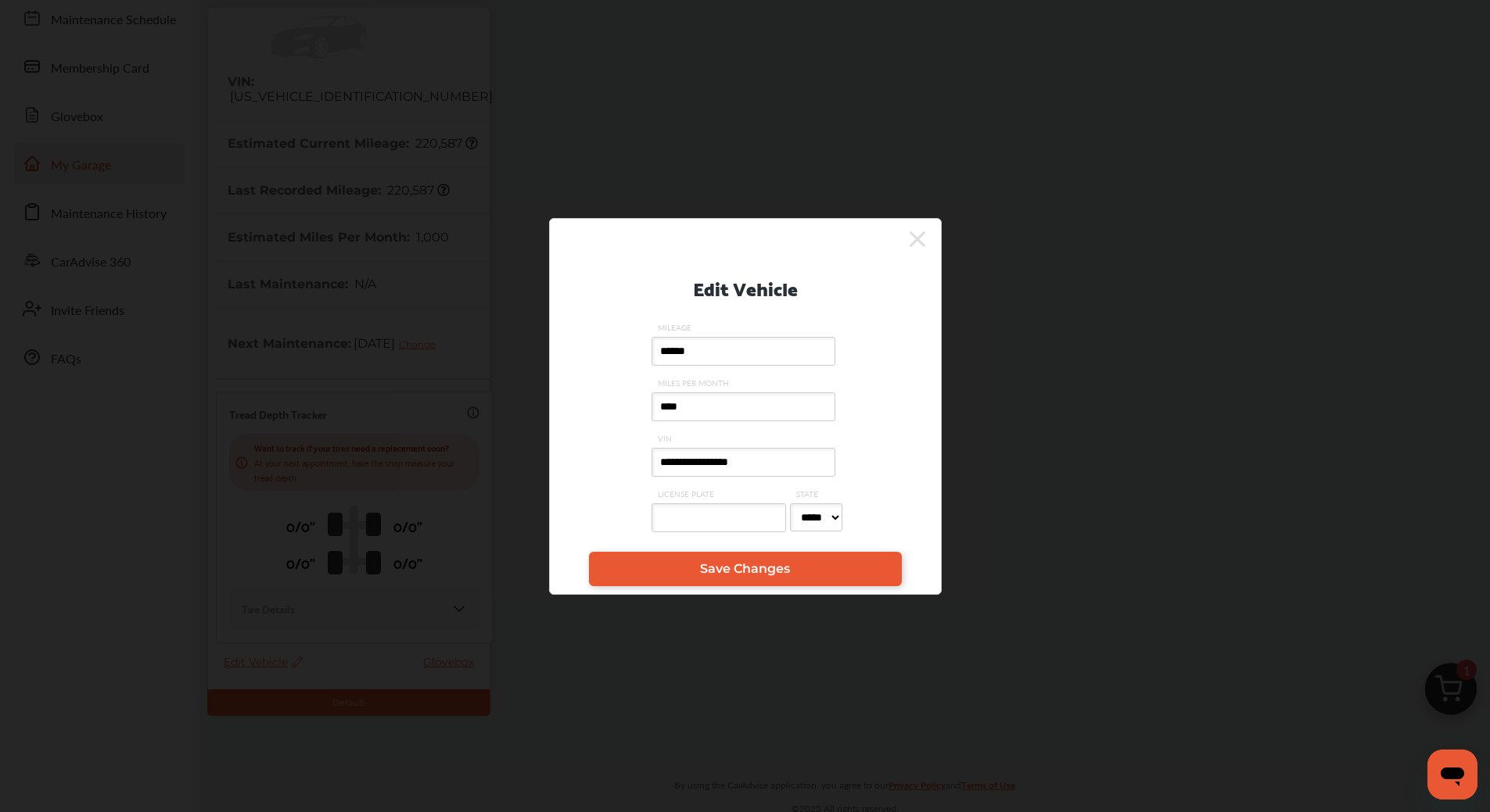
select select "**"
click at [790, 503] on select "***** ** ** ** ** ** ** ** ** ** ** ** ** ** ** ** ** ** ** ** ** ** ** ** ** *…" at bounding box center [816, 517] width 53 height 28
click at [708, 515] on input "LICENSE PLATE" at bounding box center [719, 518] width 135 height 29
click at [795, 555] on link "Save Changes" at bounding box center [746, 569] width 313 height 35
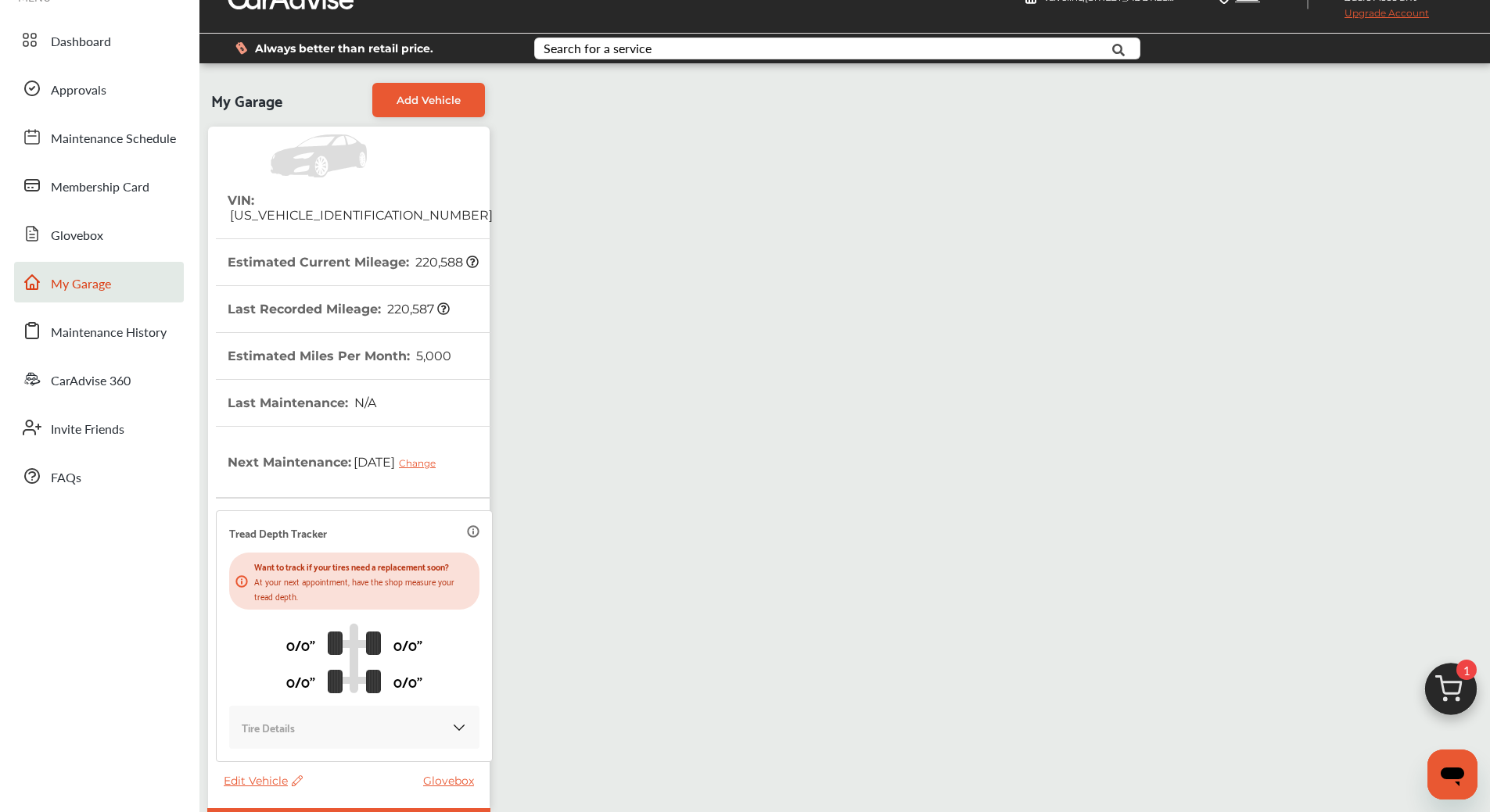
scroll to position [0, 0]
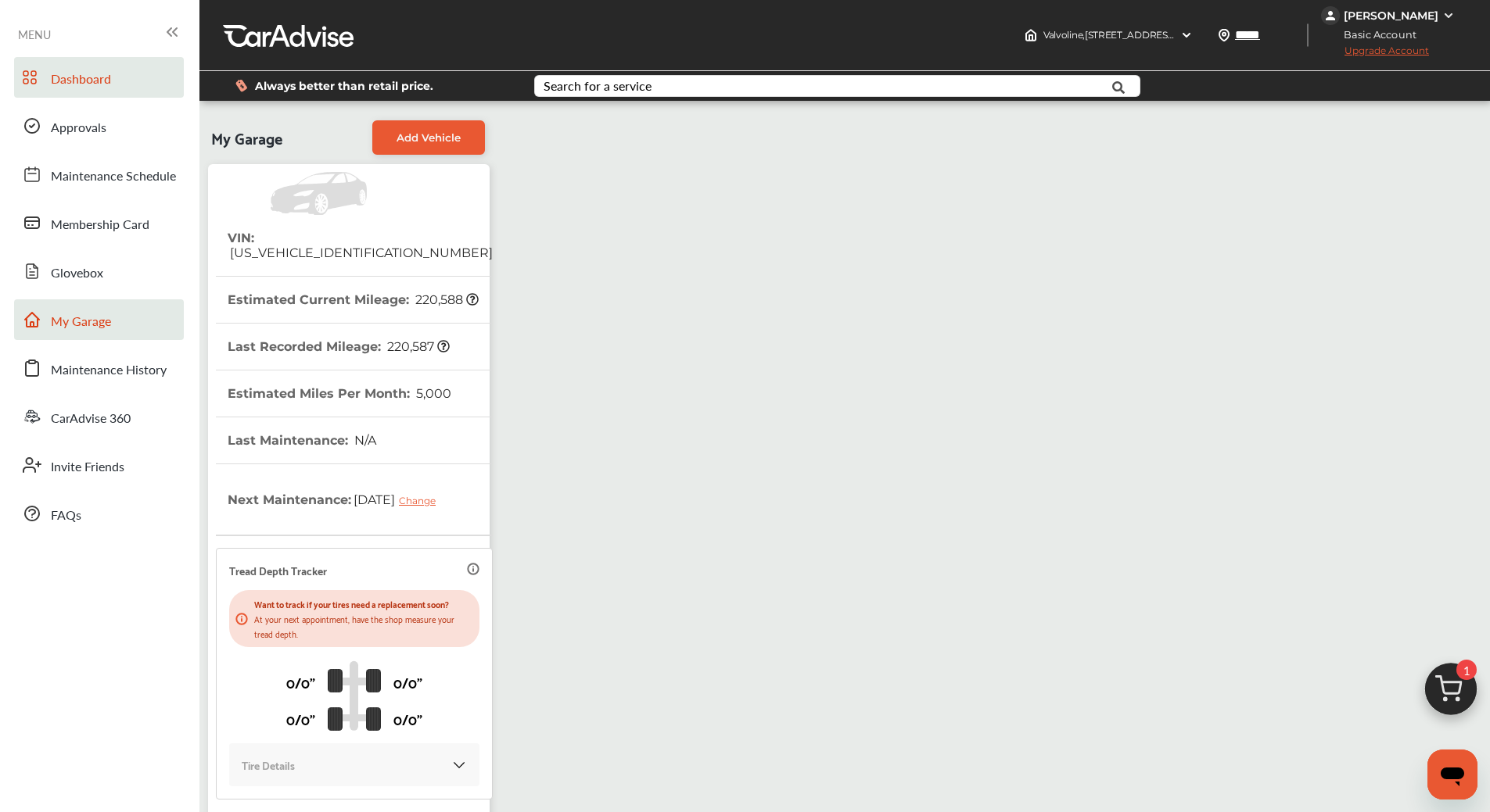
click at [119, 79] on link "Dashboard" at bounding box center [98, 77] width 169 height 41
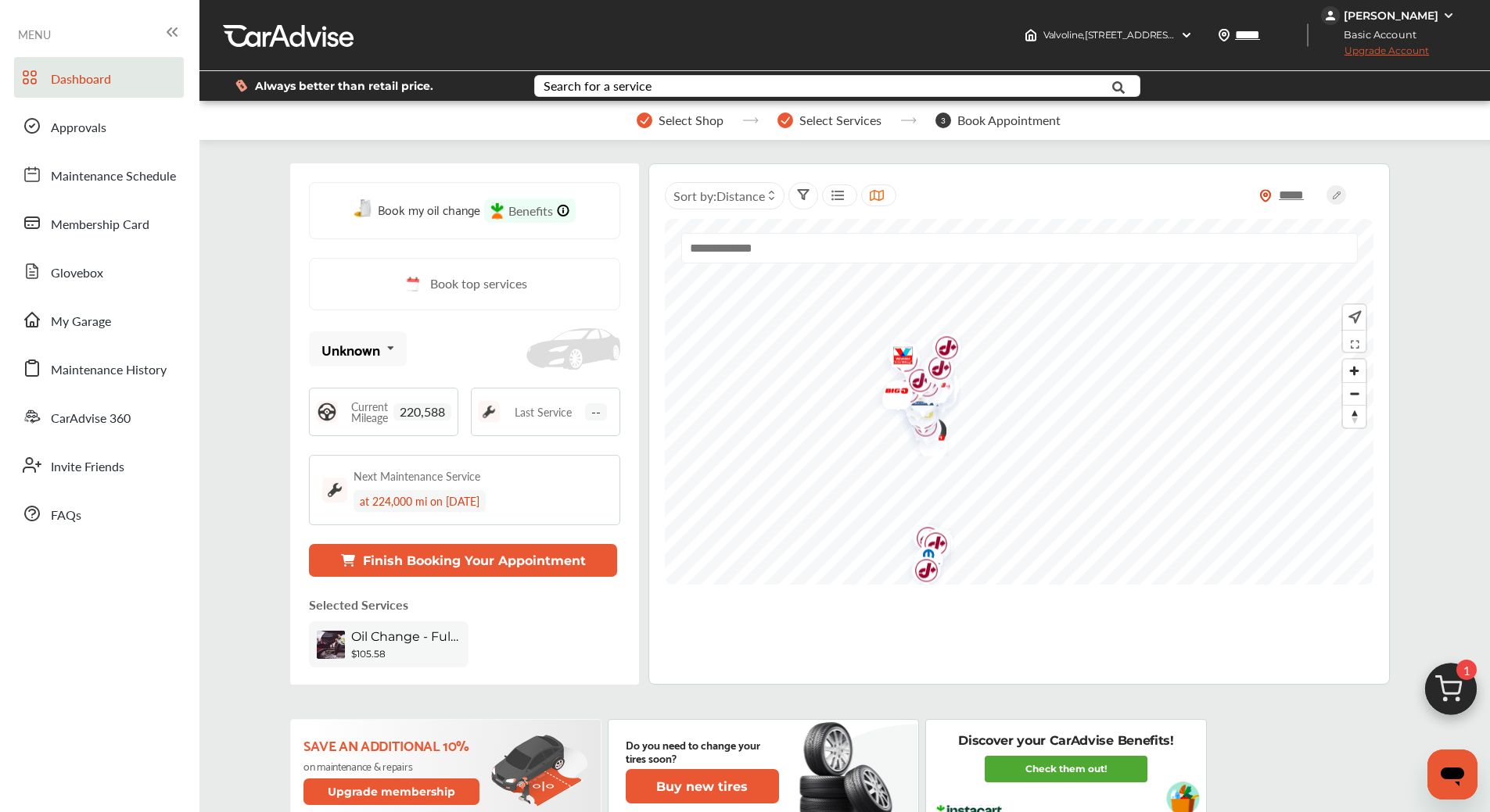
click at [1473, 678] on span "1" at bounding box center [1466, 670] width 20 height 20
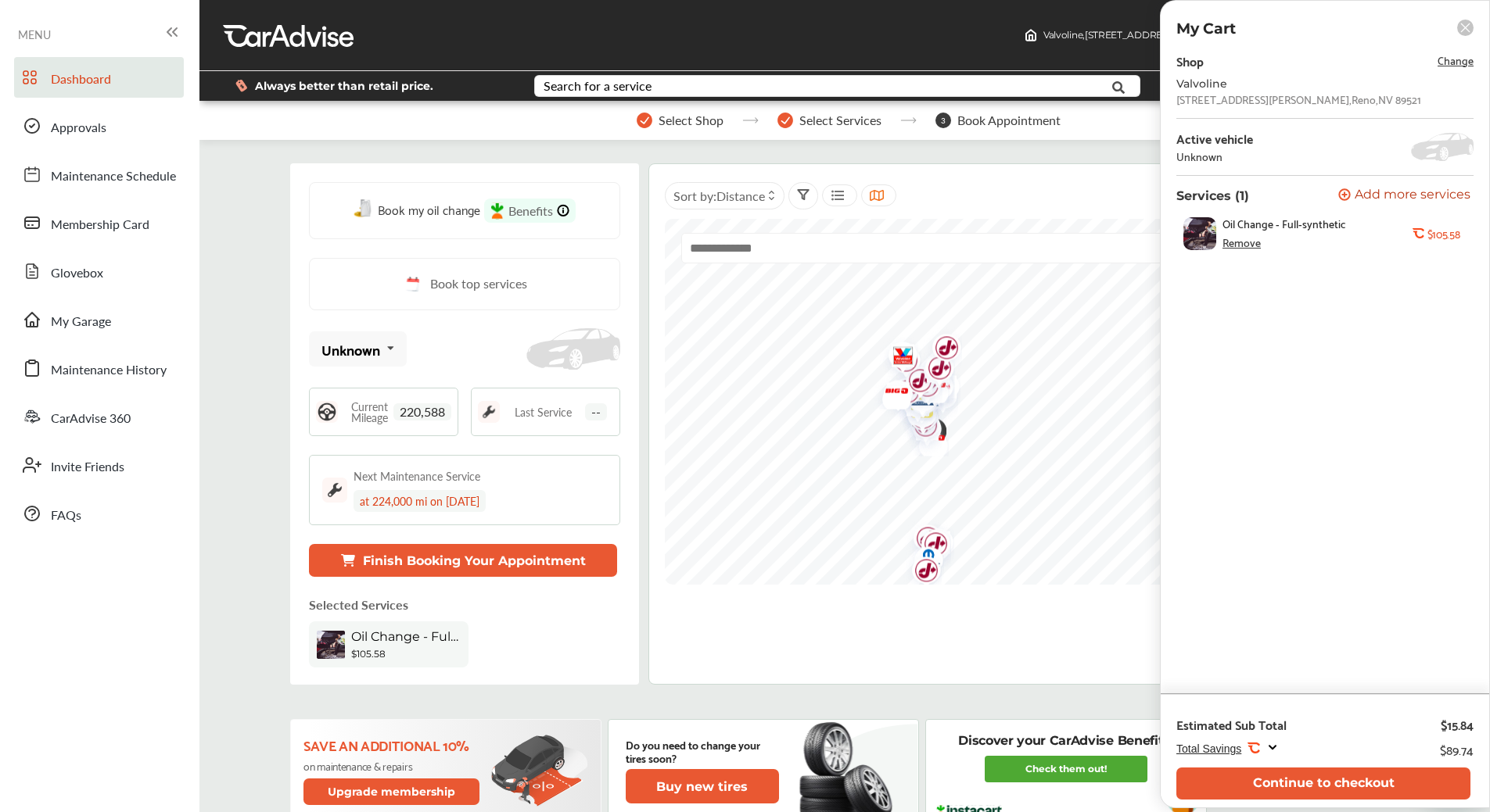
click at [1414, 196] on span "Add more services" at bounding box center [1412, 196] width 116 height 15
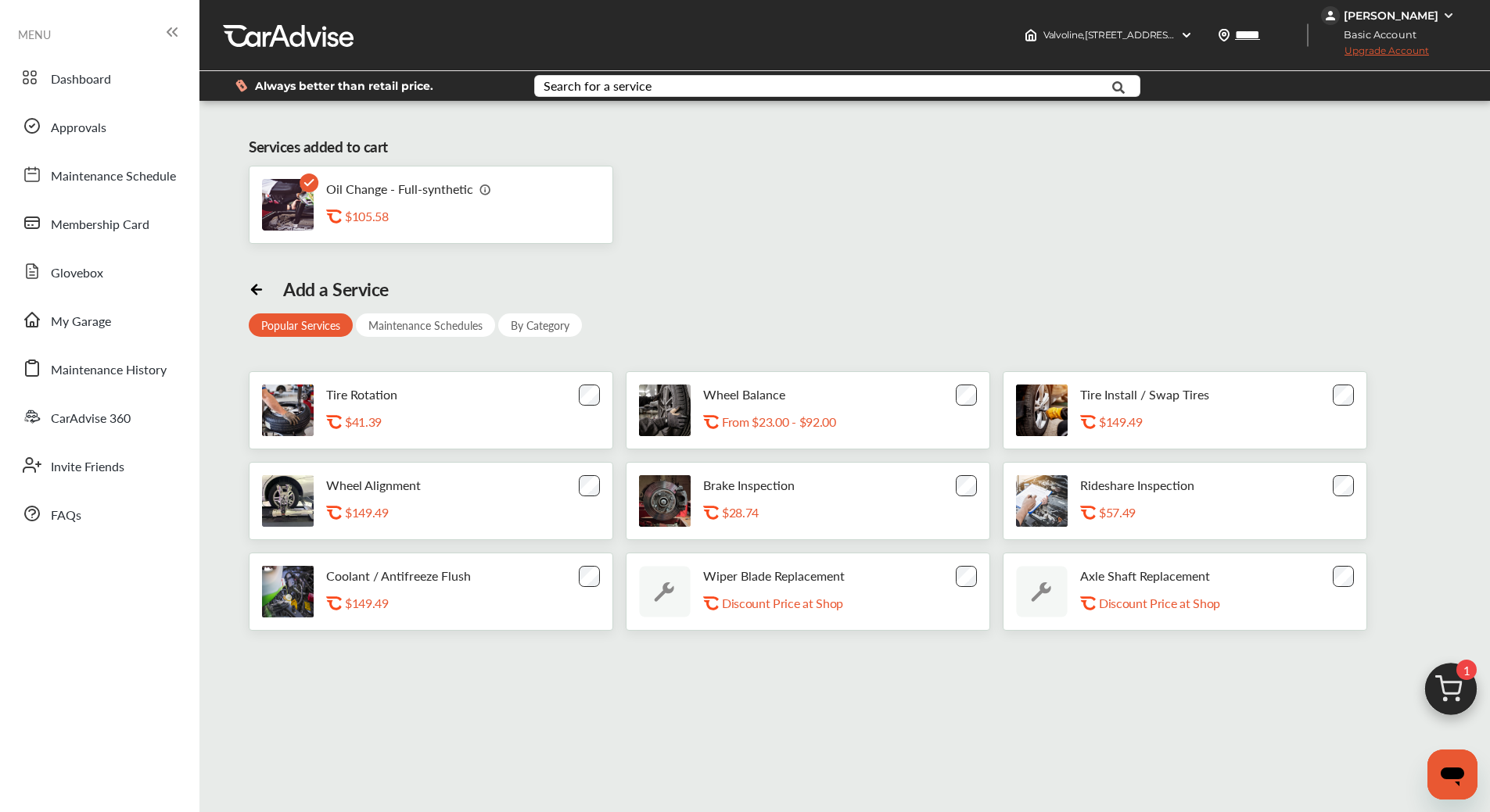
click at [546, 330] on div "By Category" at bounding box center [540, 325] width 84 height 24
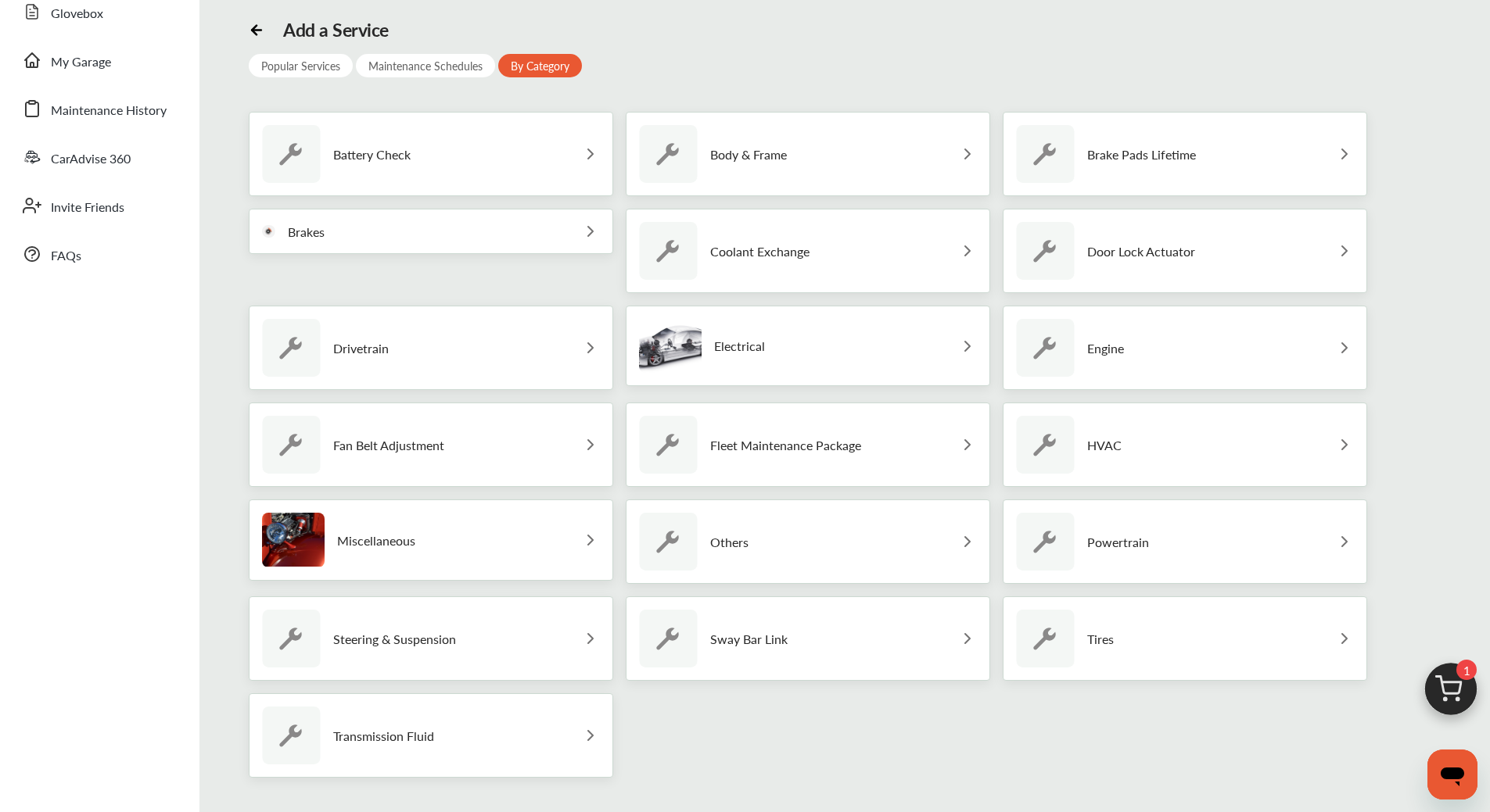
scroll to position [313, 0]
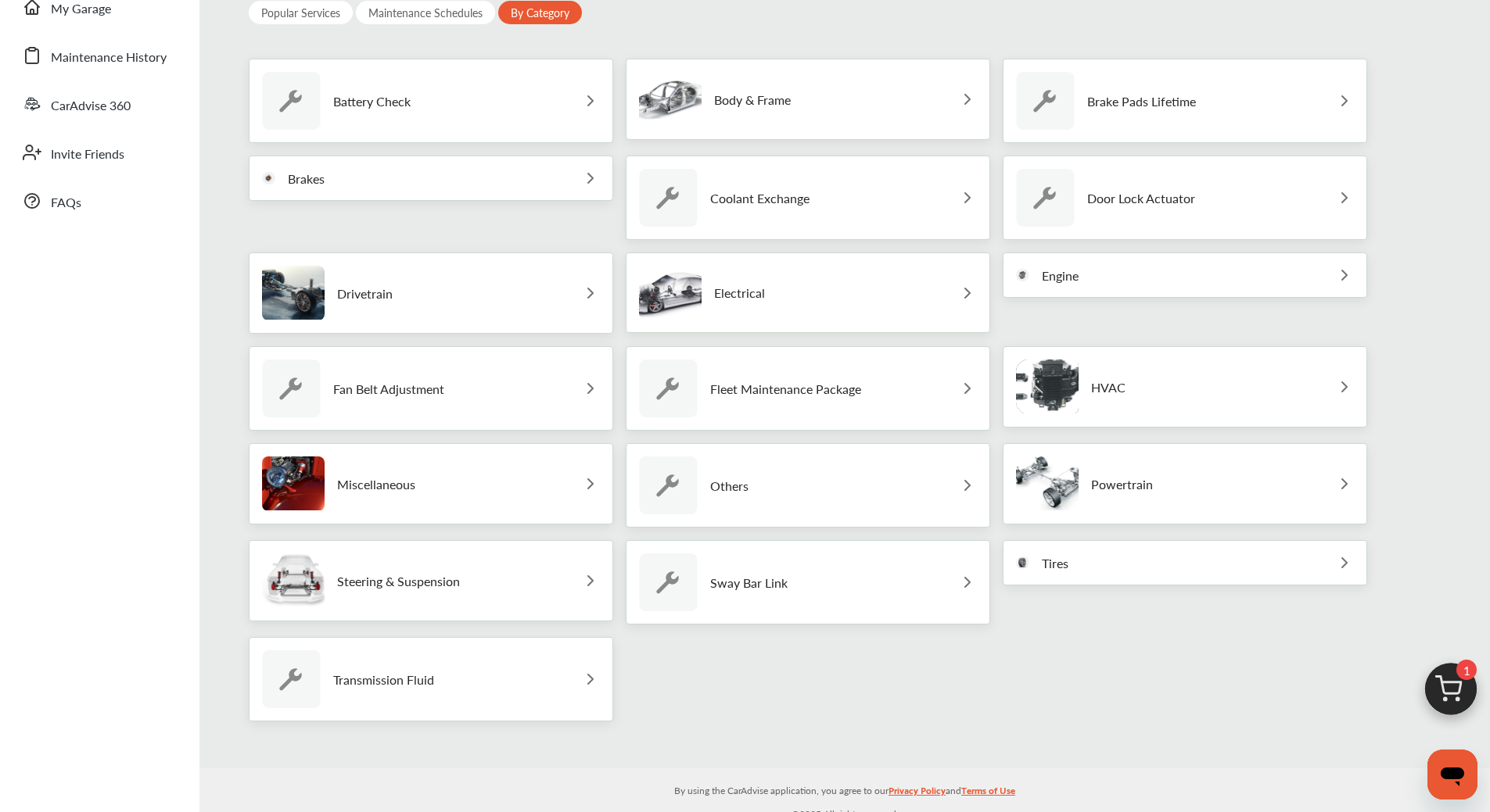
click at [597, 481] on div "Miscellaneous" at bounding box center [431, 483] width 364 height 81
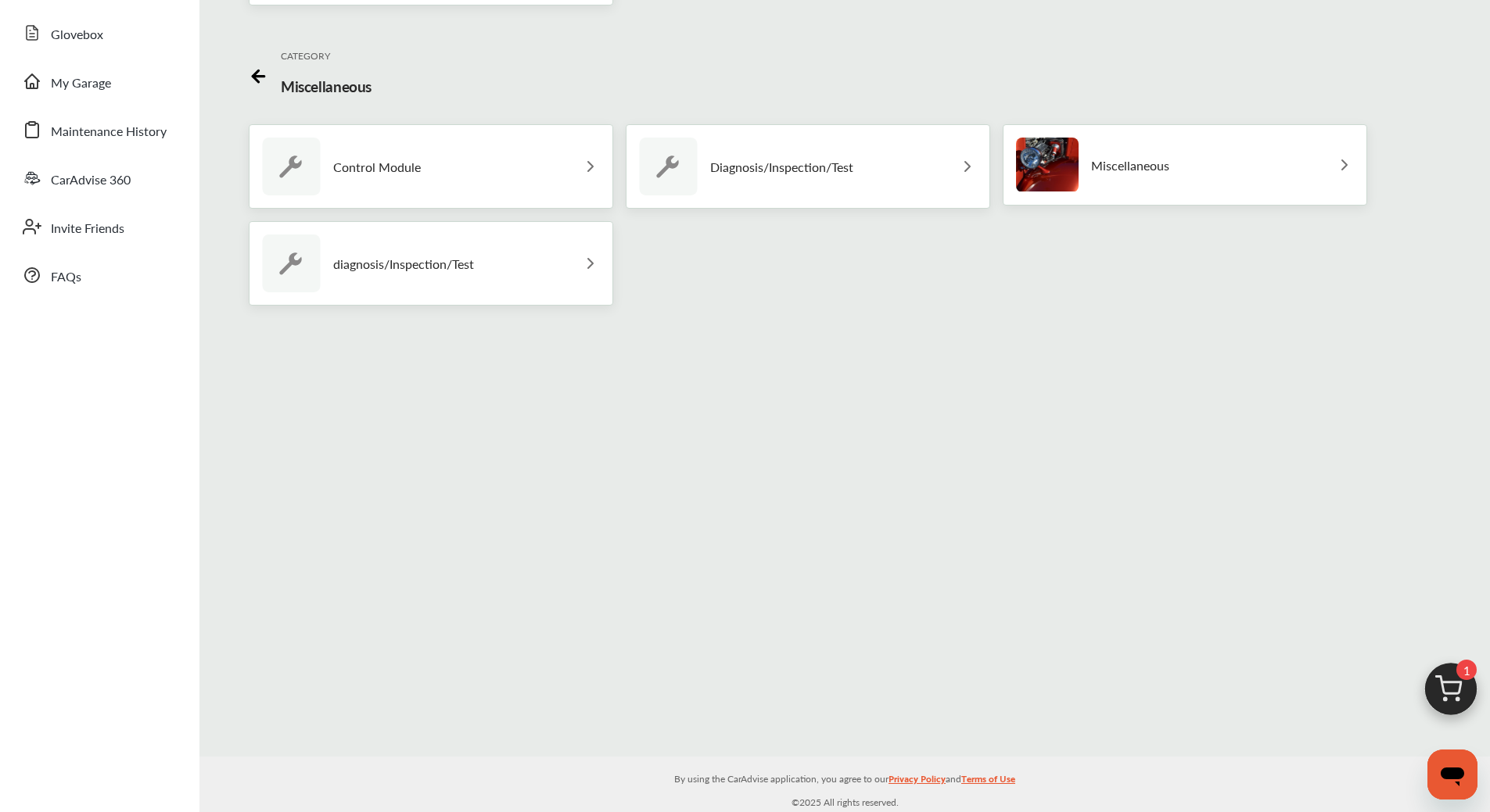
click at [1335, 169] on img at bounding box center [1344, 165] width 19 height 19
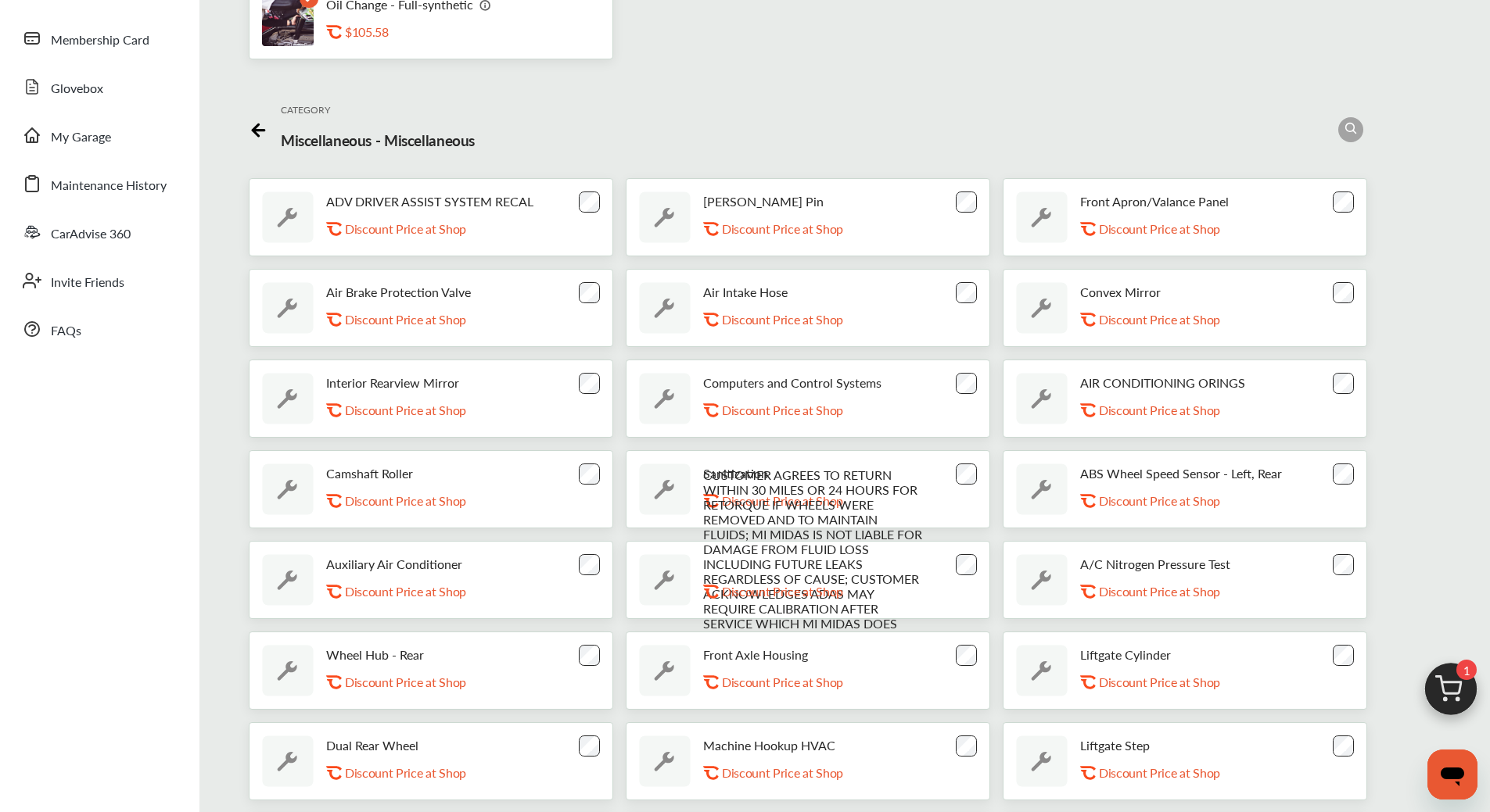
scroll to position [0, 0]
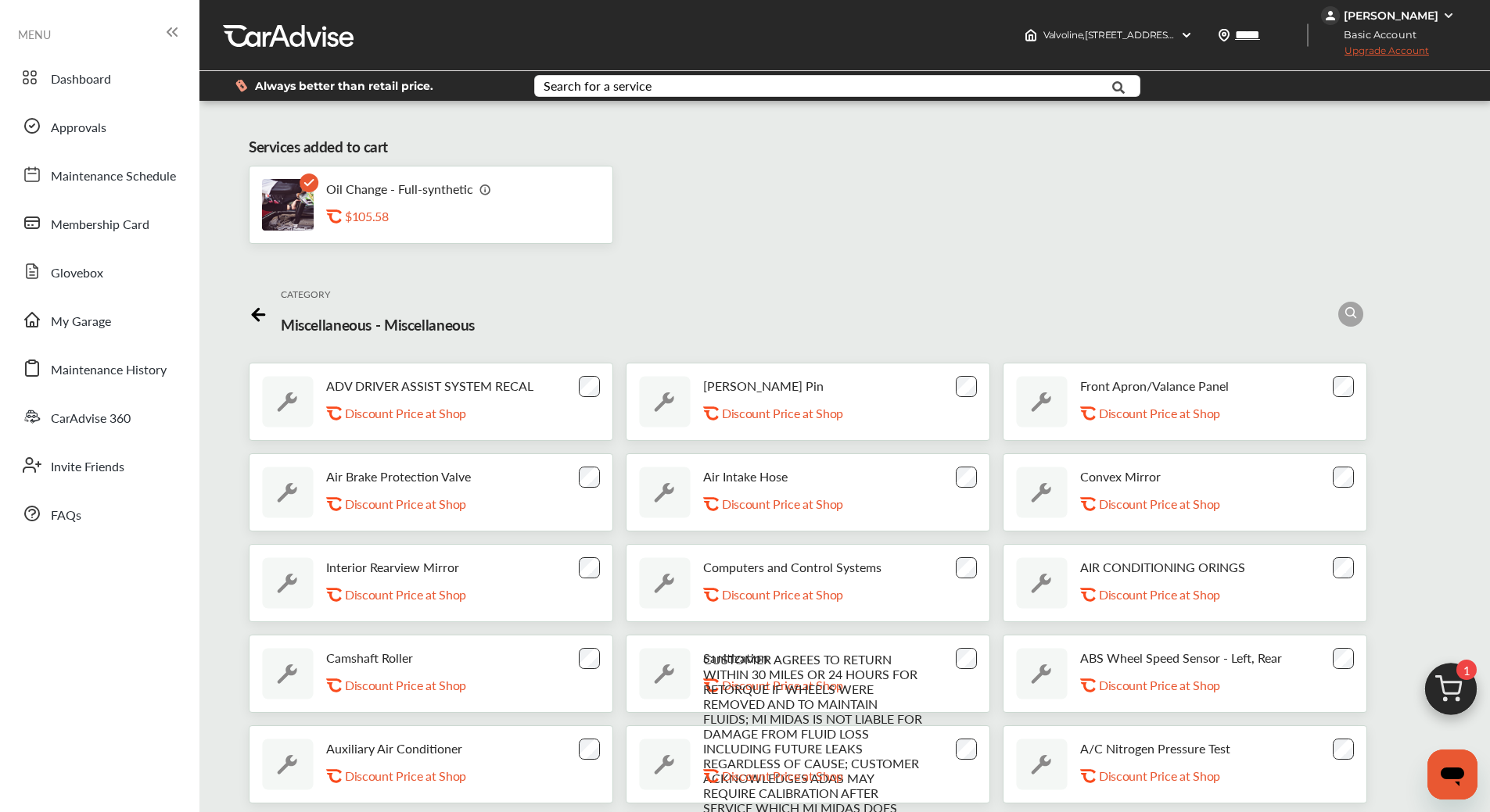
click at [252, 312] on icon at bounding box center [255, 314] width 5 height 12
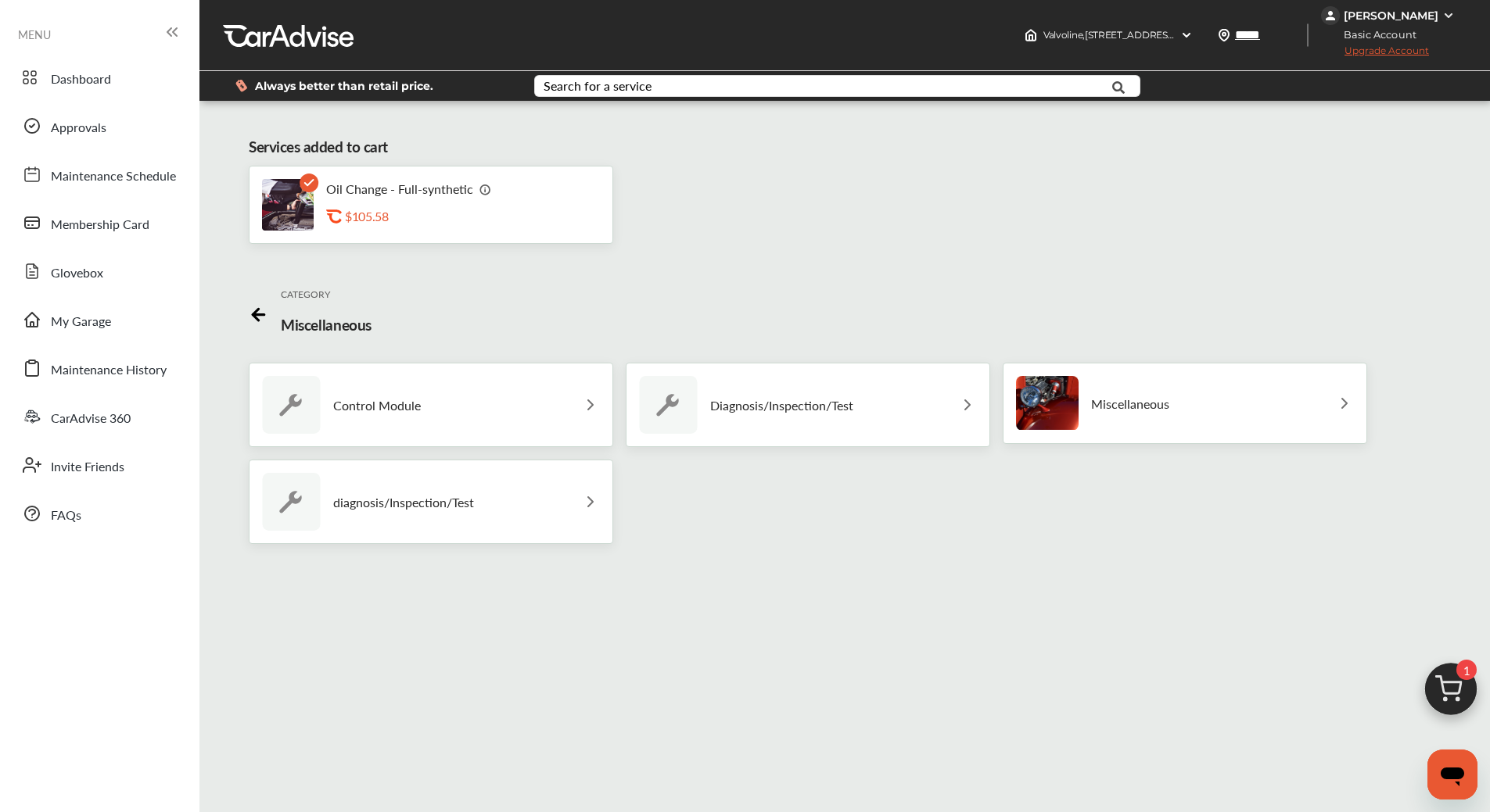
click at [255, 315] on icon at bounding box center [258, 315] width 12 height 0
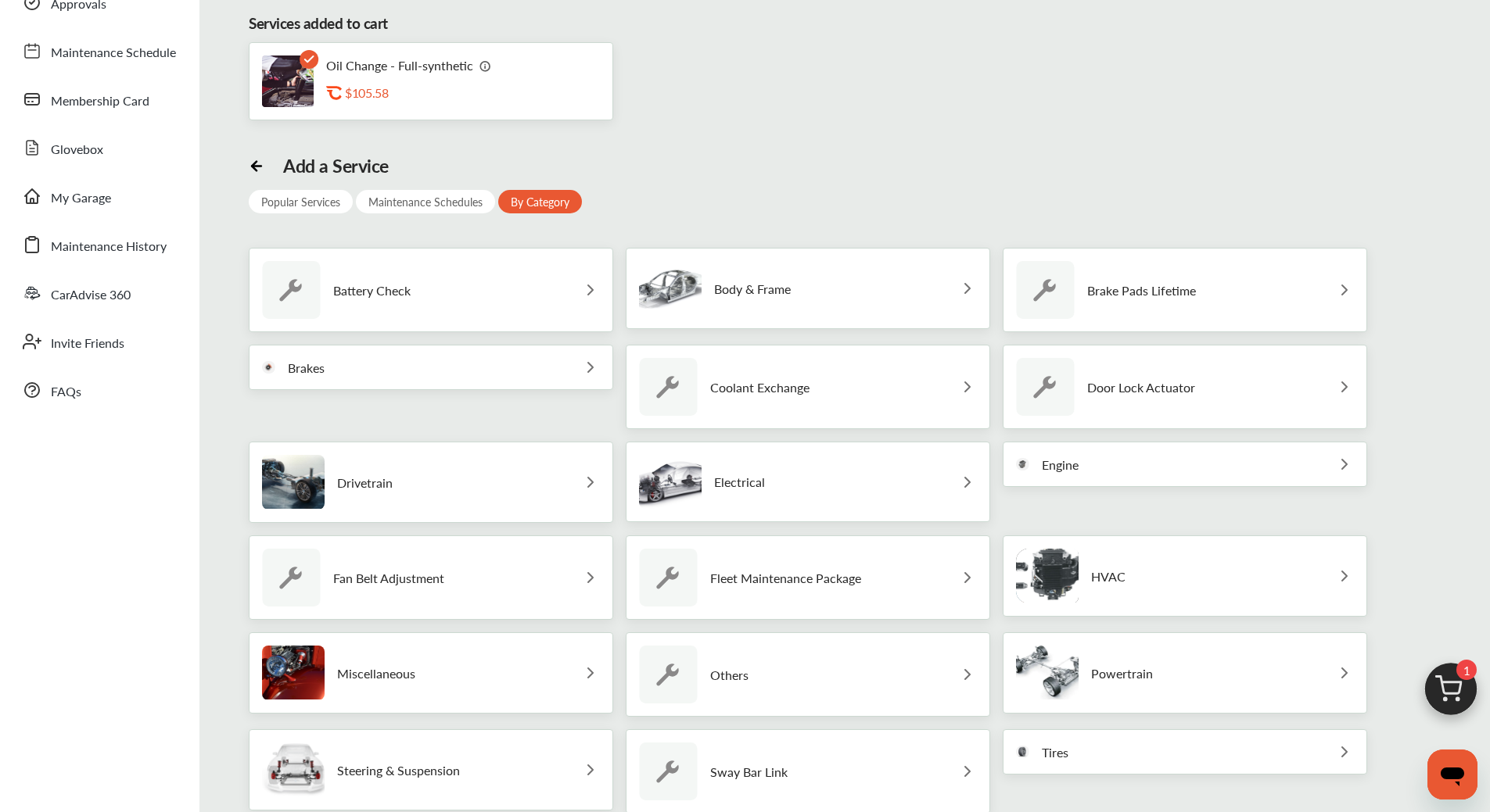
scroll to position [157, 0]
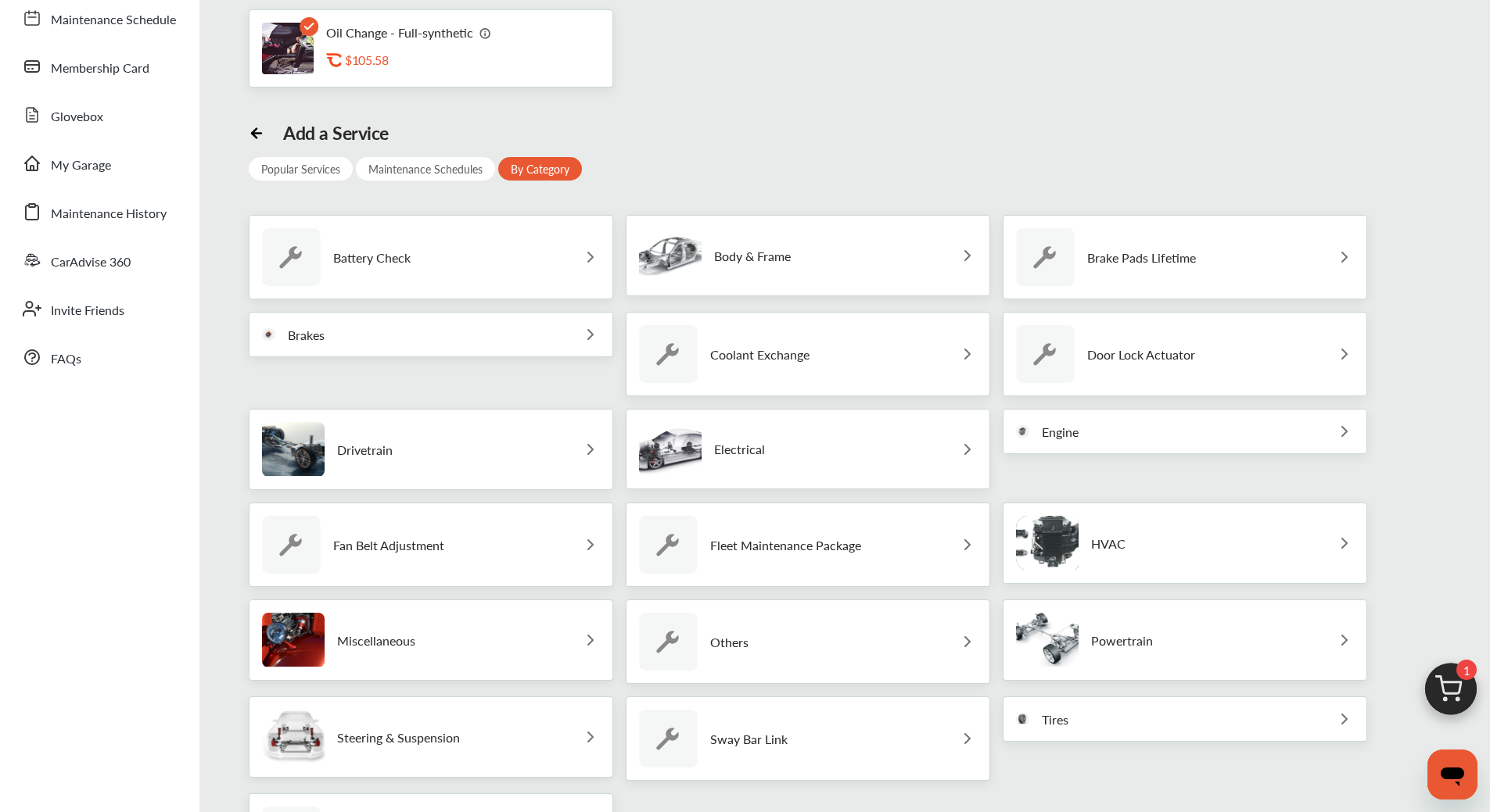
click at [1341, 550] on img at bounding box center [1344, 543] width 19 height 19
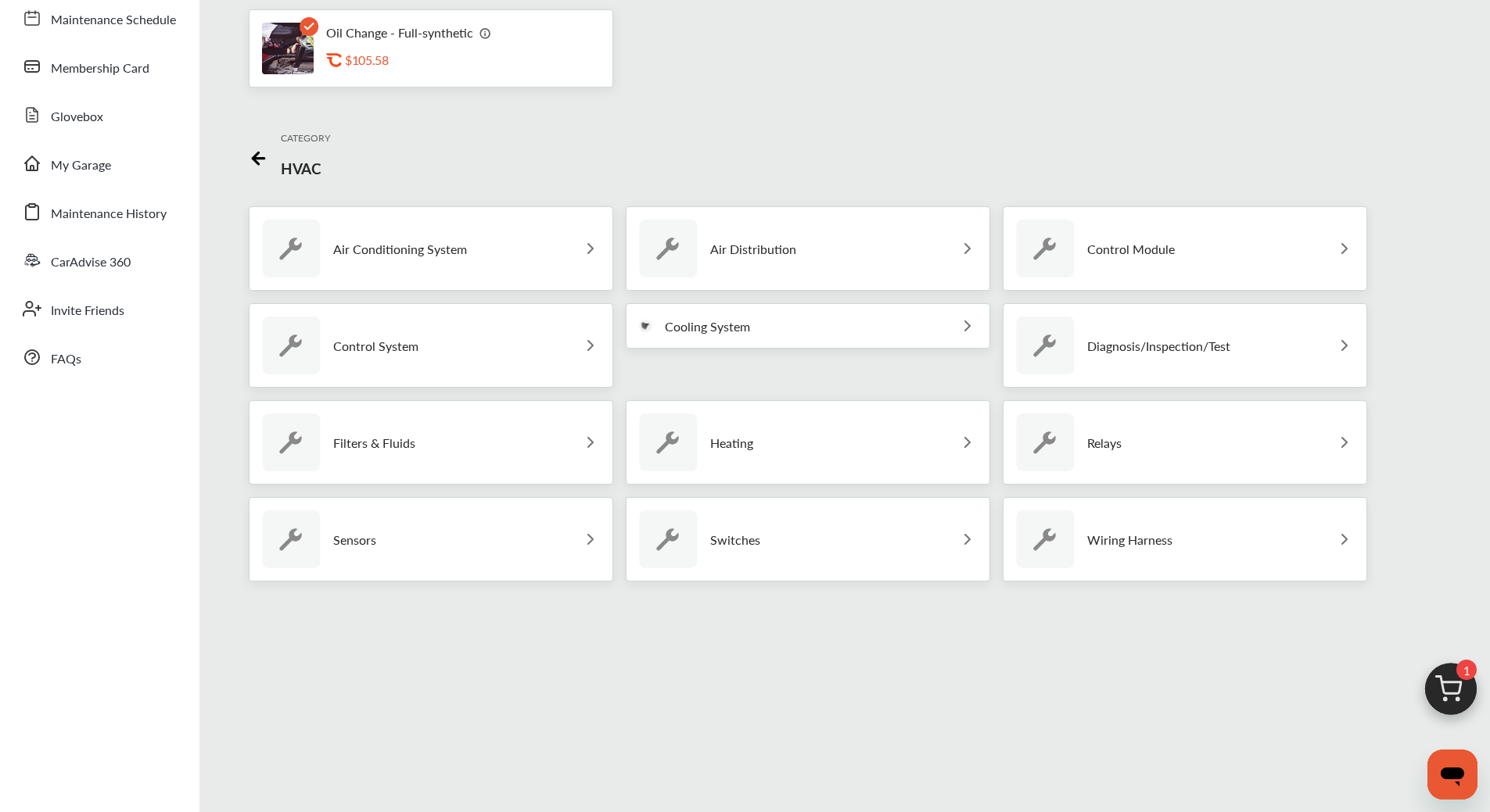
click at [588, 447] on img at bounding box center [590, 442] width 19 height 19
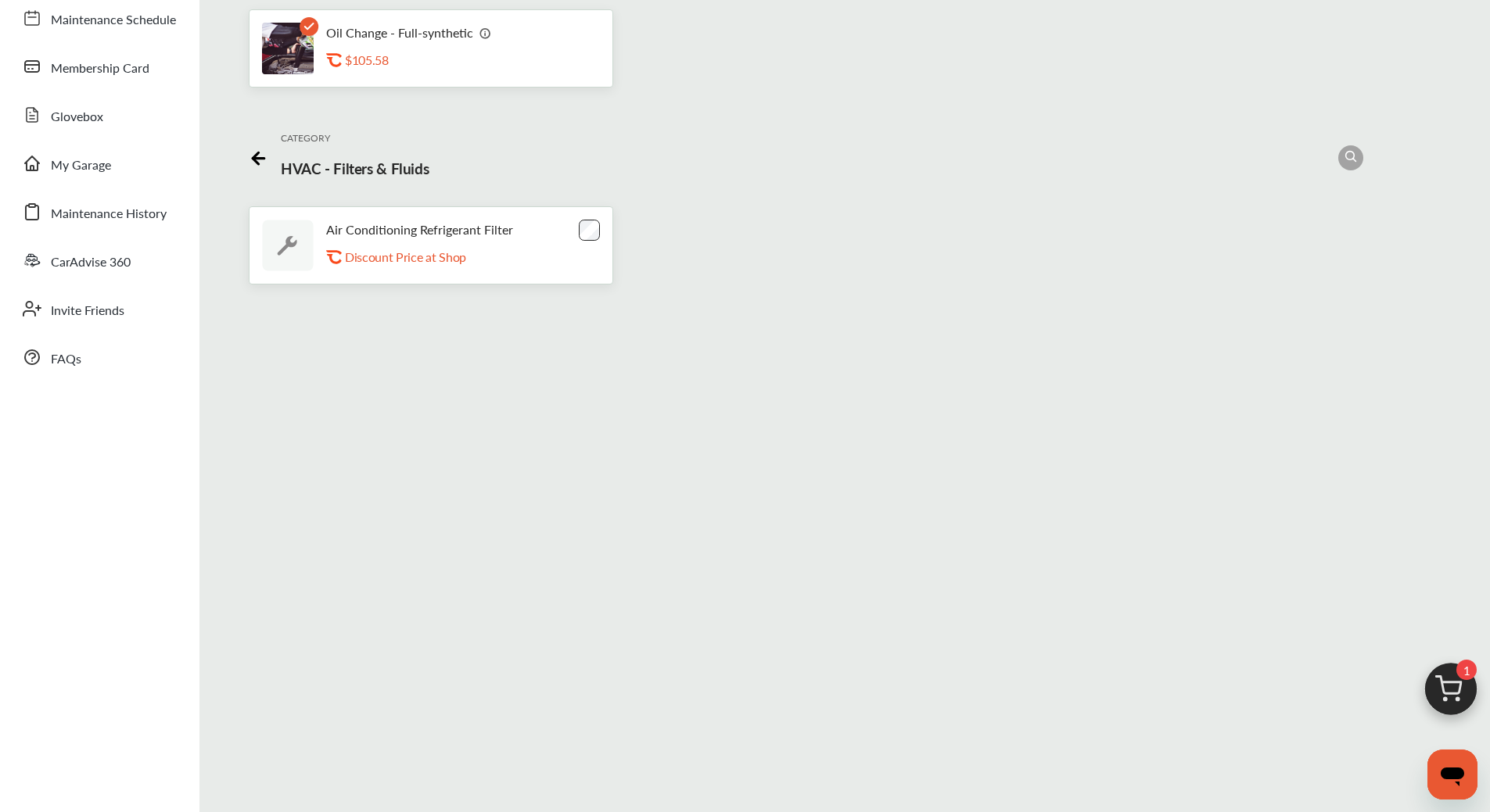
click at [252, 156] on icon at bounding box center [255, 157] width 5 height 12
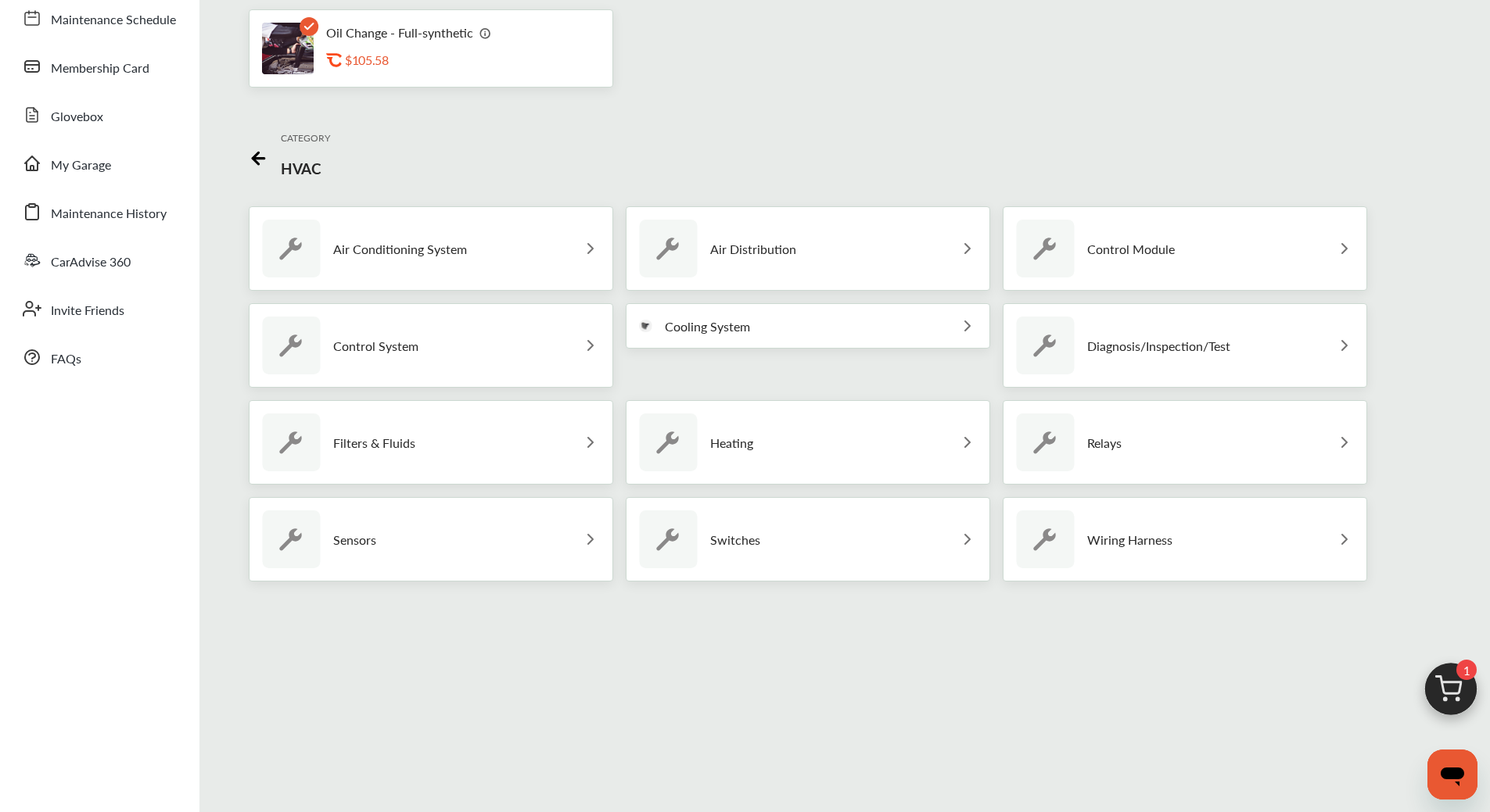
click at [582, 246] on img at bounding box center [590, 249] width 19 height 19
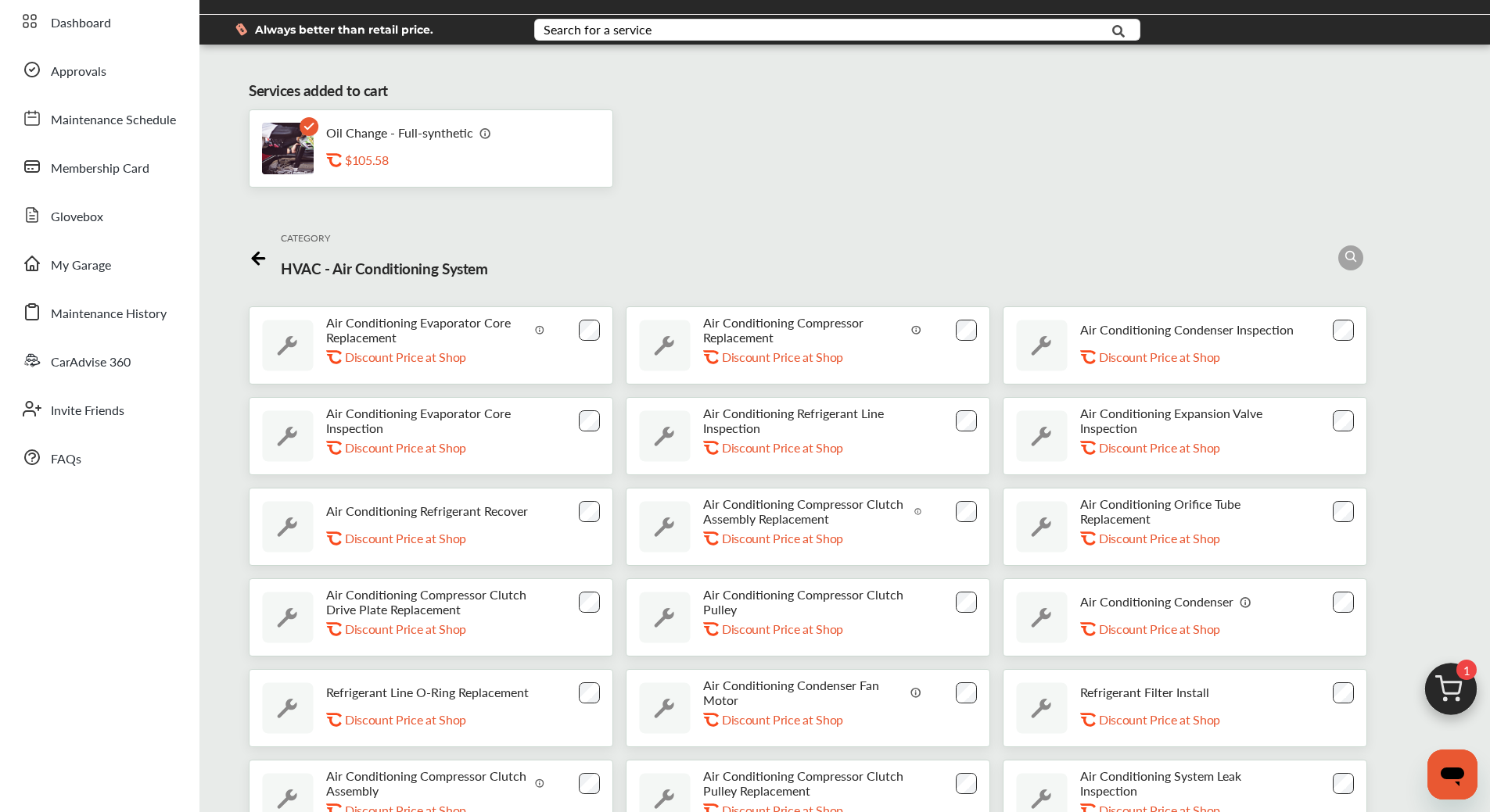
scroll to position [0, 0]
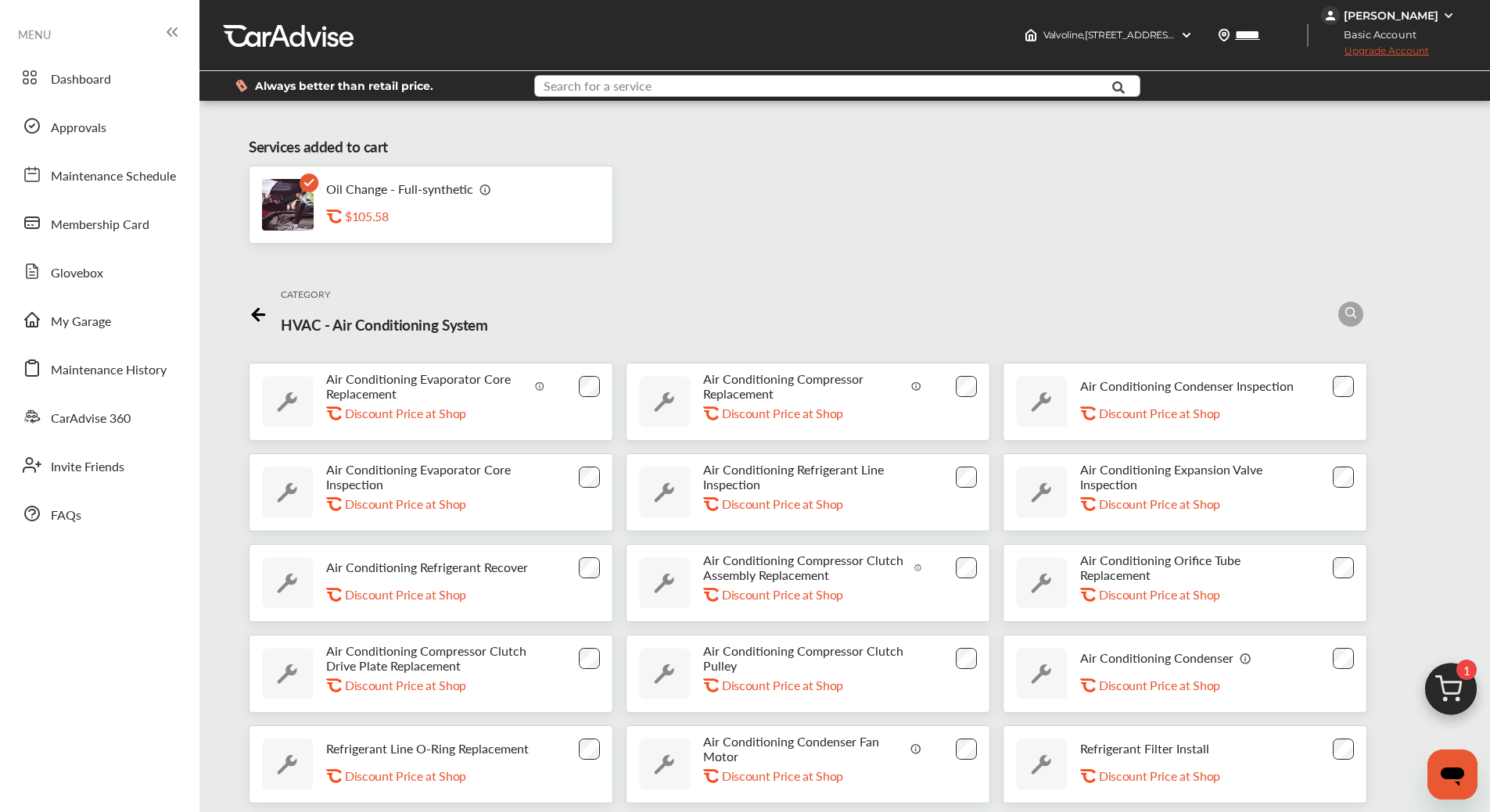
click at [705, 85] on input "text" at bounding box center [811, 87] width 553 height 25
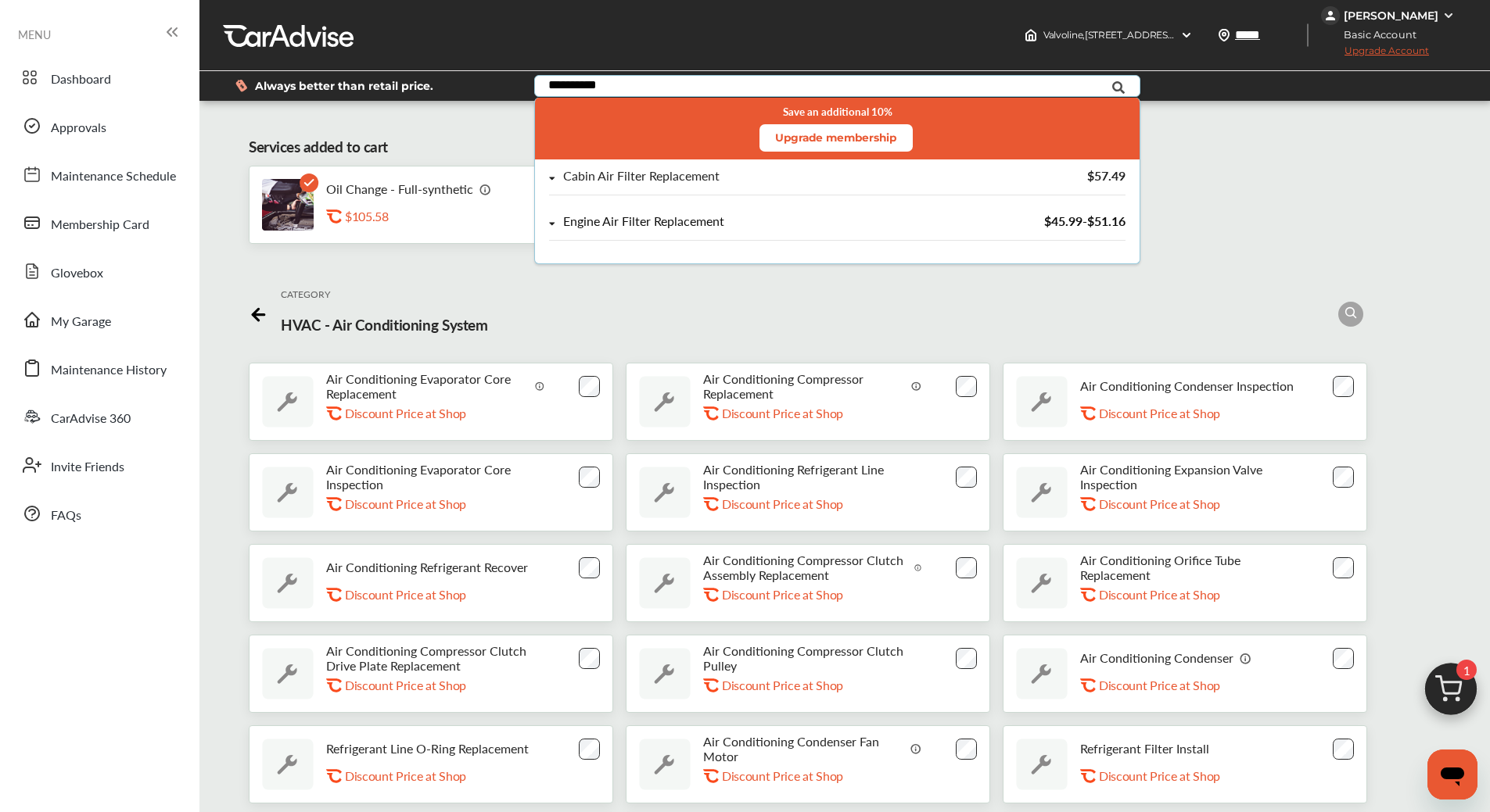
type input "**********"
click at [556, 217] on div "Engine Air Filter Replacement" at bounding box center [750, 221] width 403 height 14
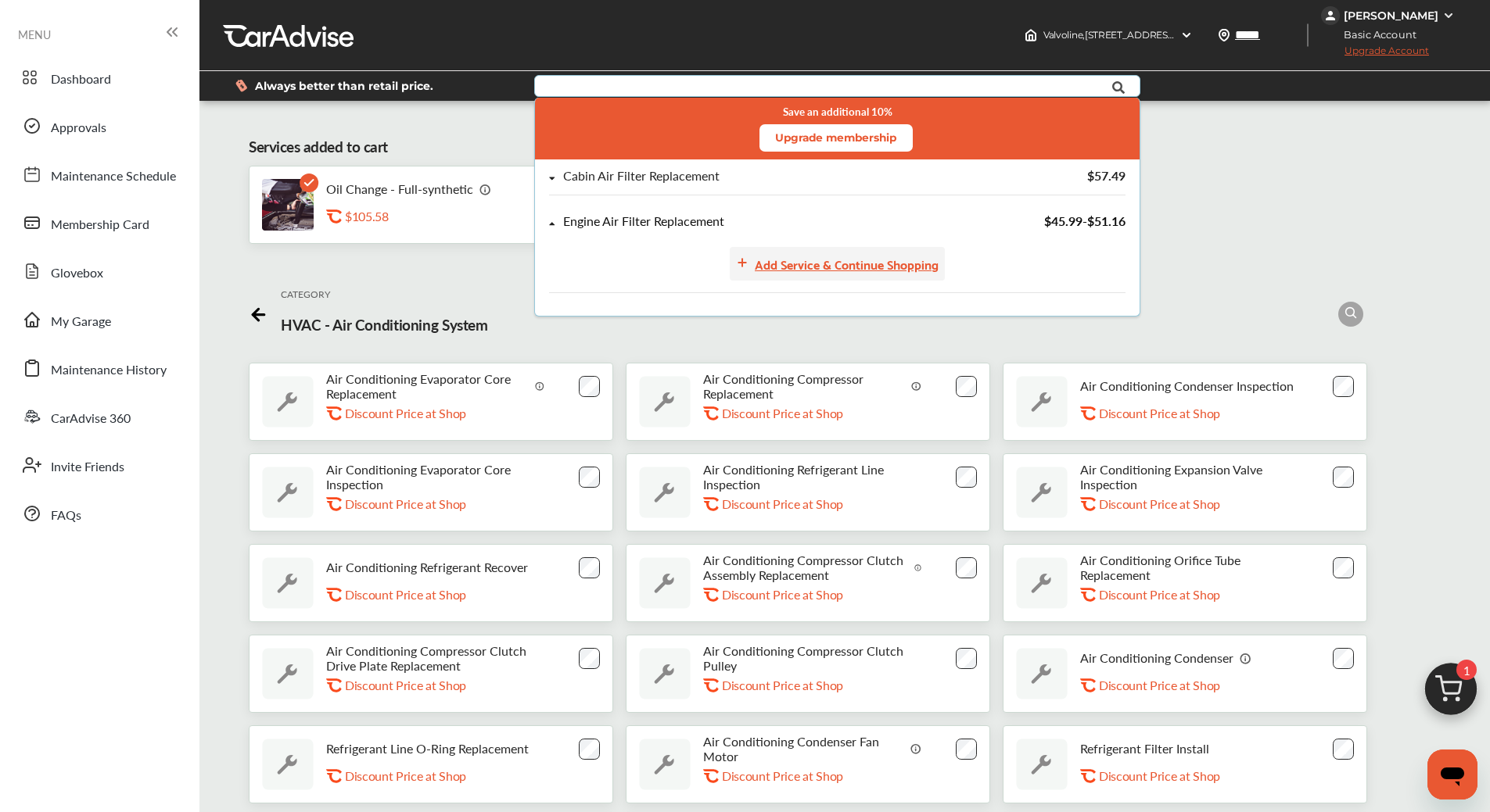
click at [842, 259] on div "Add Service & Continue Shopping" at bounding box center [847, 263] width 184 height 21
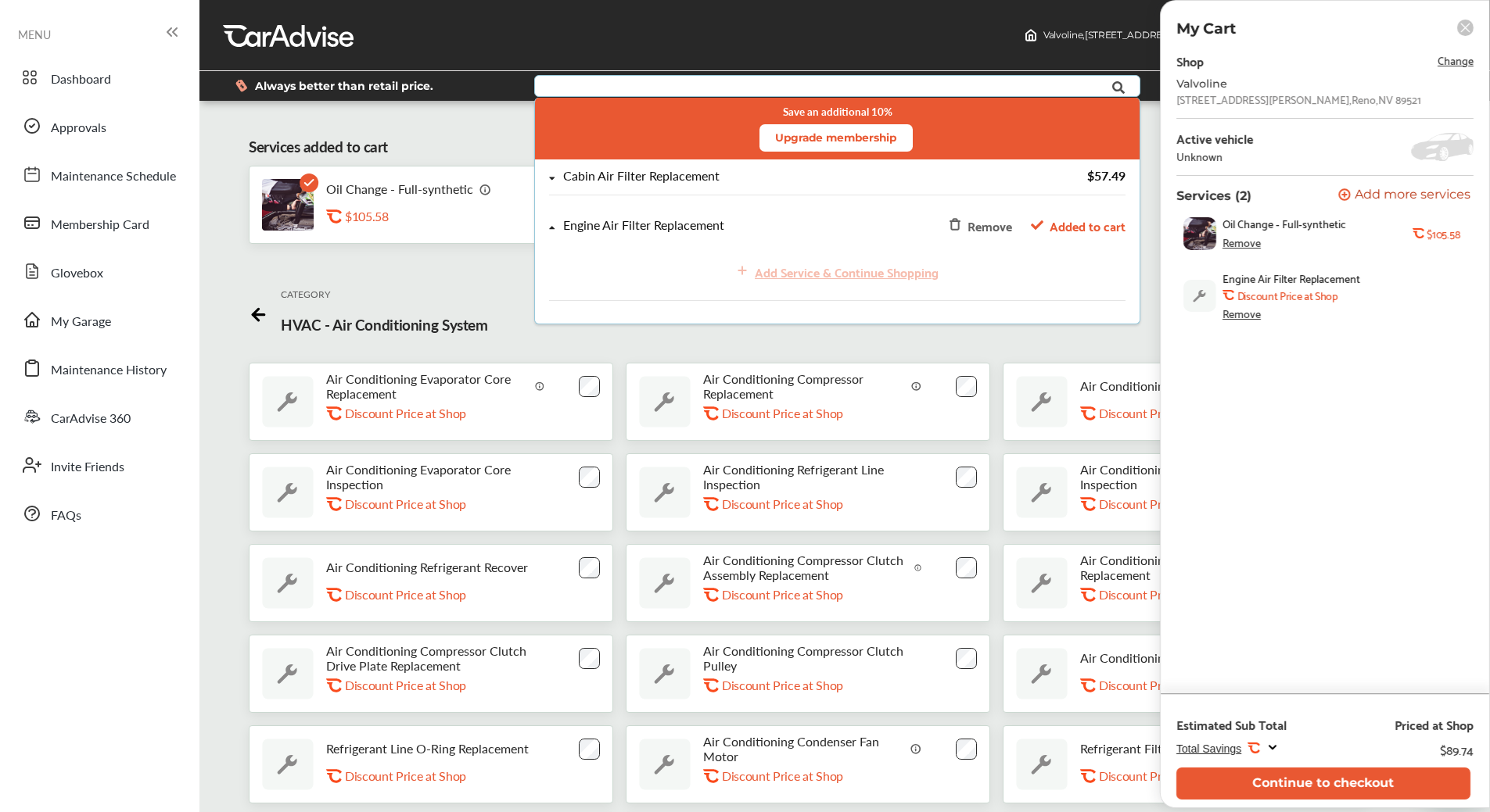
click at [552, 177] on icon at bounding box center [552, 178] width 6 height 9
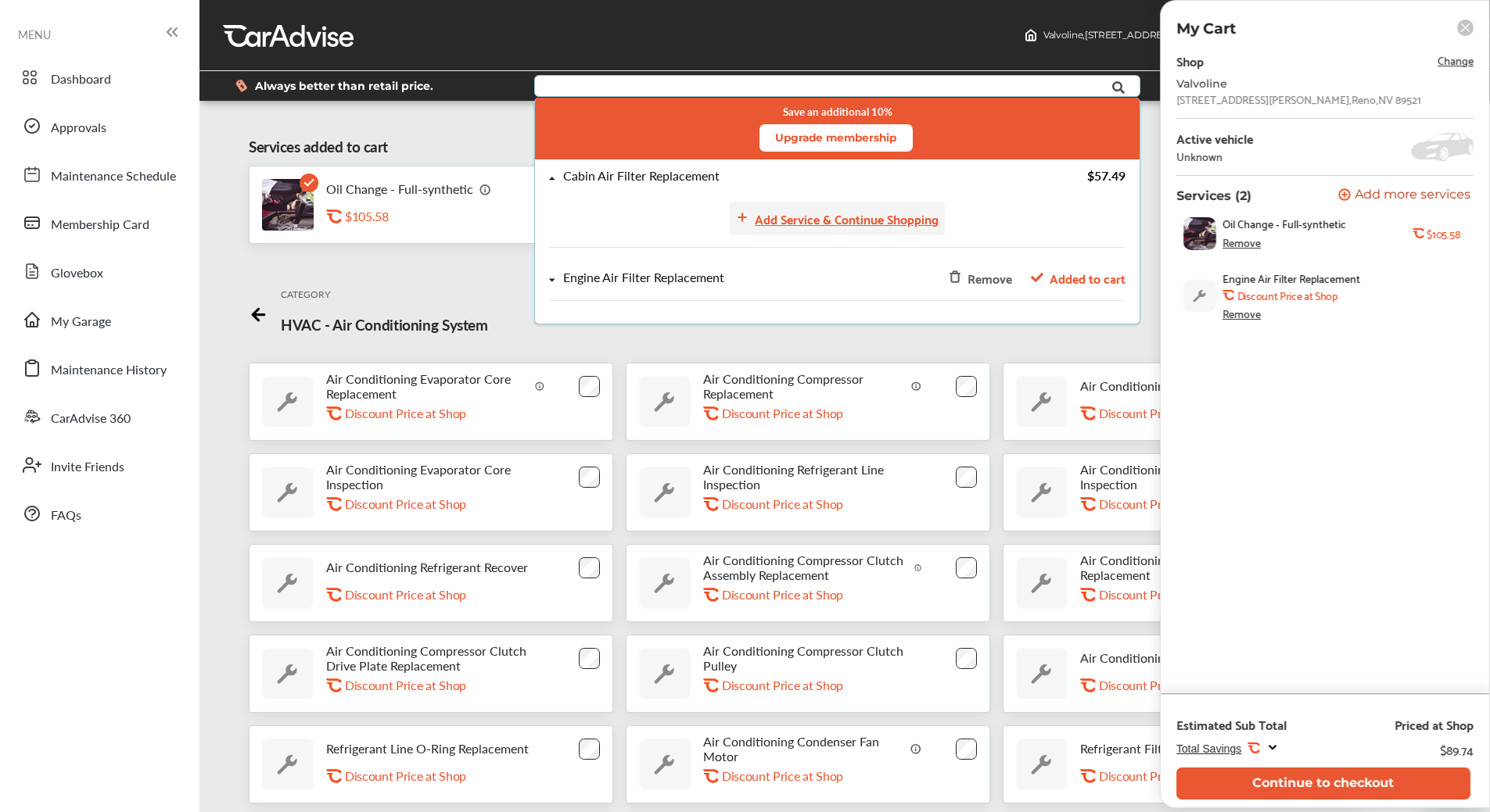
click at [852, 219] on div "Add Service & Continue Shopping" at bounding box center [847, 218] width 184 height 21
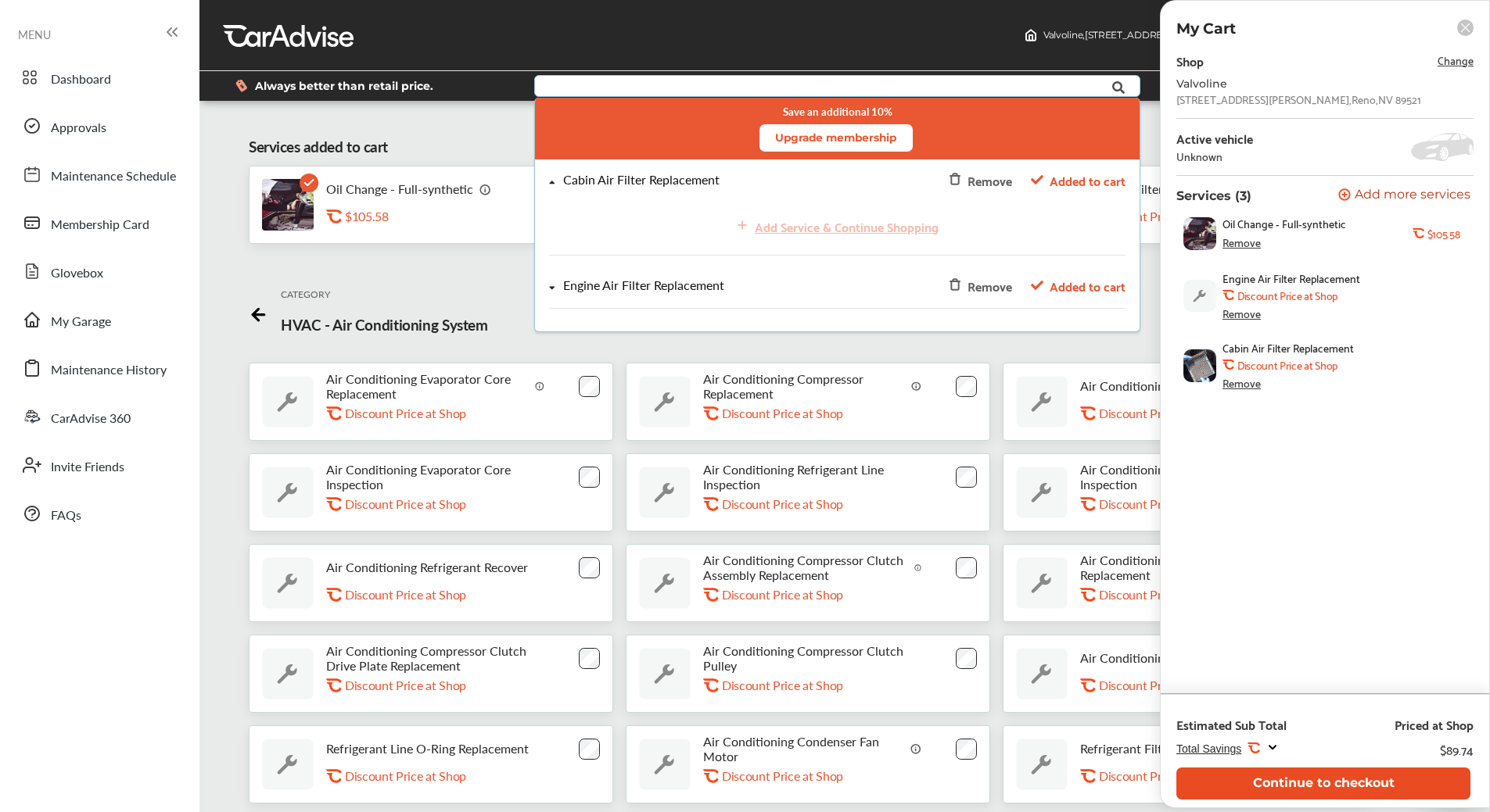
click at [1349, 779] on button "Continue to checkout" at bounding box center [1323, 783] width 294 height 32
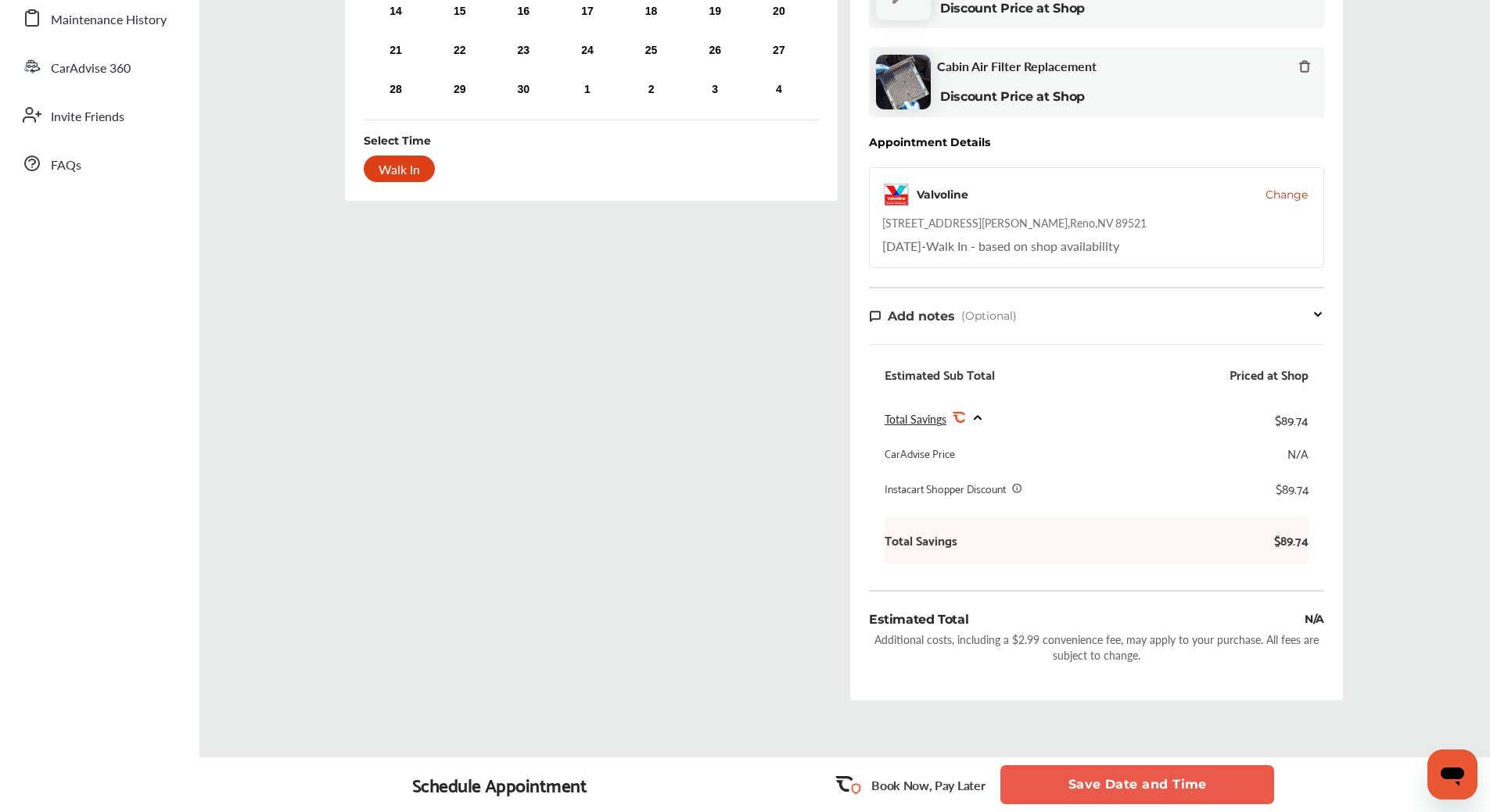
scroll to position [425, 0]
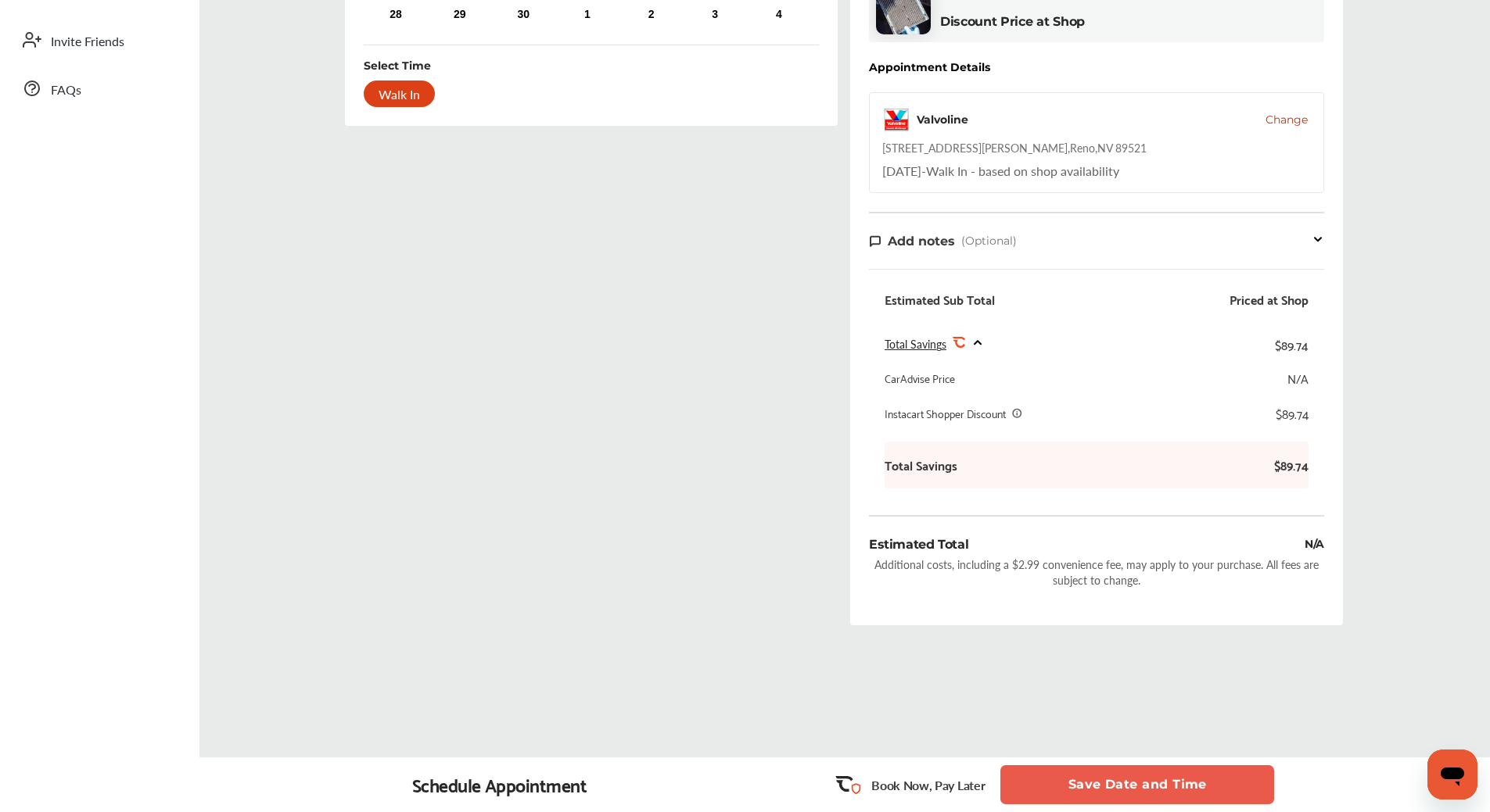
click at [405, 91] on div "Walk In" at bounding box center [399, 93] width 71 height 26
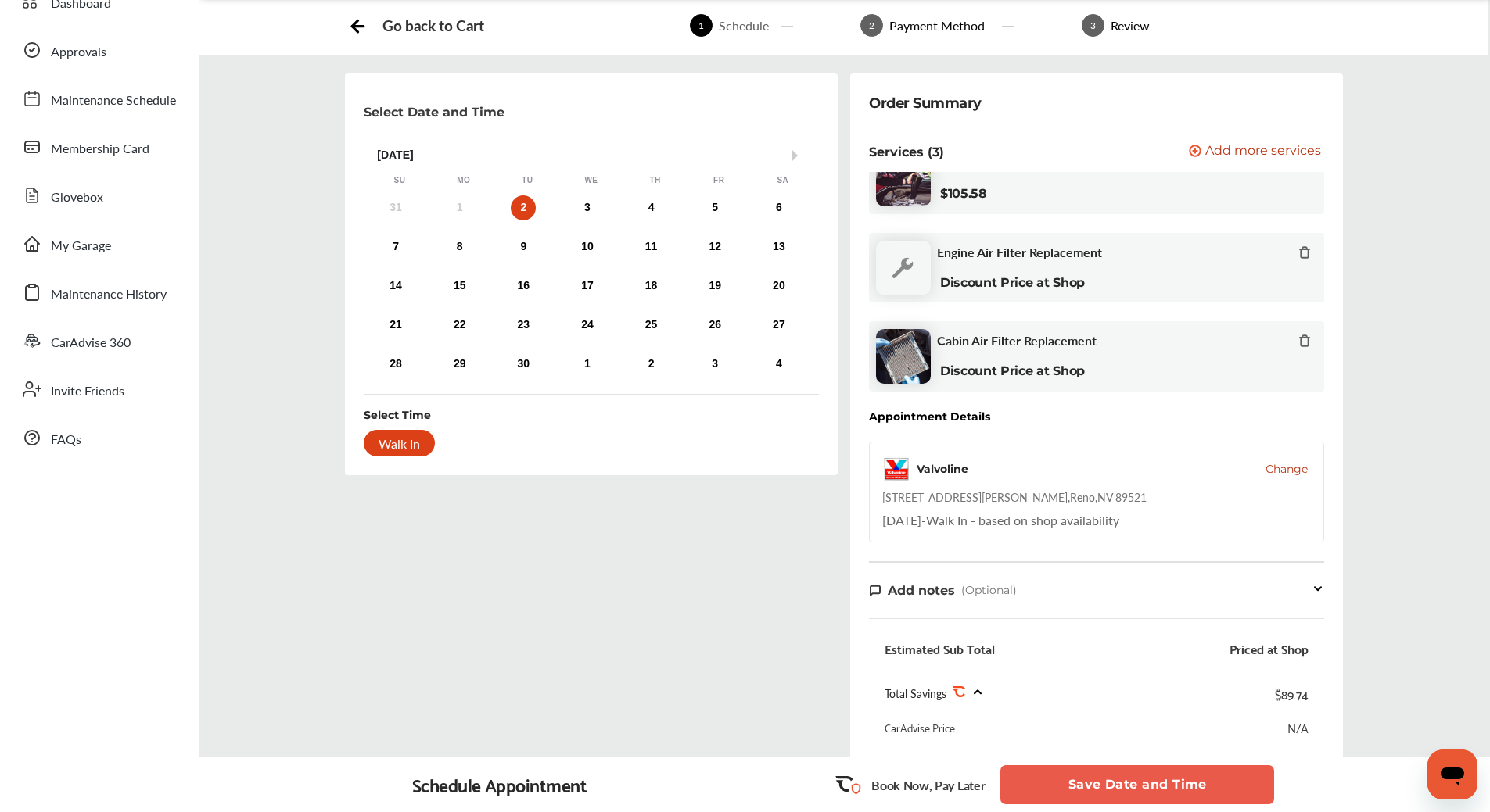
scroll to position [0, 0]
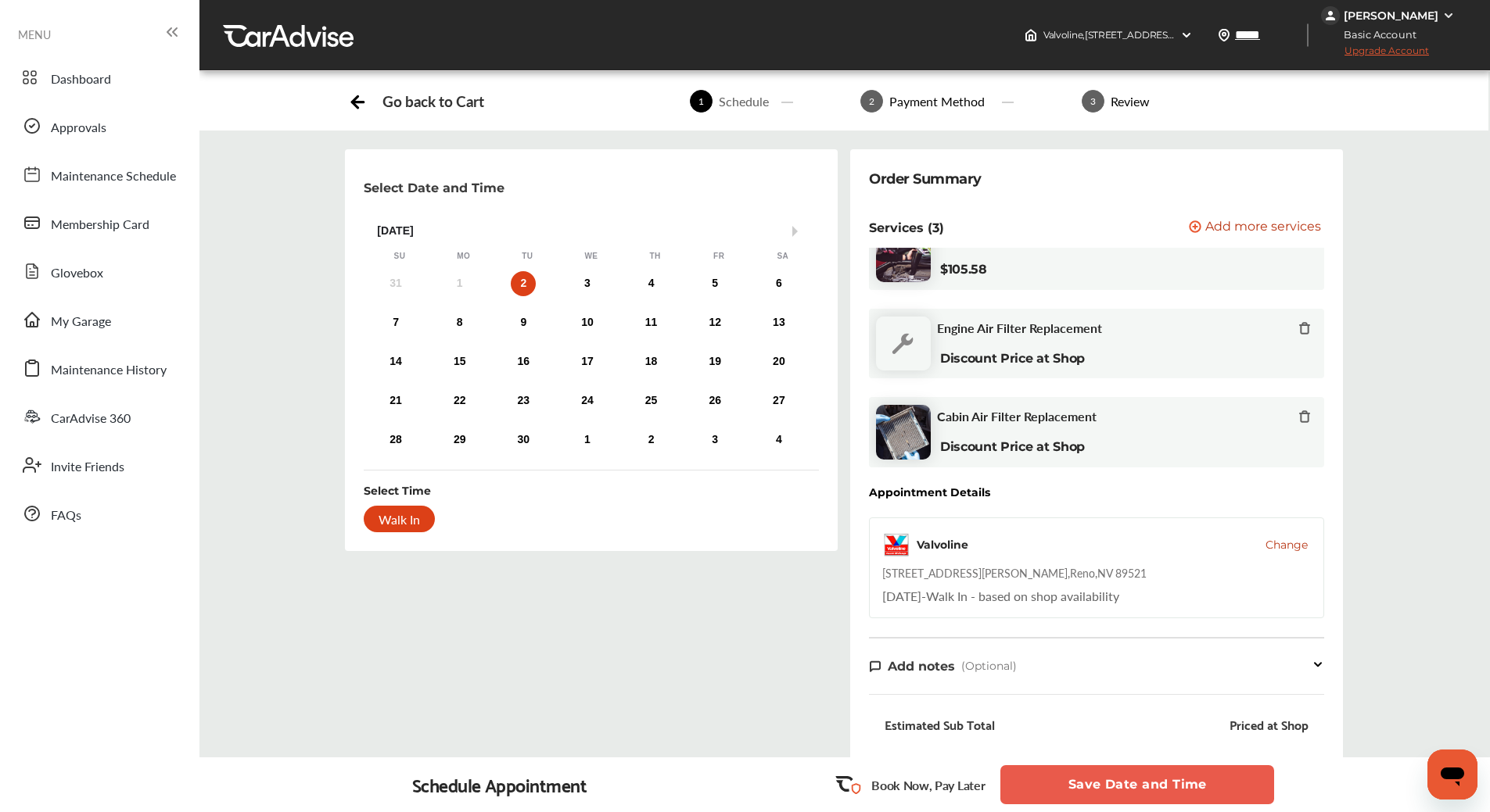
click at [1299, 324] on icon at bounding box center [1305, 329] width 13 height 13
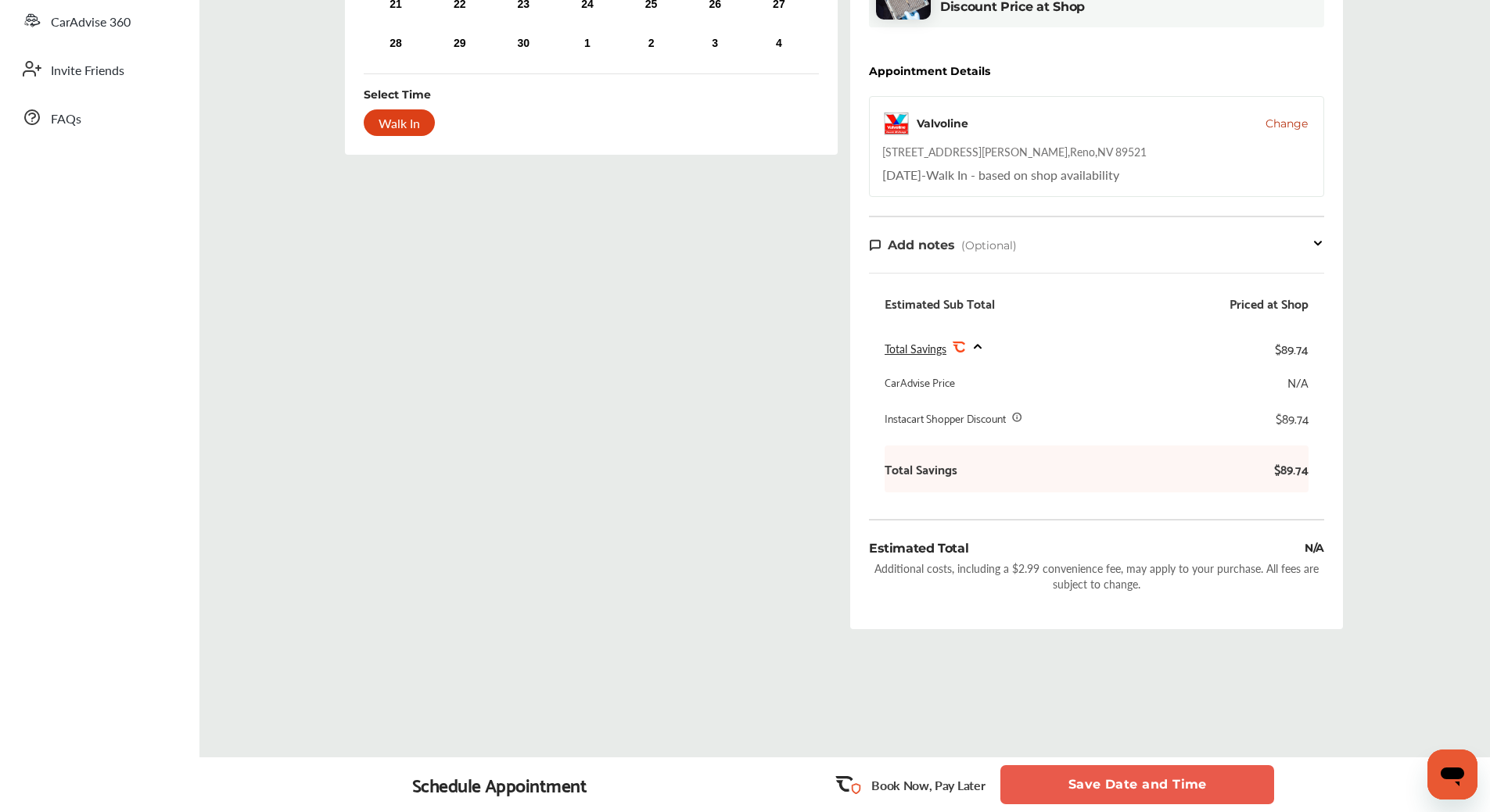
scroll to position [401, 0]
click at [1188, 780] on button "Save Date and Time" at bounding box center [1137, 785] width 274 height 39
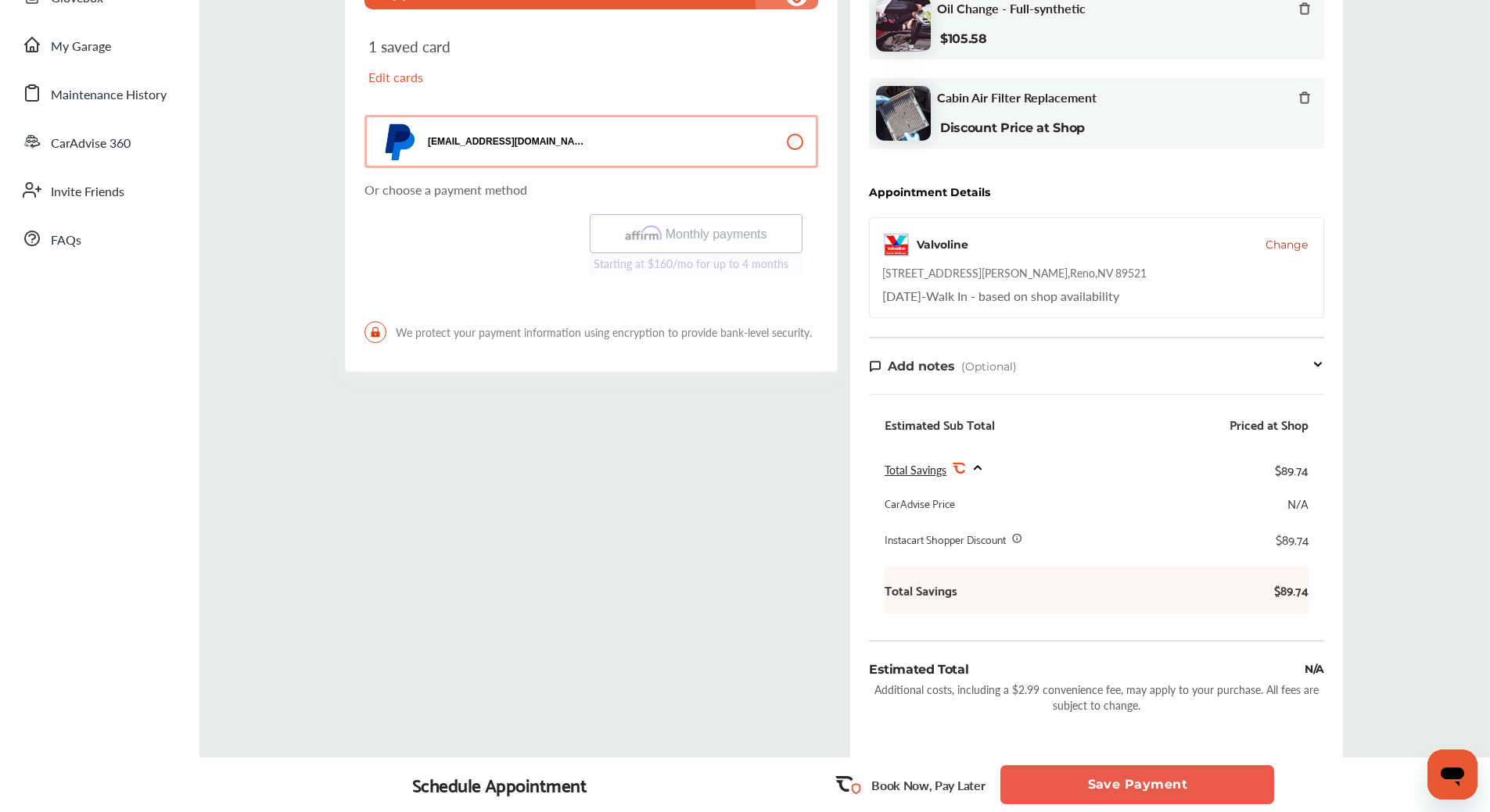
scroll to position [313, 0]
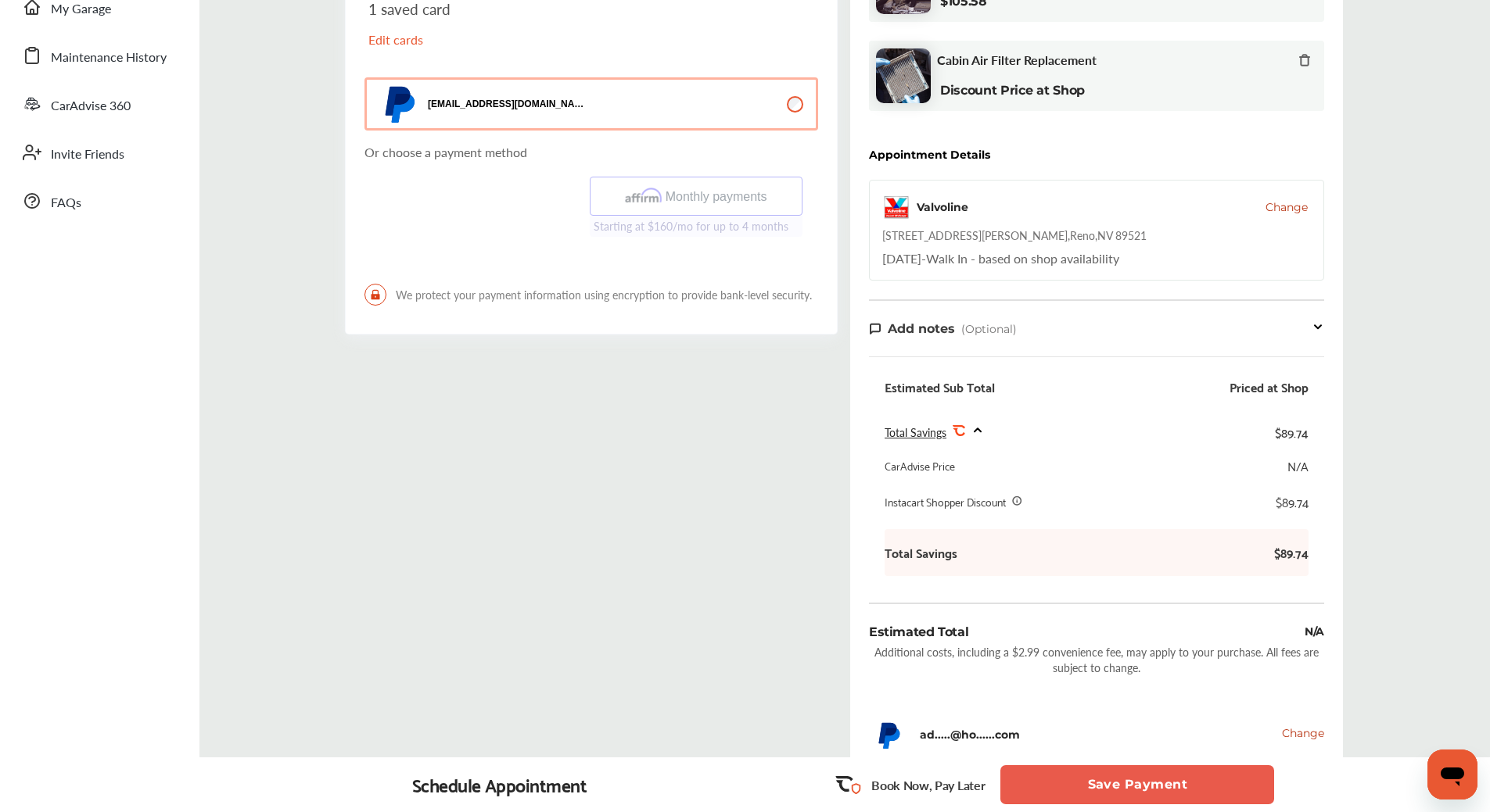
click at [1155, 781] on button "Save Payment" at bounding box center [1137, 785] width 274 height 39
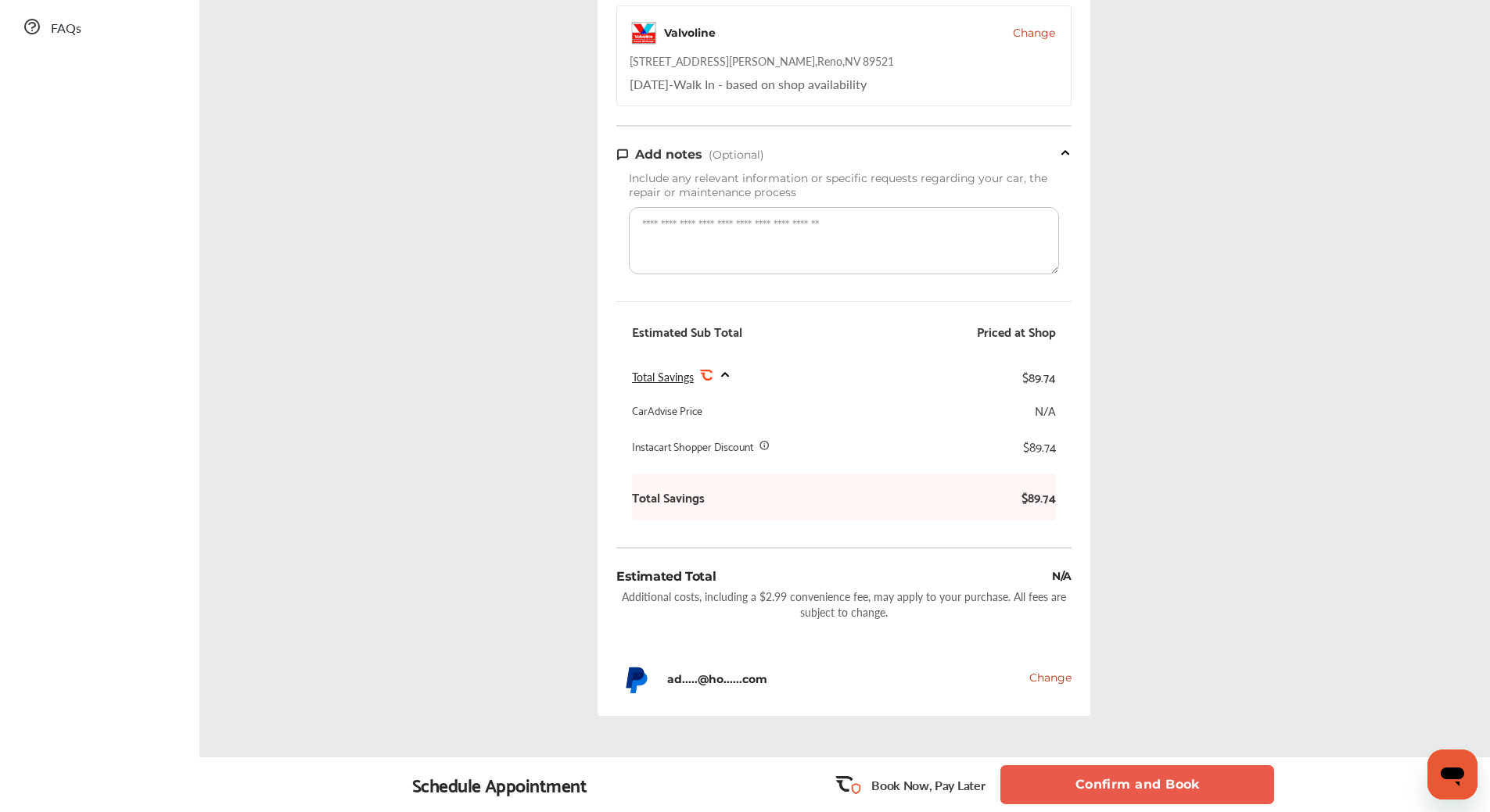
scroll to position [587, 0]
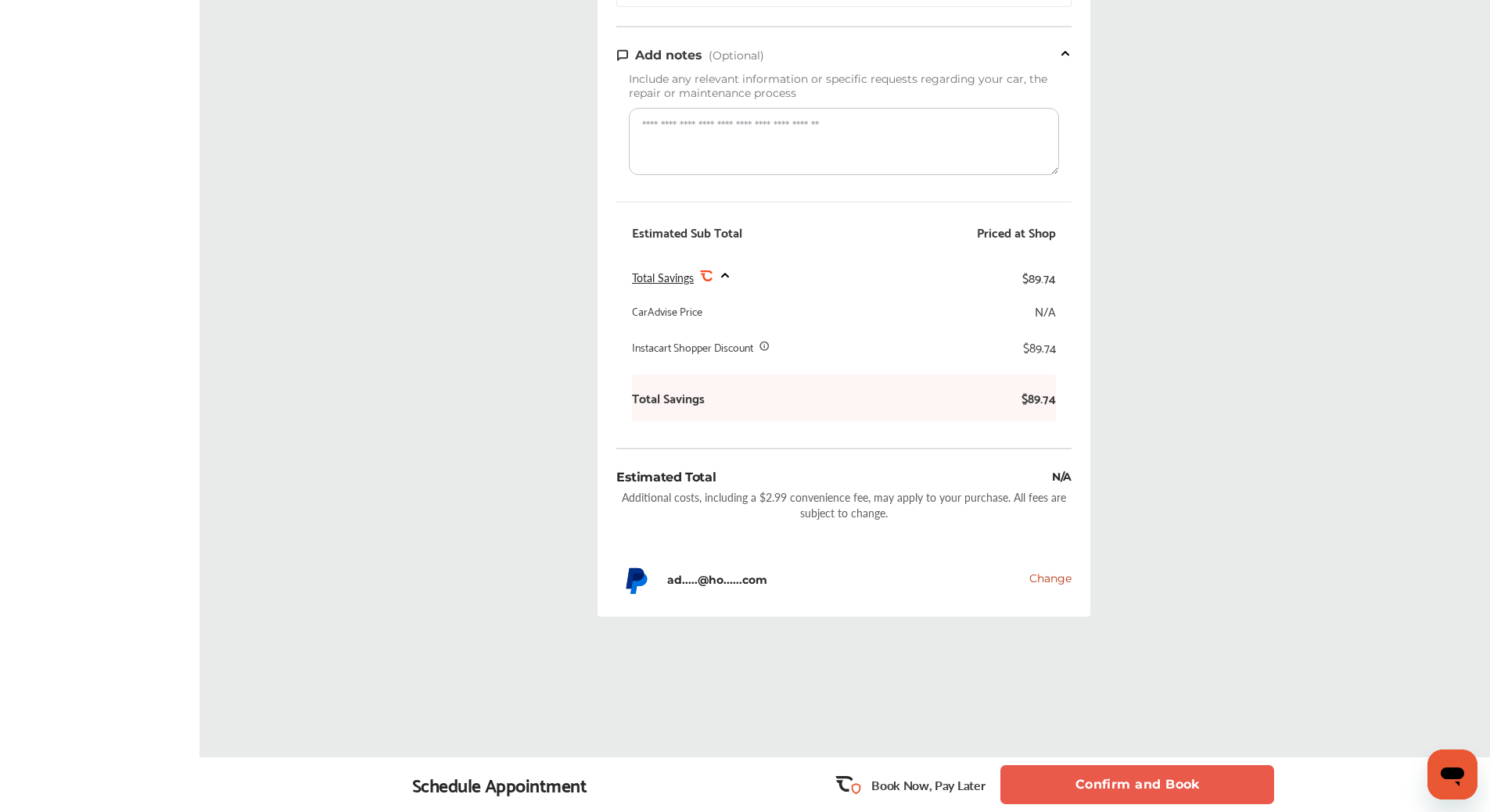
click at [1223, 778] on button "Confirm and Book" at bounding box center [1137, 785] width 274 height 39
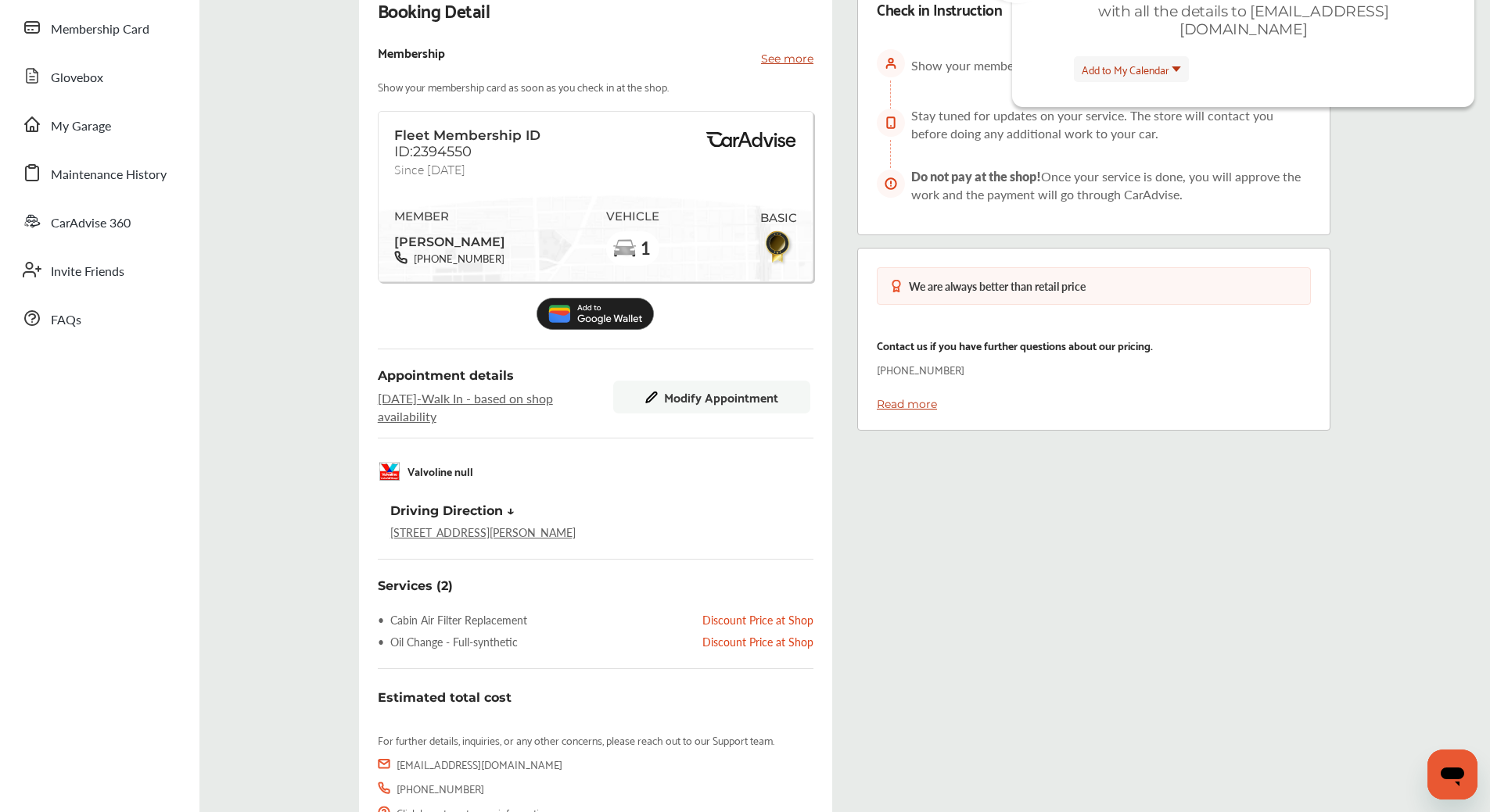
scroll to position [25, 0]
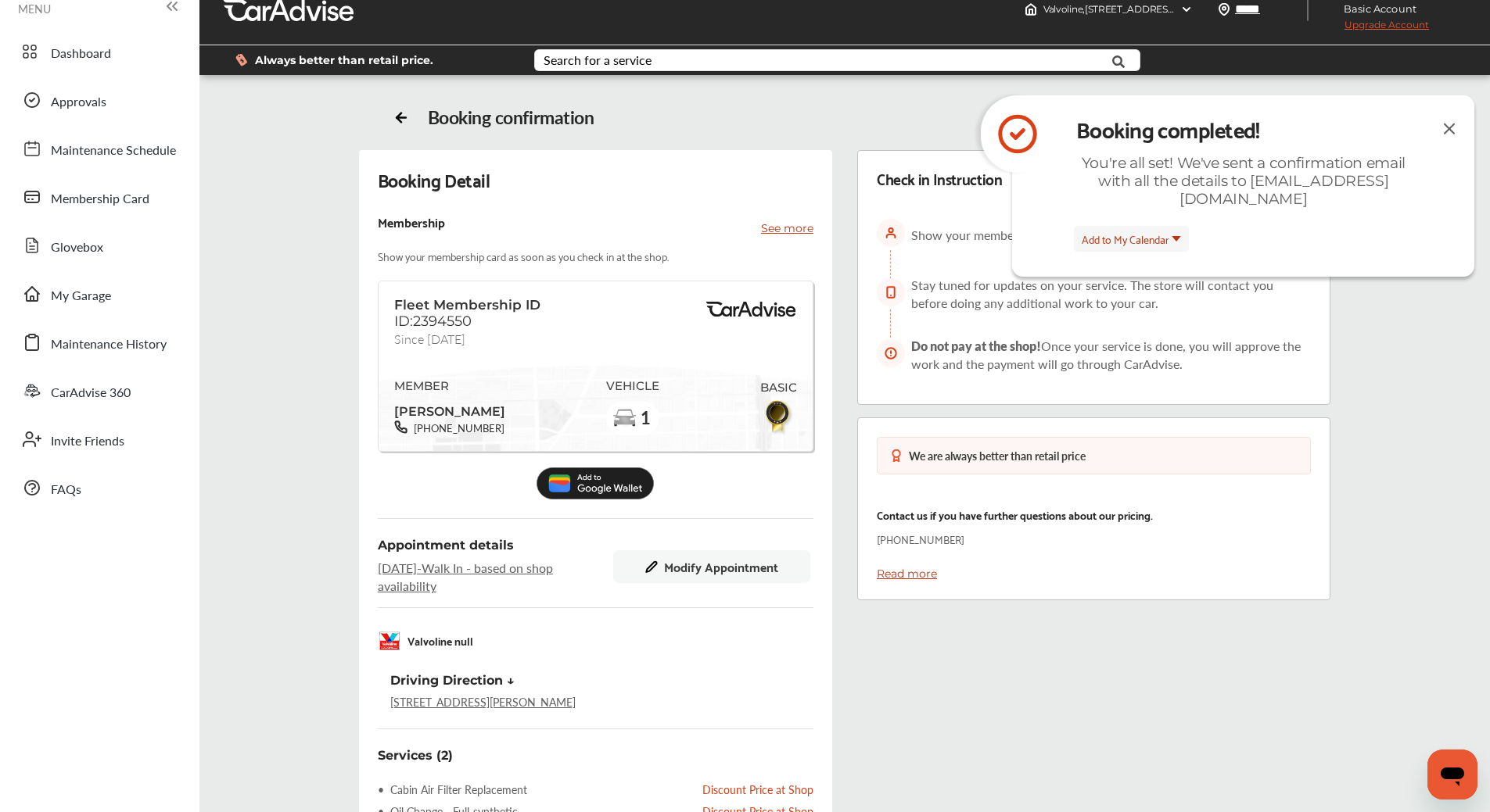
click at [1452, 129] on img at bounding box center [1449, 128] width 19 height 19
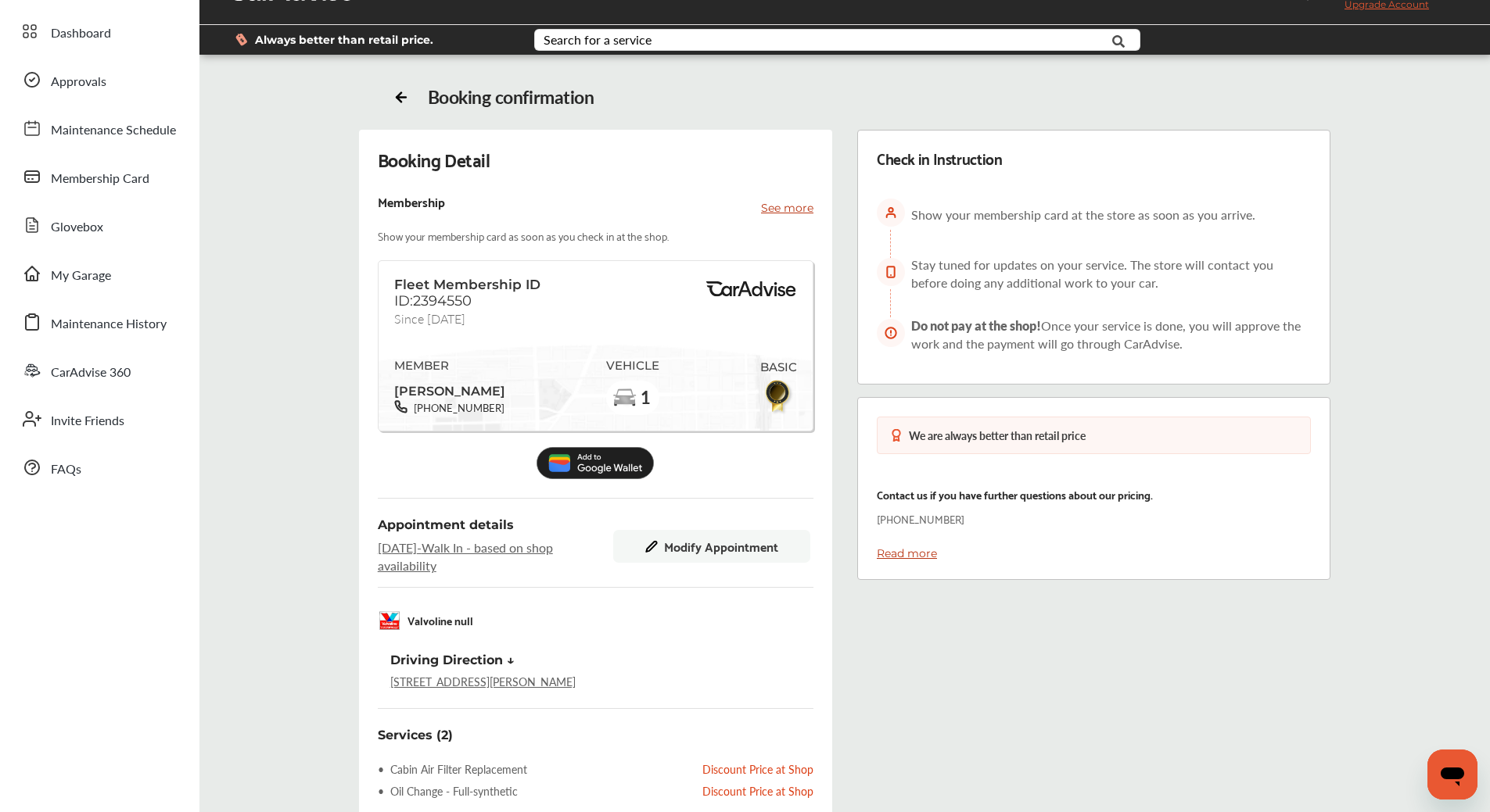
scroll to position [0, 0]
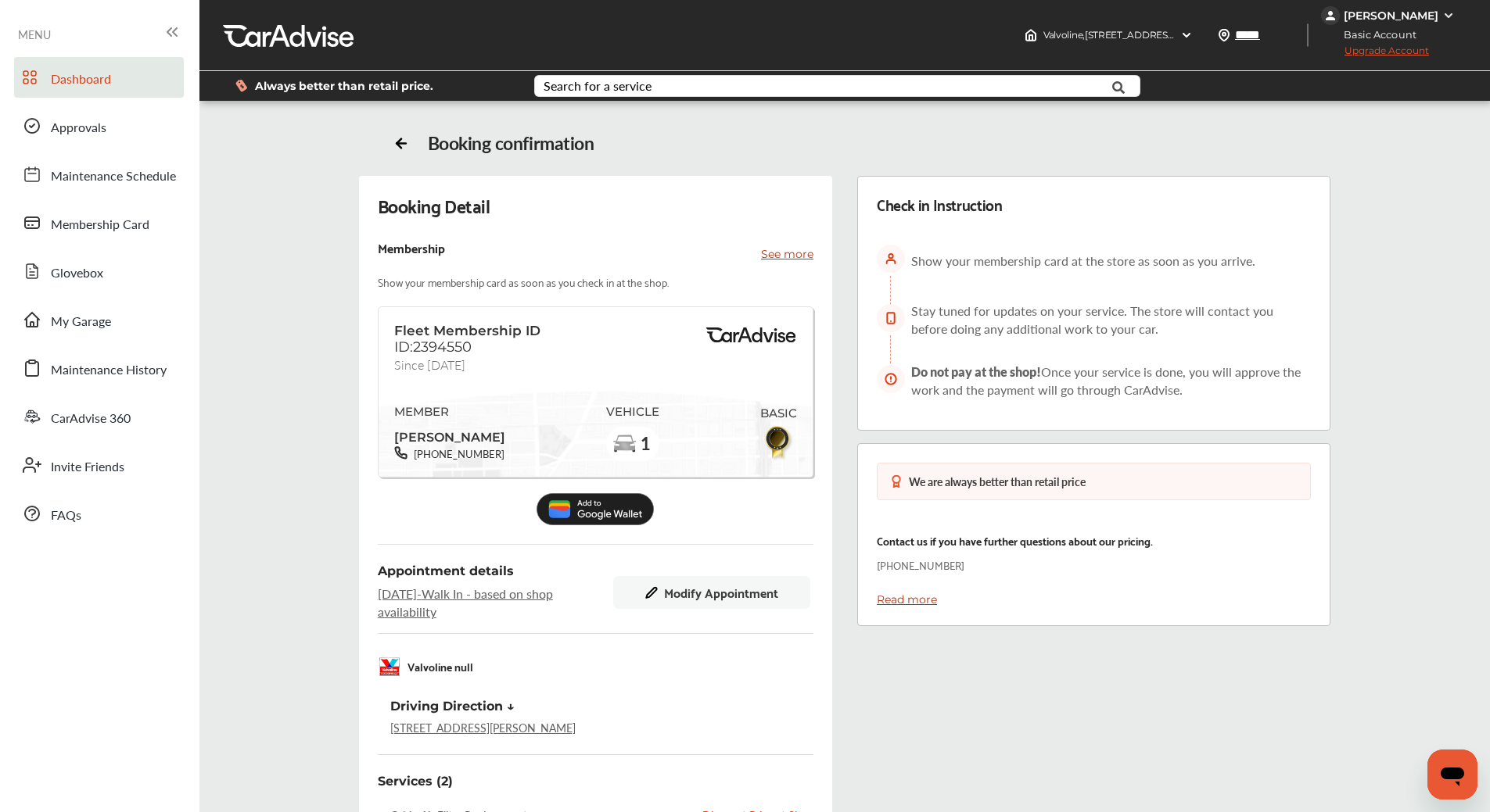
click at [87, 73] on span "Dashboard" at bounding box center [81, 79] width 60 height 20
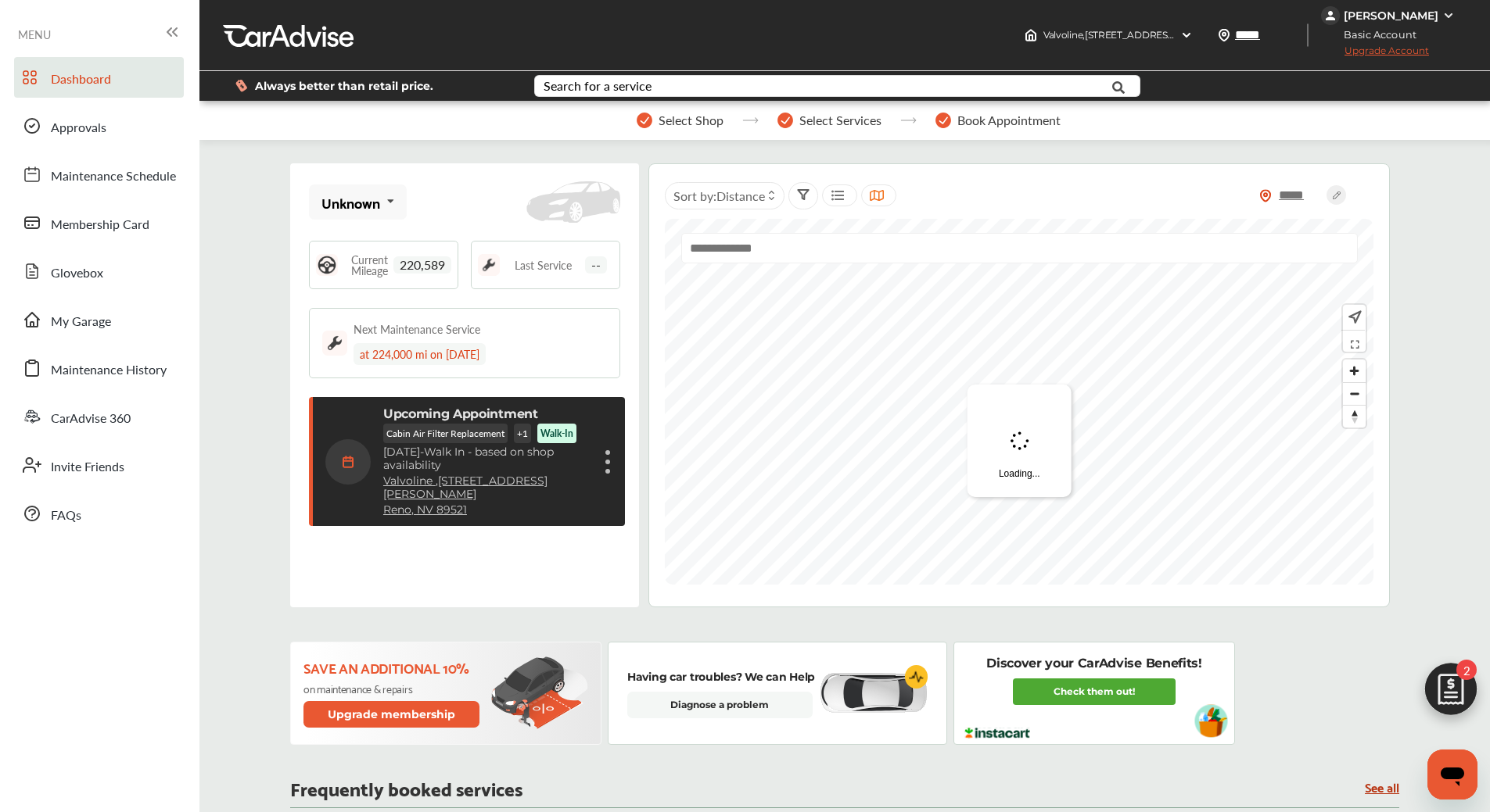
scroll to position [218, 0]
